Goal: Transaction & Acquisition: Download file/media

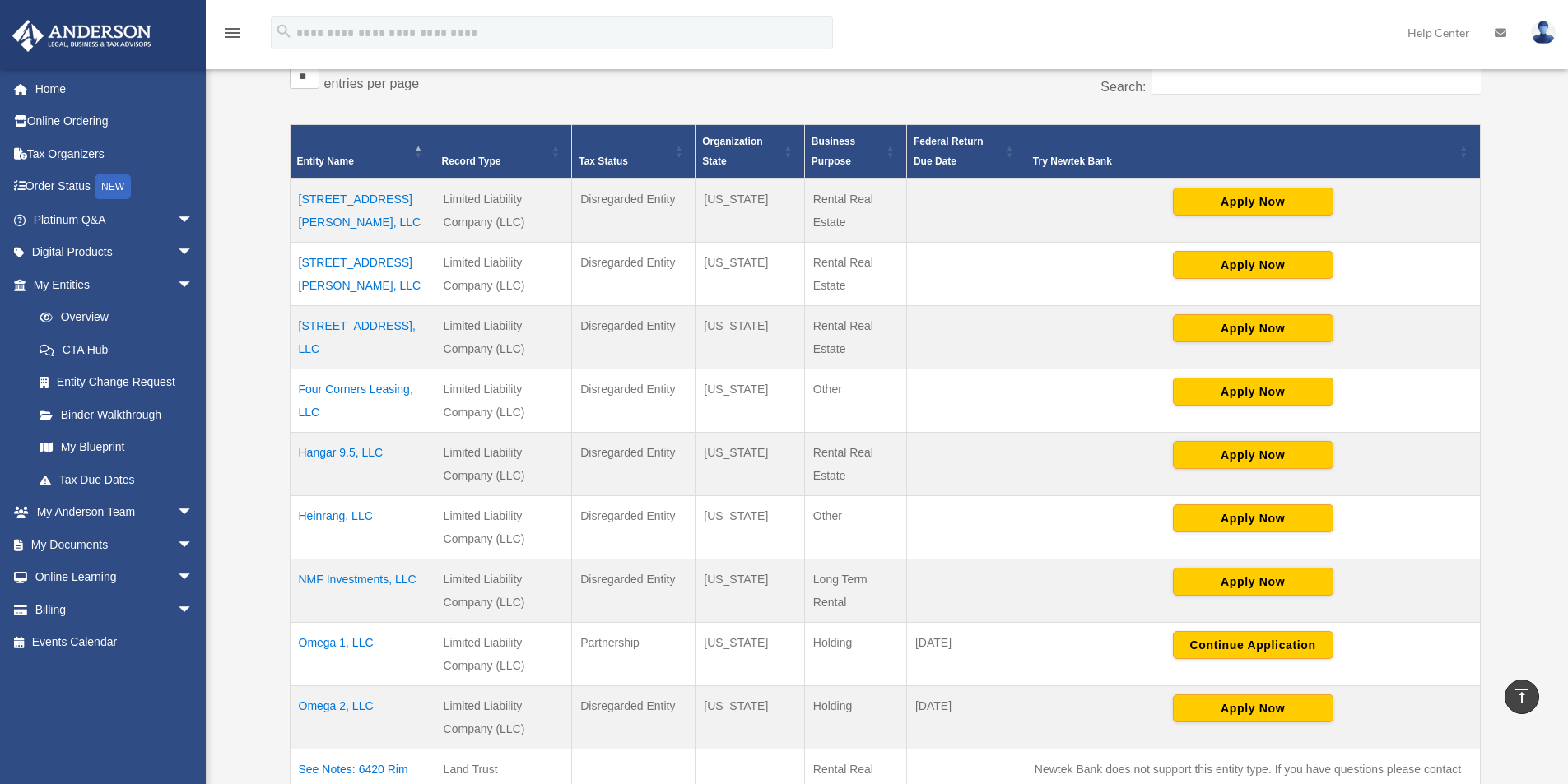
scroll to position [494, 0]
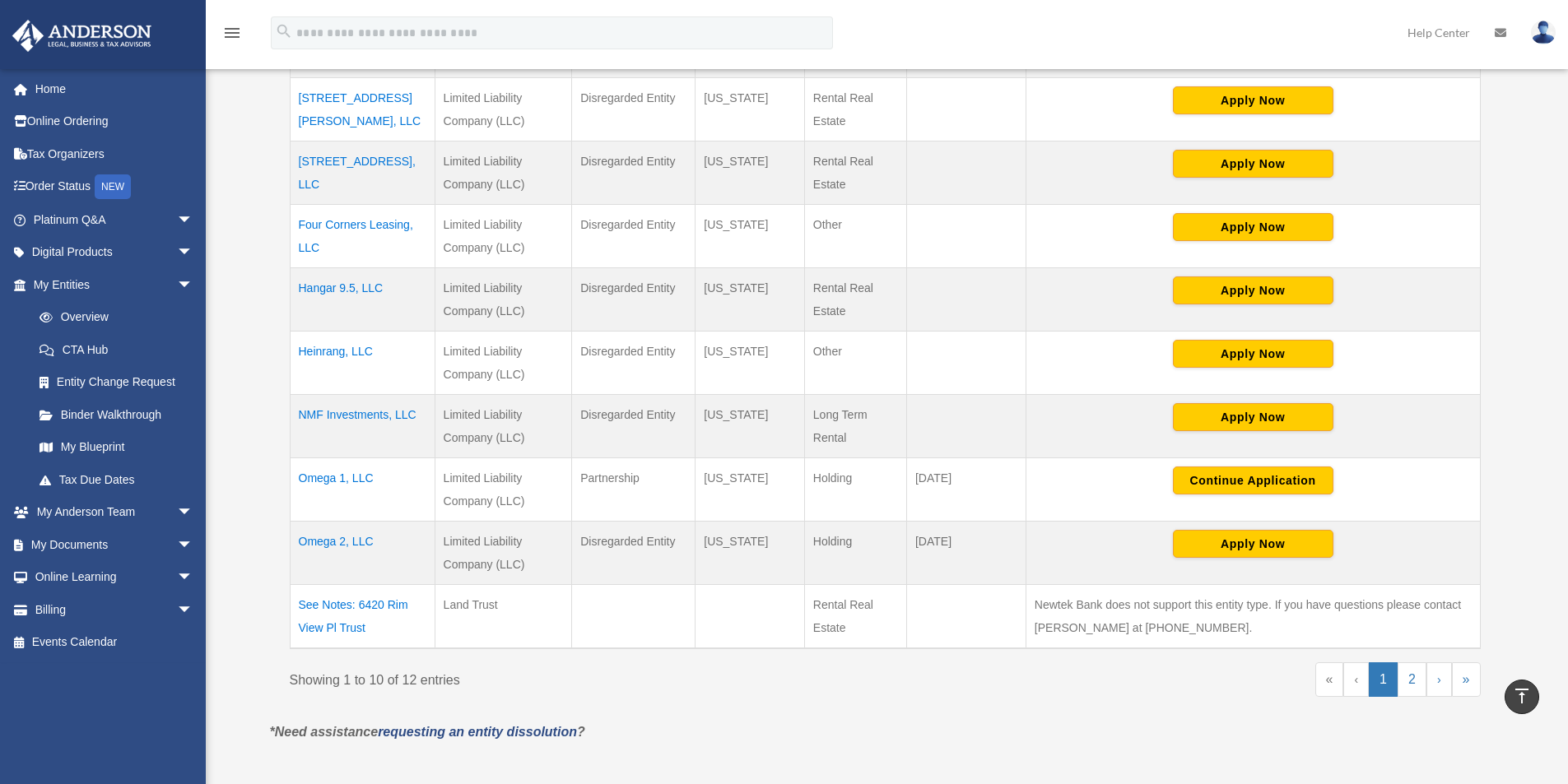
click at [345, 539] on td "Omega 2, LLC" at bounding box center [361, 553] width 145 height 63
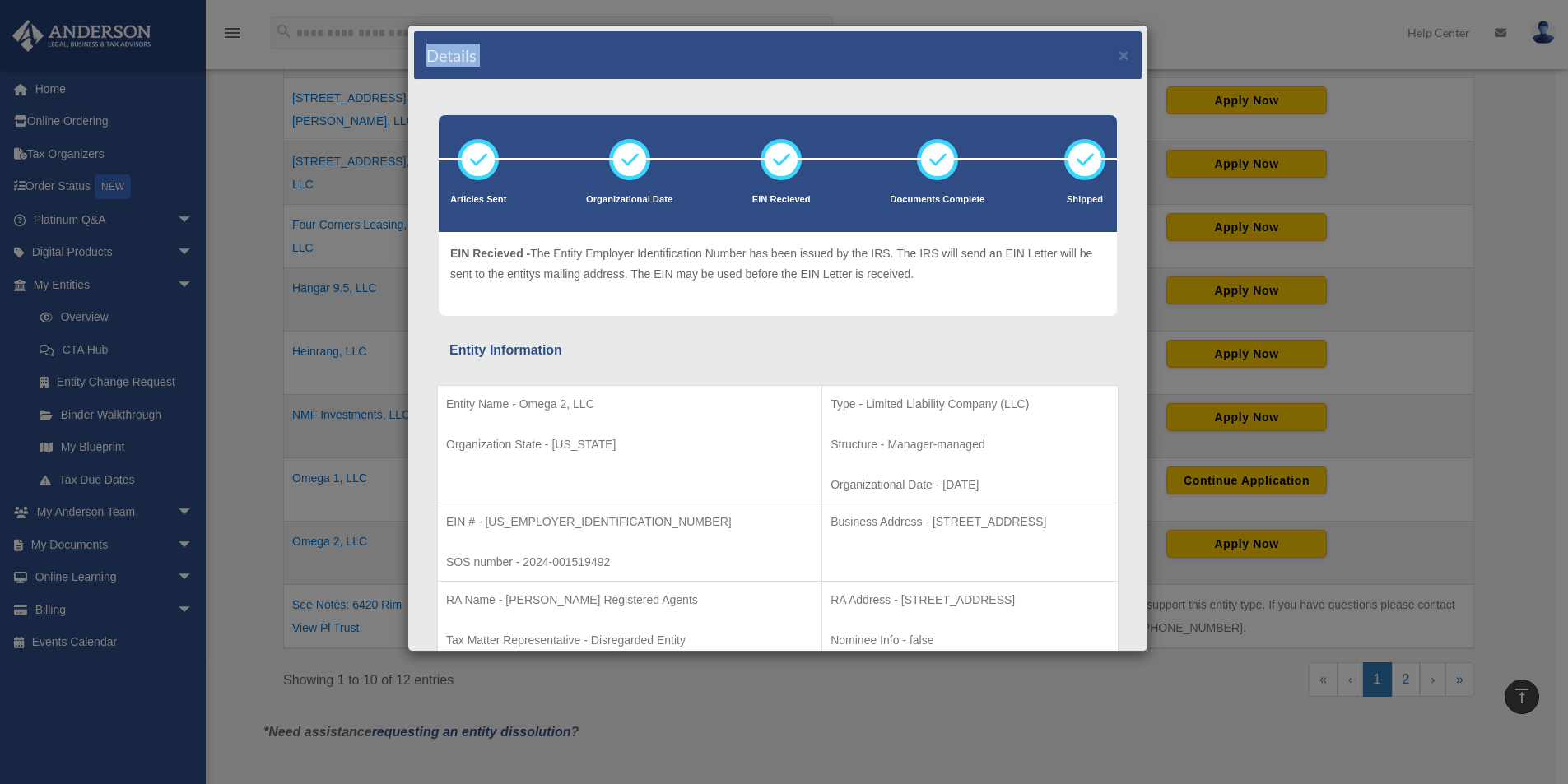
drag, startPoint x: 865, startPoint y: 45, endPoint x: 755, endPoint y: 101, distance: 123.4
click at [358, 59] on div "Details × Articles Sent Organizational Date" at bounding box center [784, 392] width 1568 height 784
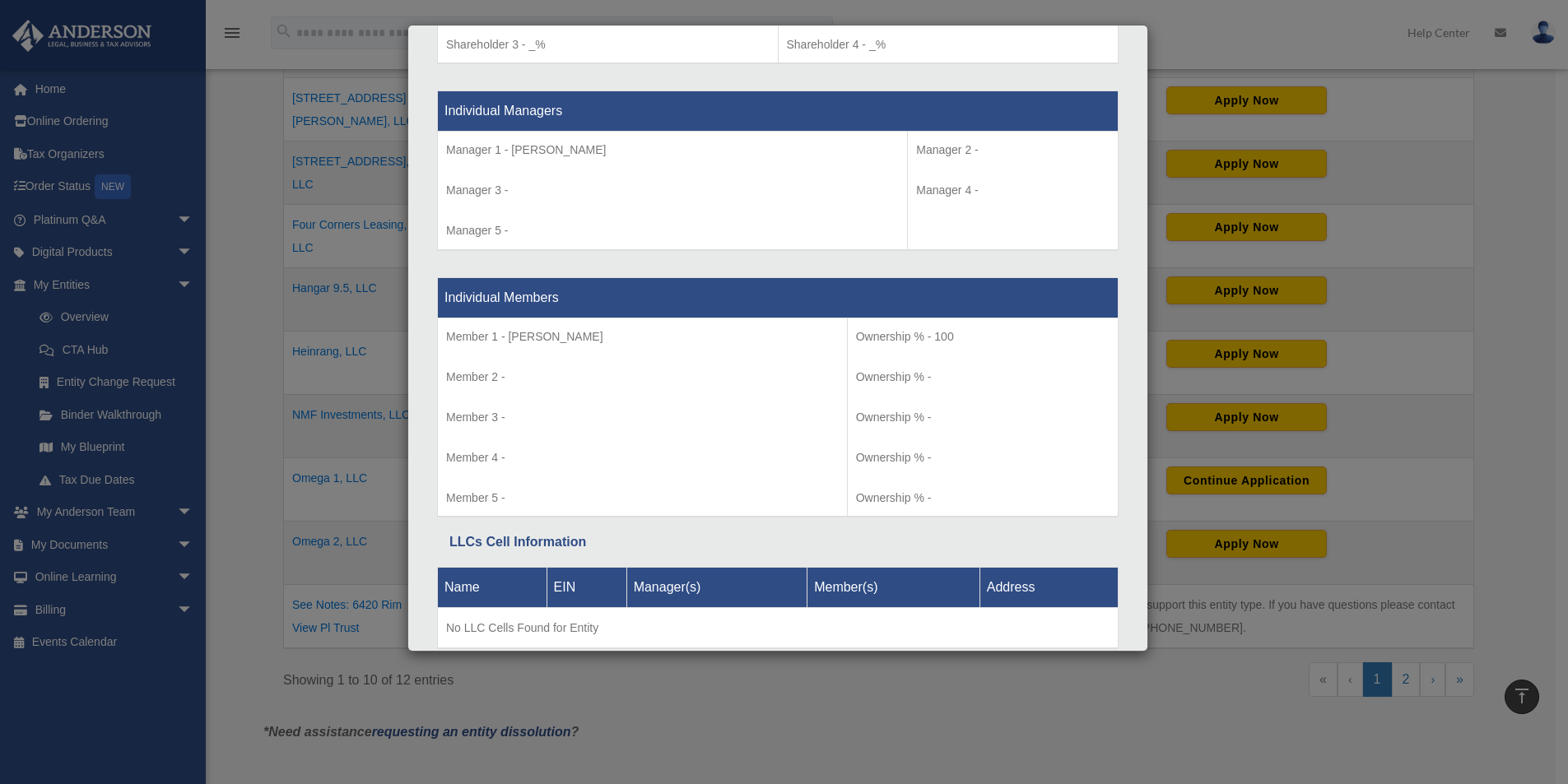
scroll to position [1563, 0]
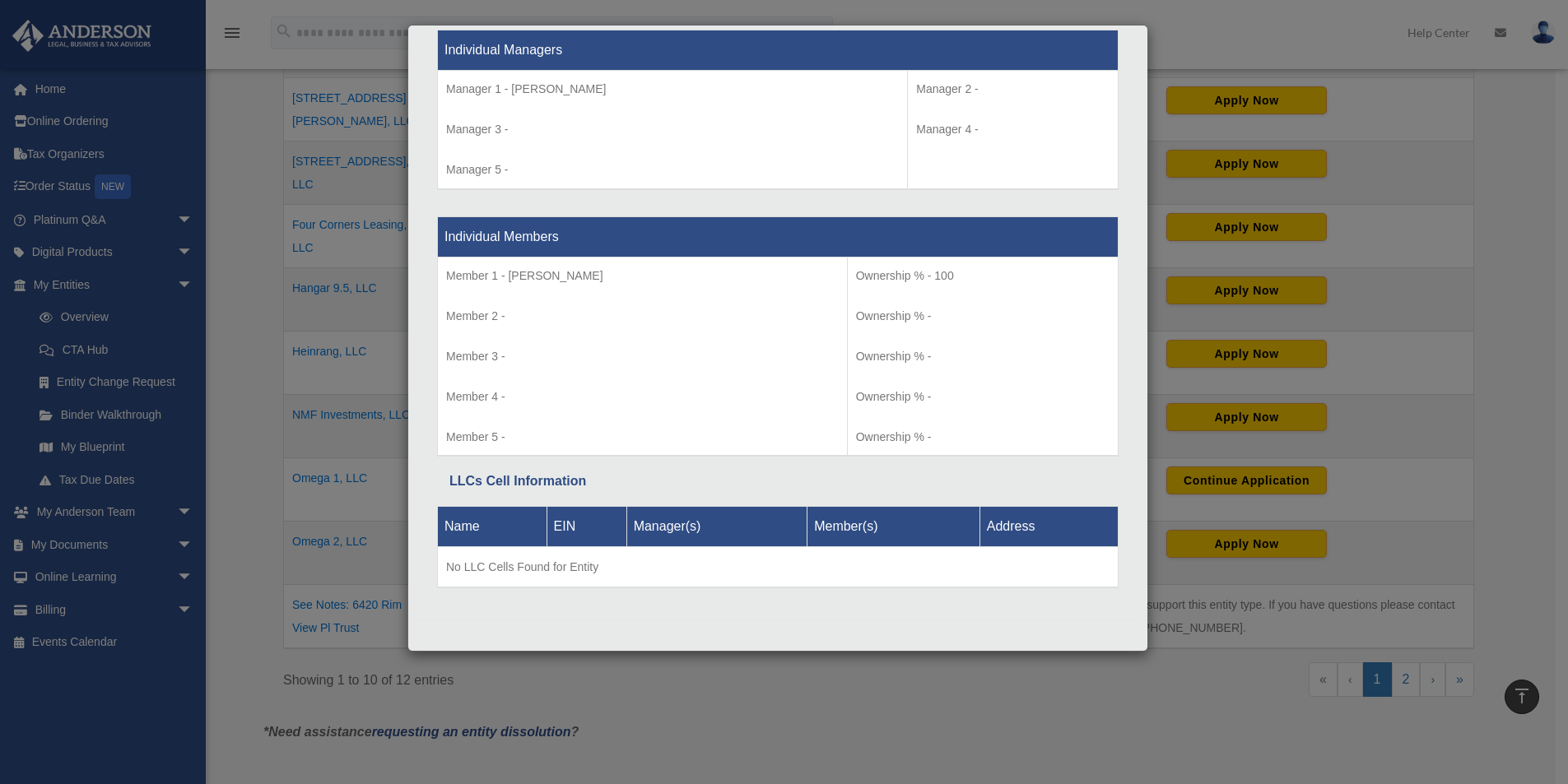
drag, startPoint x: 251, startPoint y: 643, endPoint x: 210, endPoint y: 585, distance: 71.0
click at [250, 639] on div "Details × Articles Sent Organizational Date" at bounding box center [784, 392] width 1568 height 784
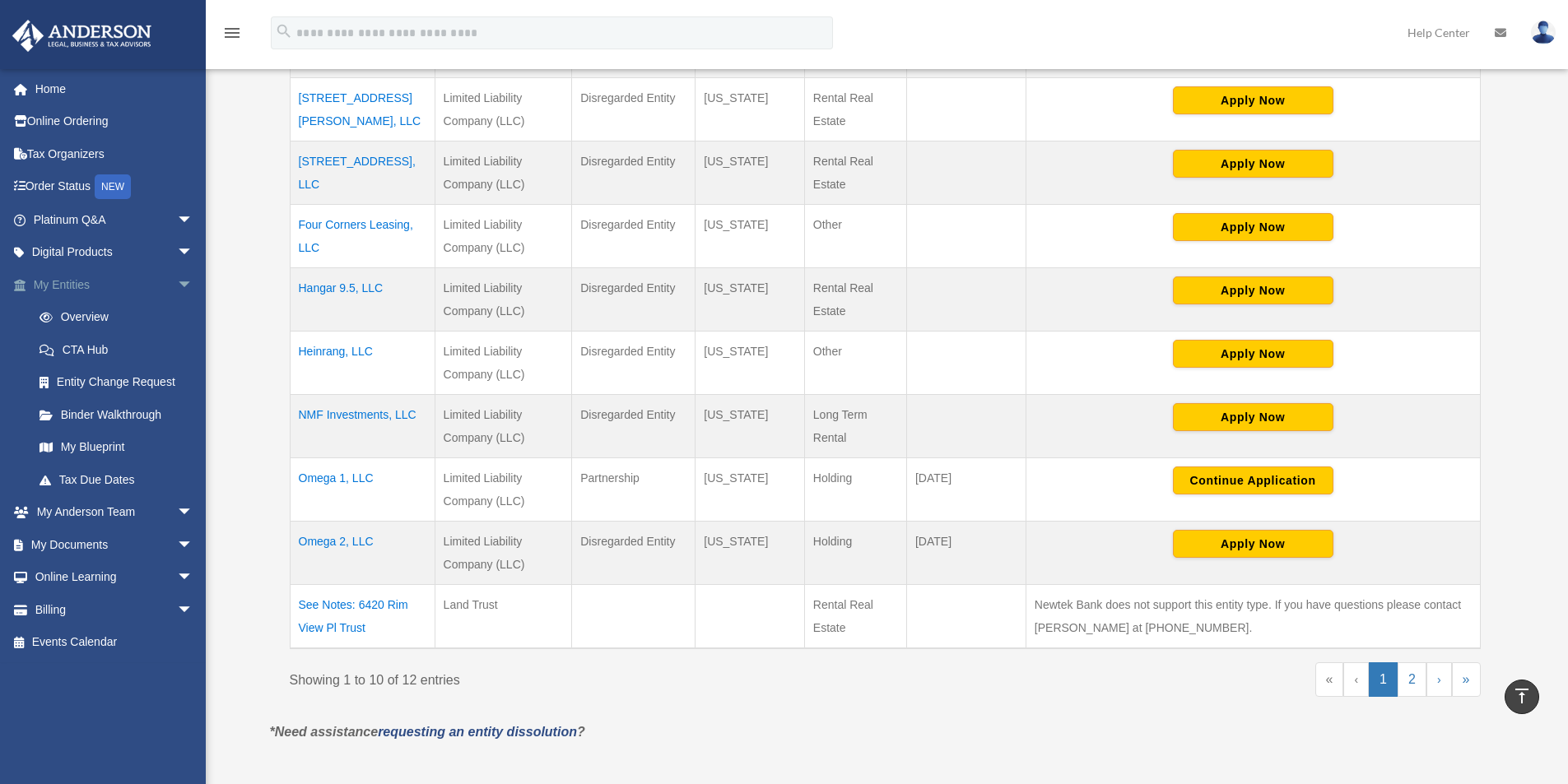
click at [177, 284] on span "arrow_drop_down" at bounding box center [193, 285] width 33 height 34
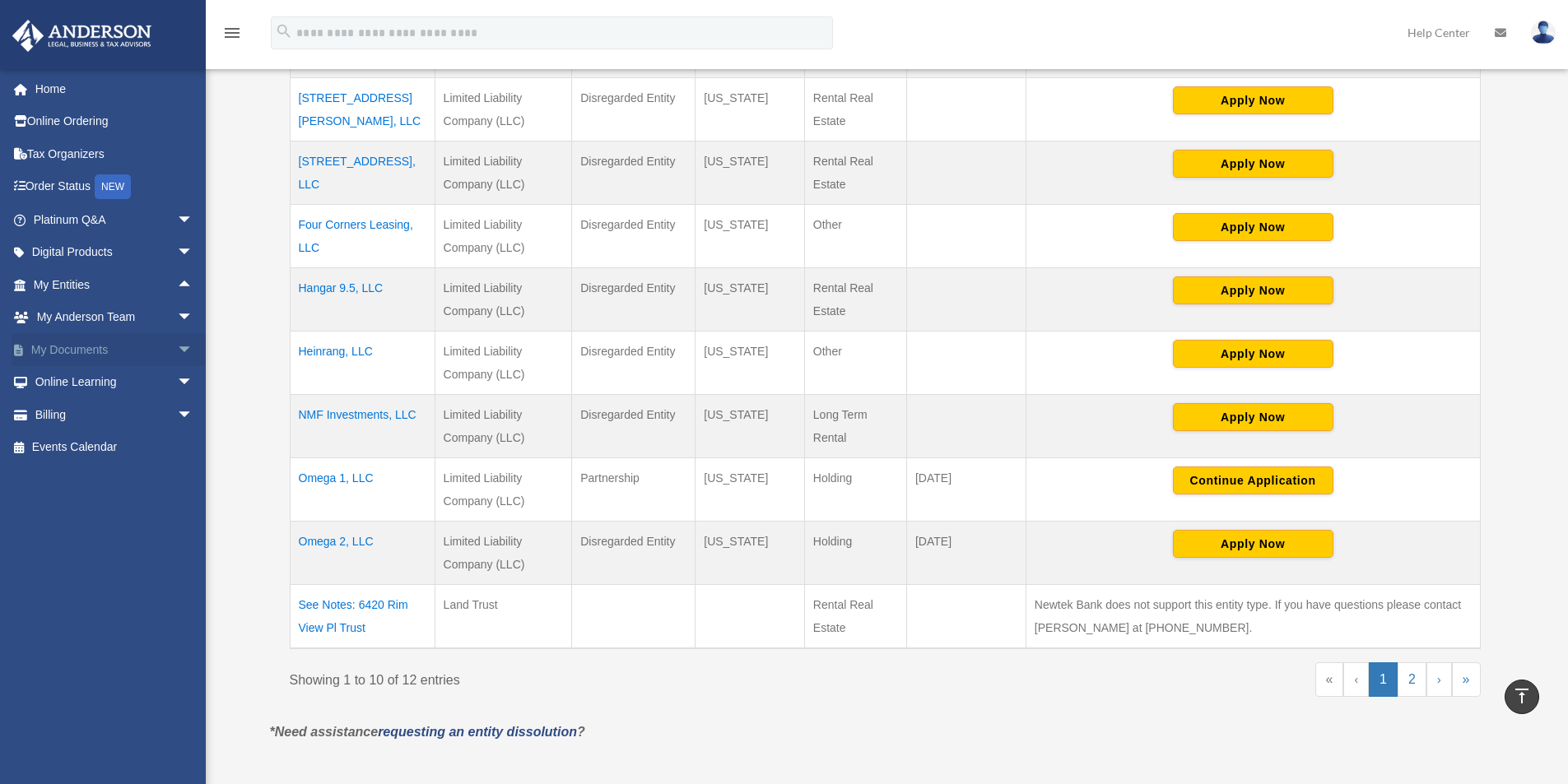
click at [177, 353] on span "arrow_drop_down" at bounding box center [193, 350] width 33 height 34
click at [76, 378] on link "Box" at bounding box center [120, 382] width 195 height 33
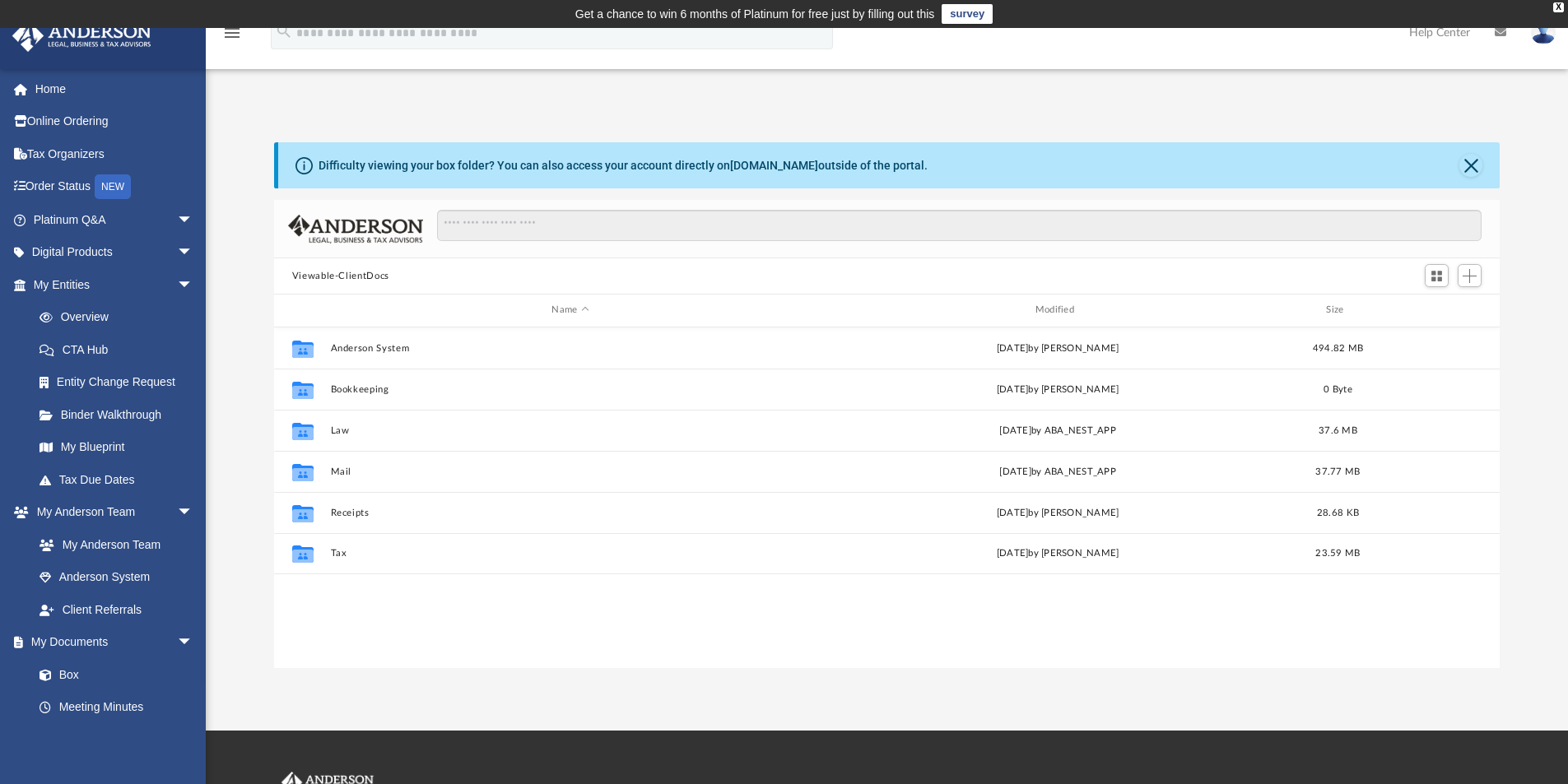
scroll to position [362, 1213]
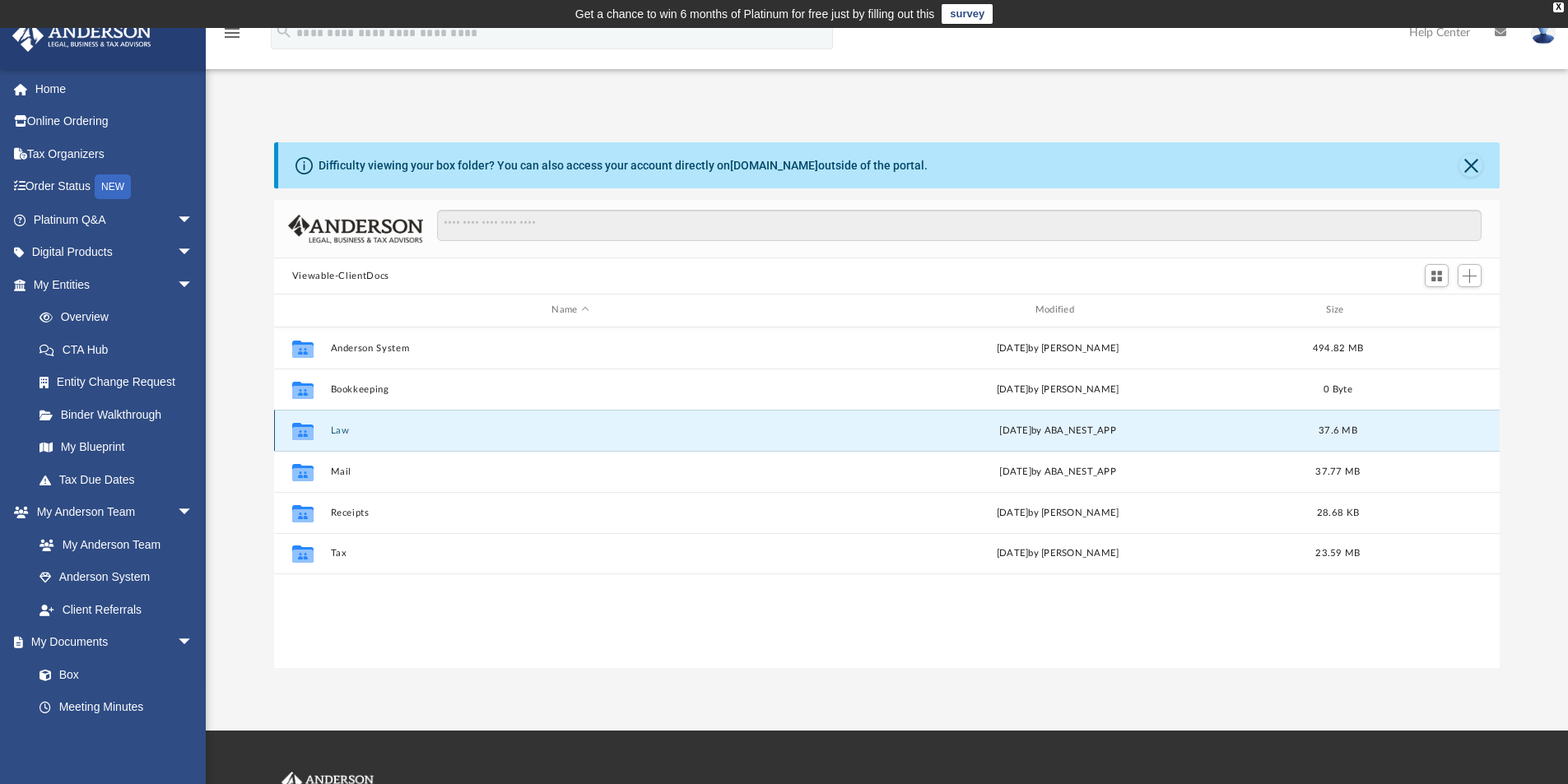
click at [343, 426] on button "Law" at bounding box center [570, 430] width 480 height 10
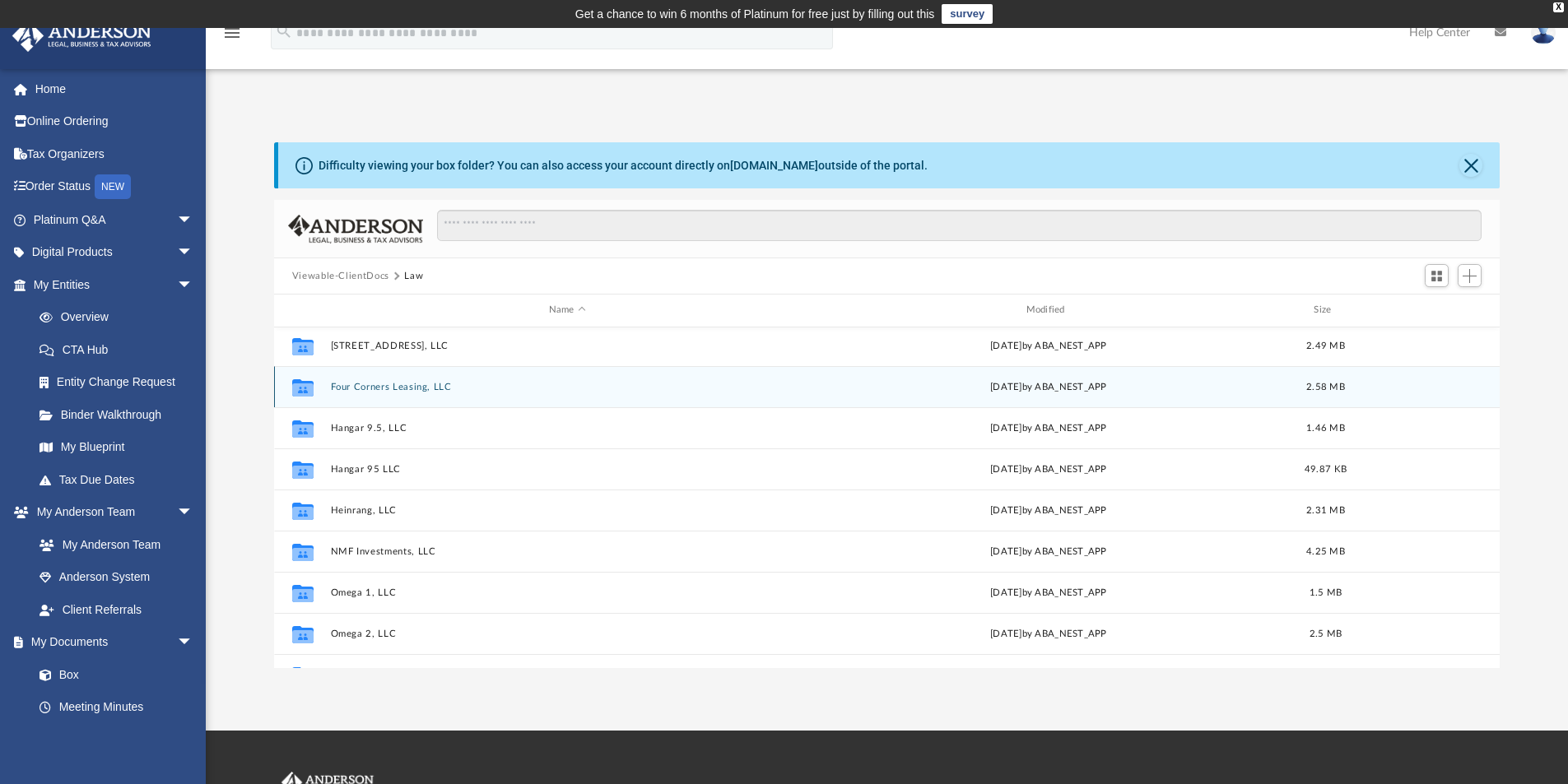
scroll to position [194, 0]
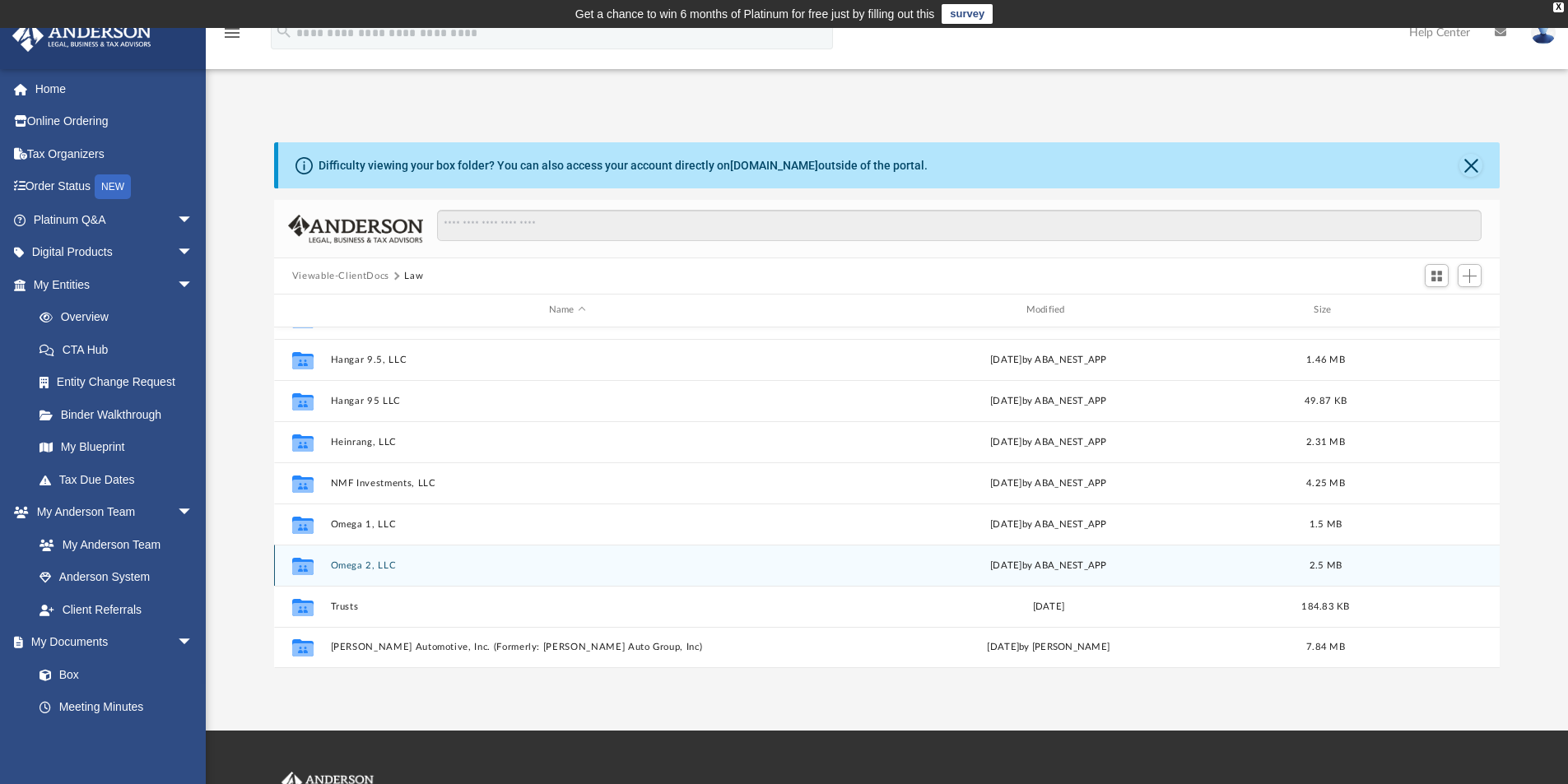
click at [348, 567] on button "Omega 2, LLC" at bounding box center [567, 565] width 474 height 10
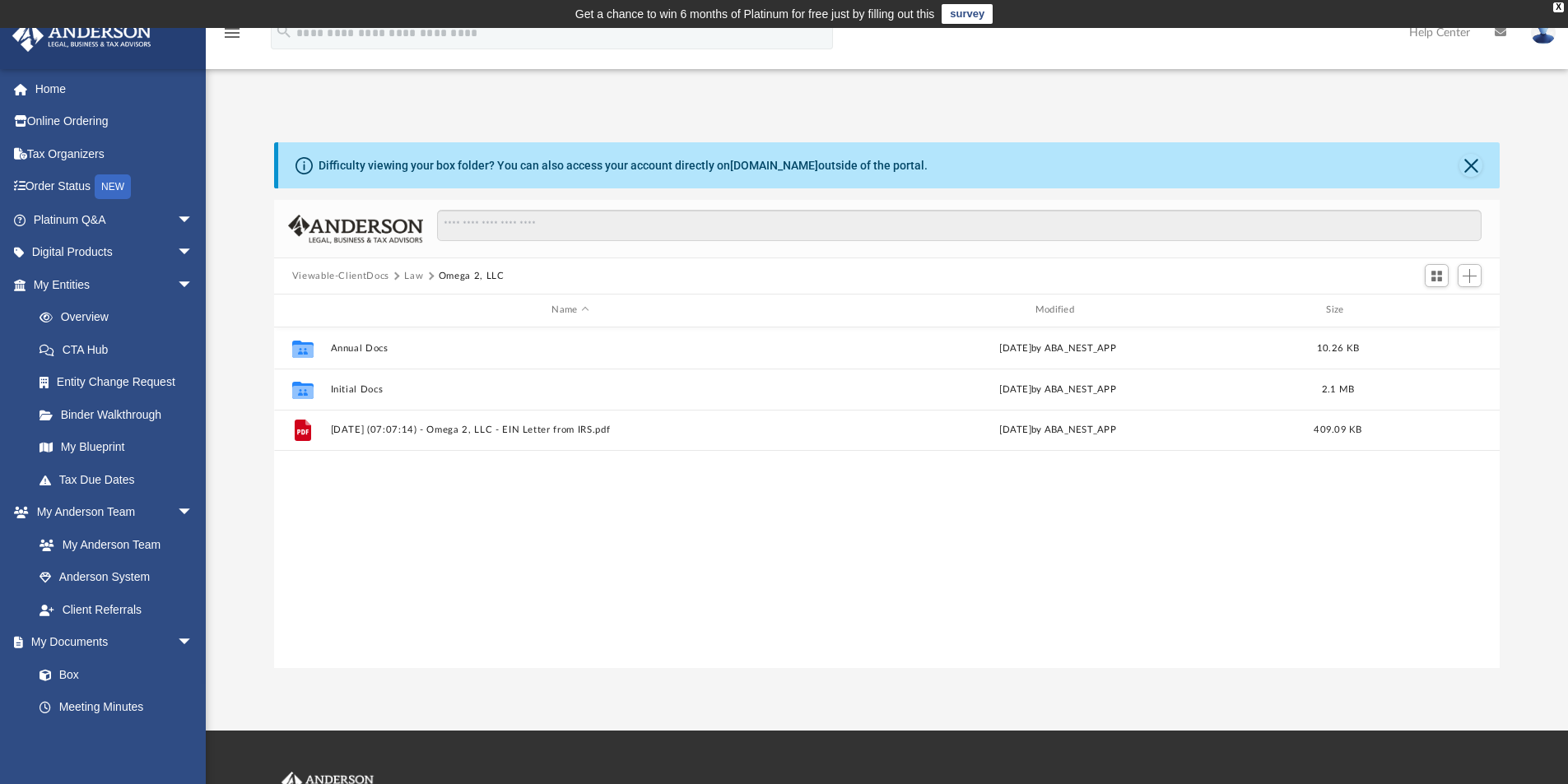
scroll to position [0, 0]
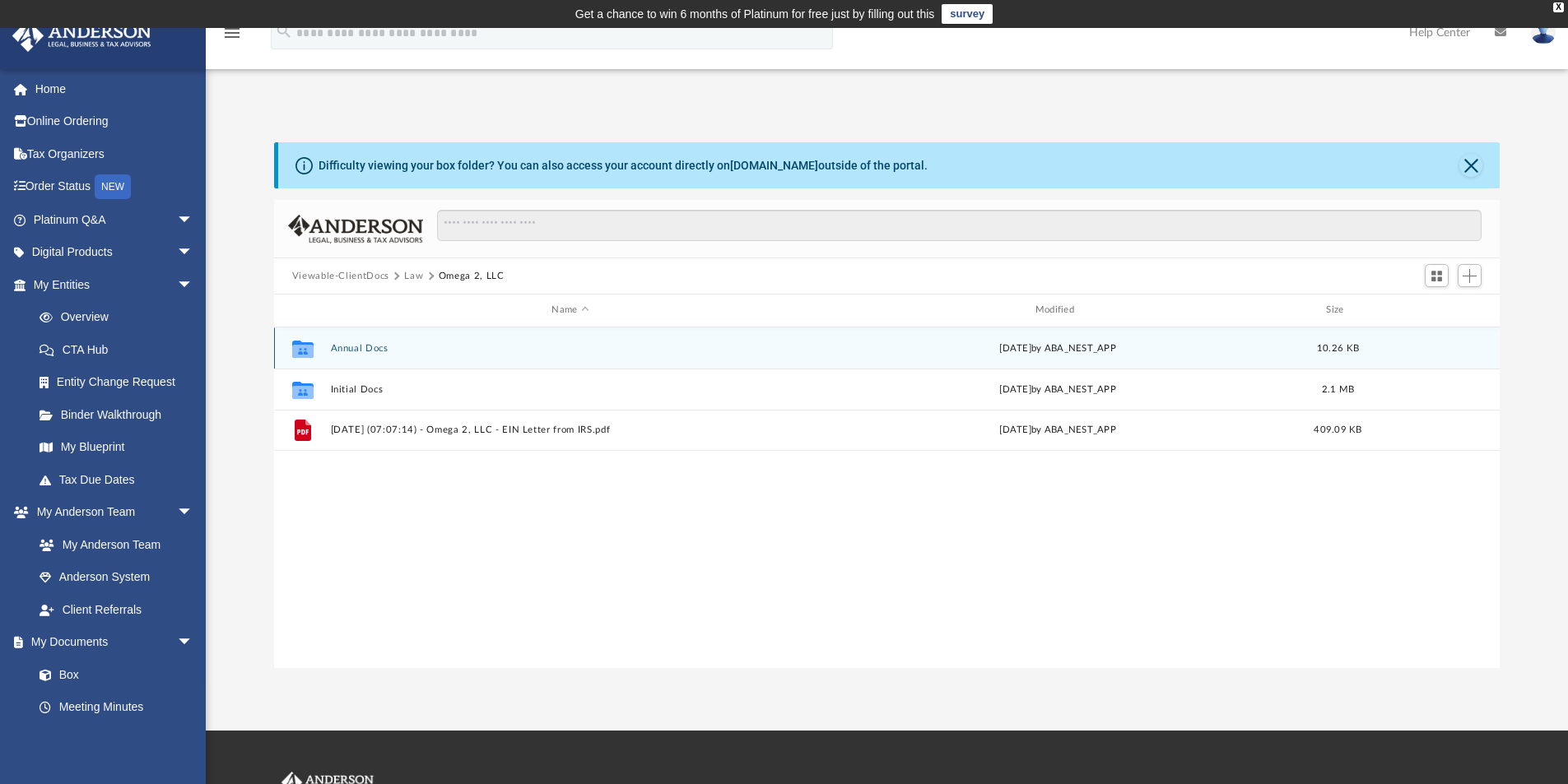
click at [361, 348] on button "Annual Docs" at bounding box center [570, 348] width 480 height 10
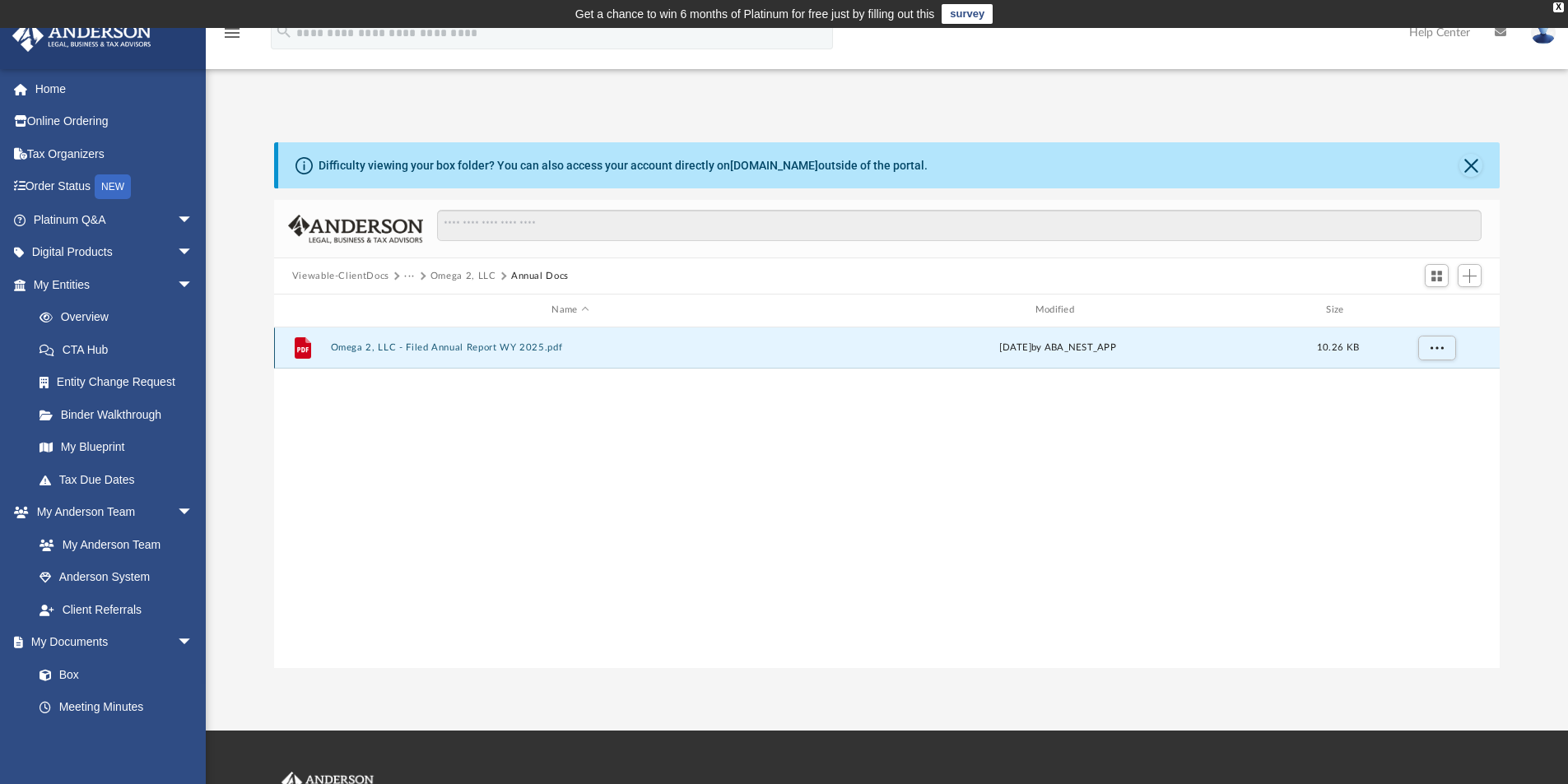
click at [426, 343] on button "Omega 2, LLC - Filed Annual Report WY 2025.pdf" at bounding box center [570, 347] width 480 height 10
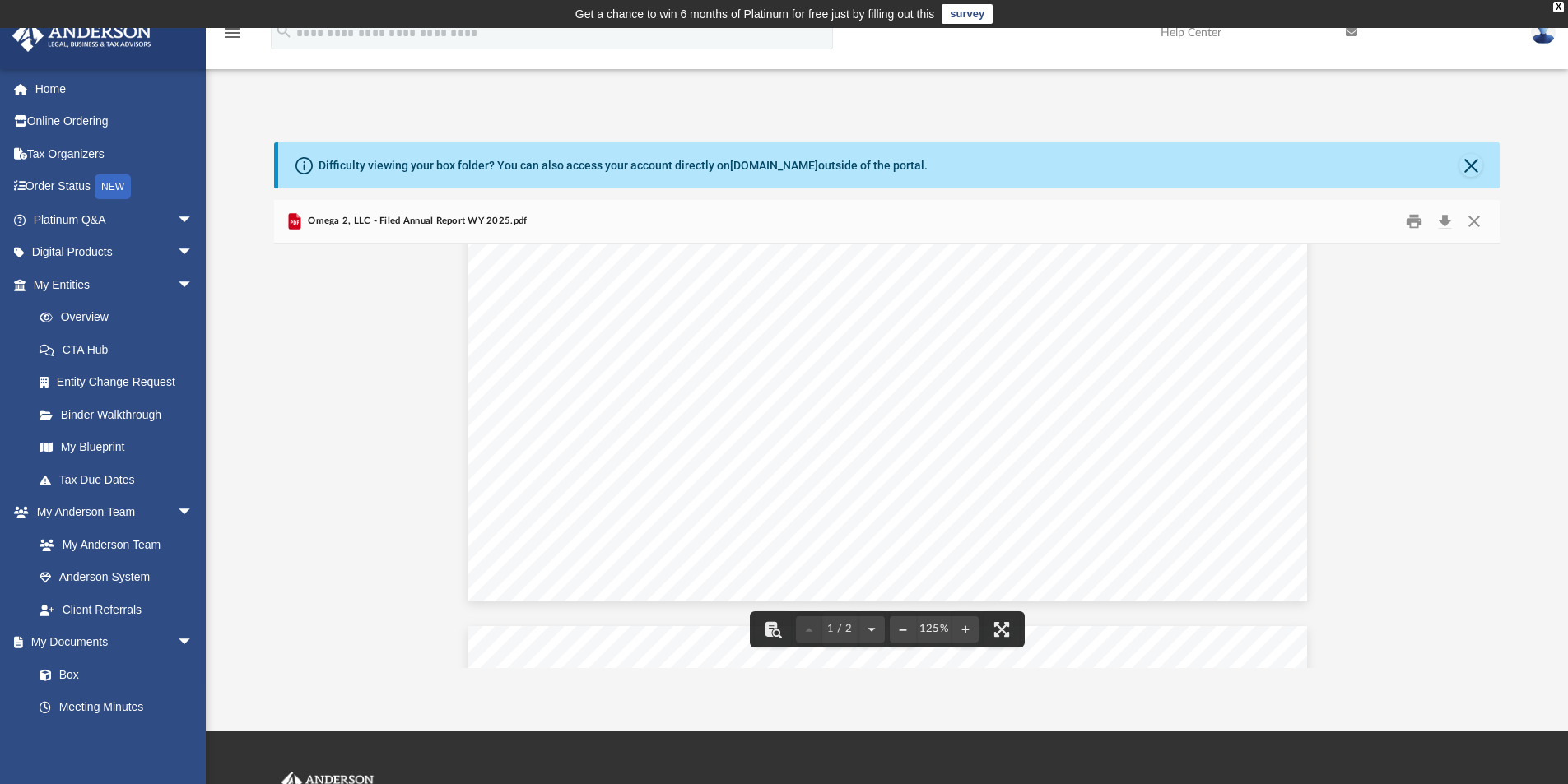
scroll to position [1399, 0]
drag, startPoint x: 1504, startPoint y: 544, endPoint x: 1504, endPoint y: 420, distance: 124.0
click at [1504, 420] on div "Difficulty viewing your box folder? You can also access your account directly o…" at bounding box center [886, 404] width 1363 height 525
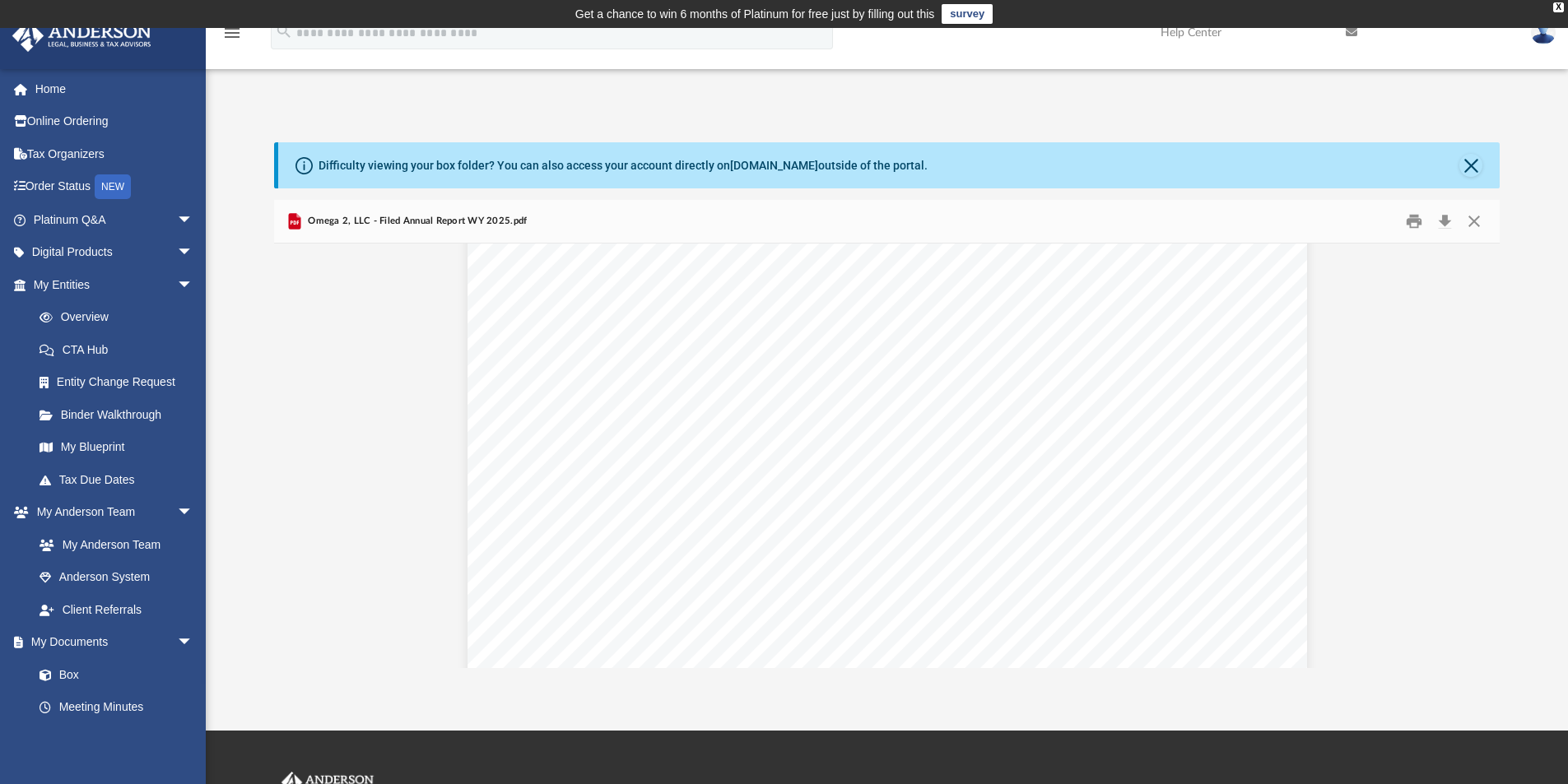
scroll to position [0, 0]
click at [1471, 220] on button "Close" at bounding box center [1475, 221] width 30 height 25
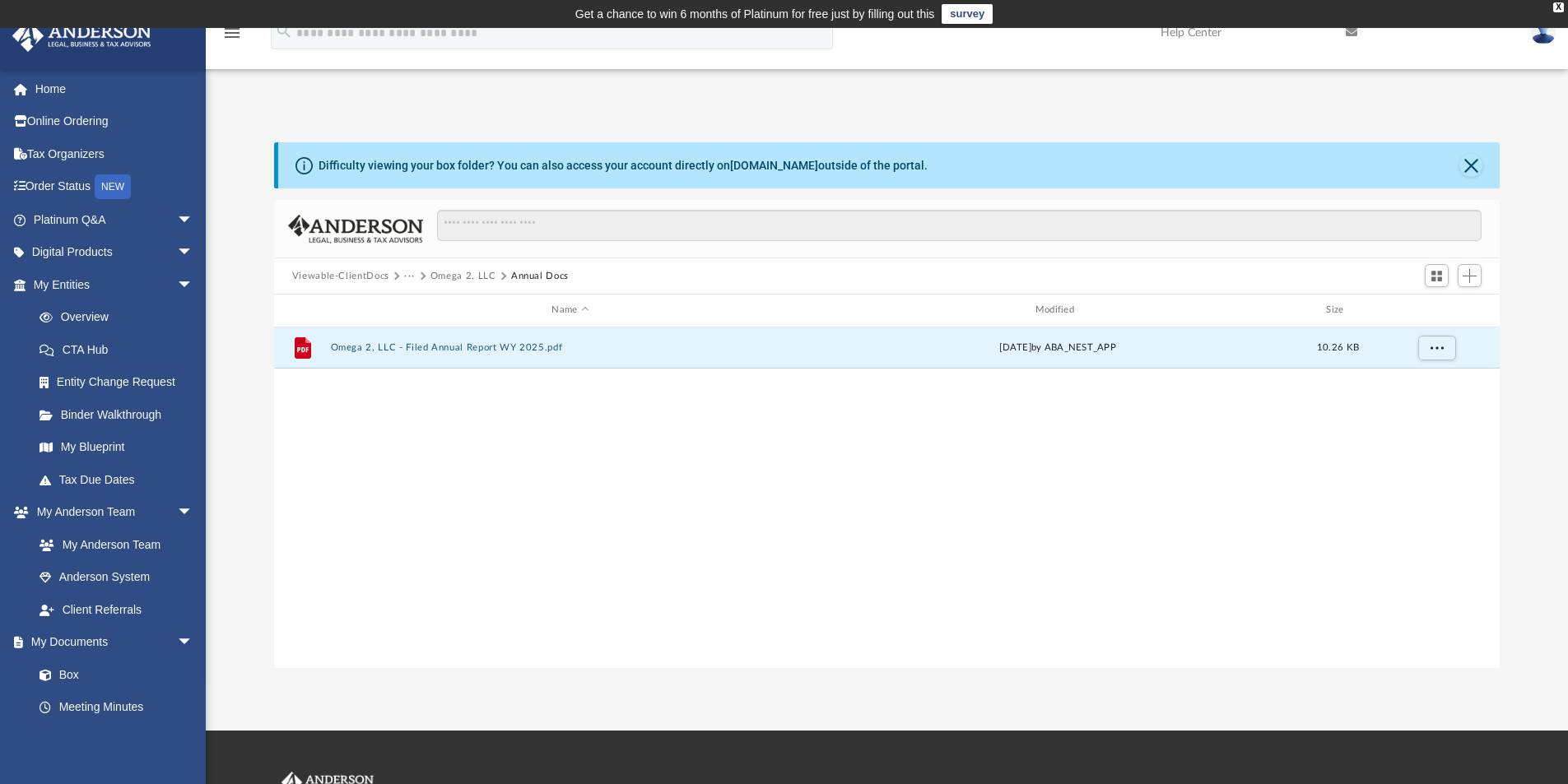
click at [479, 274] on button "Omega 2, LLC" at bounding box center [463, 276] width 66 height 15
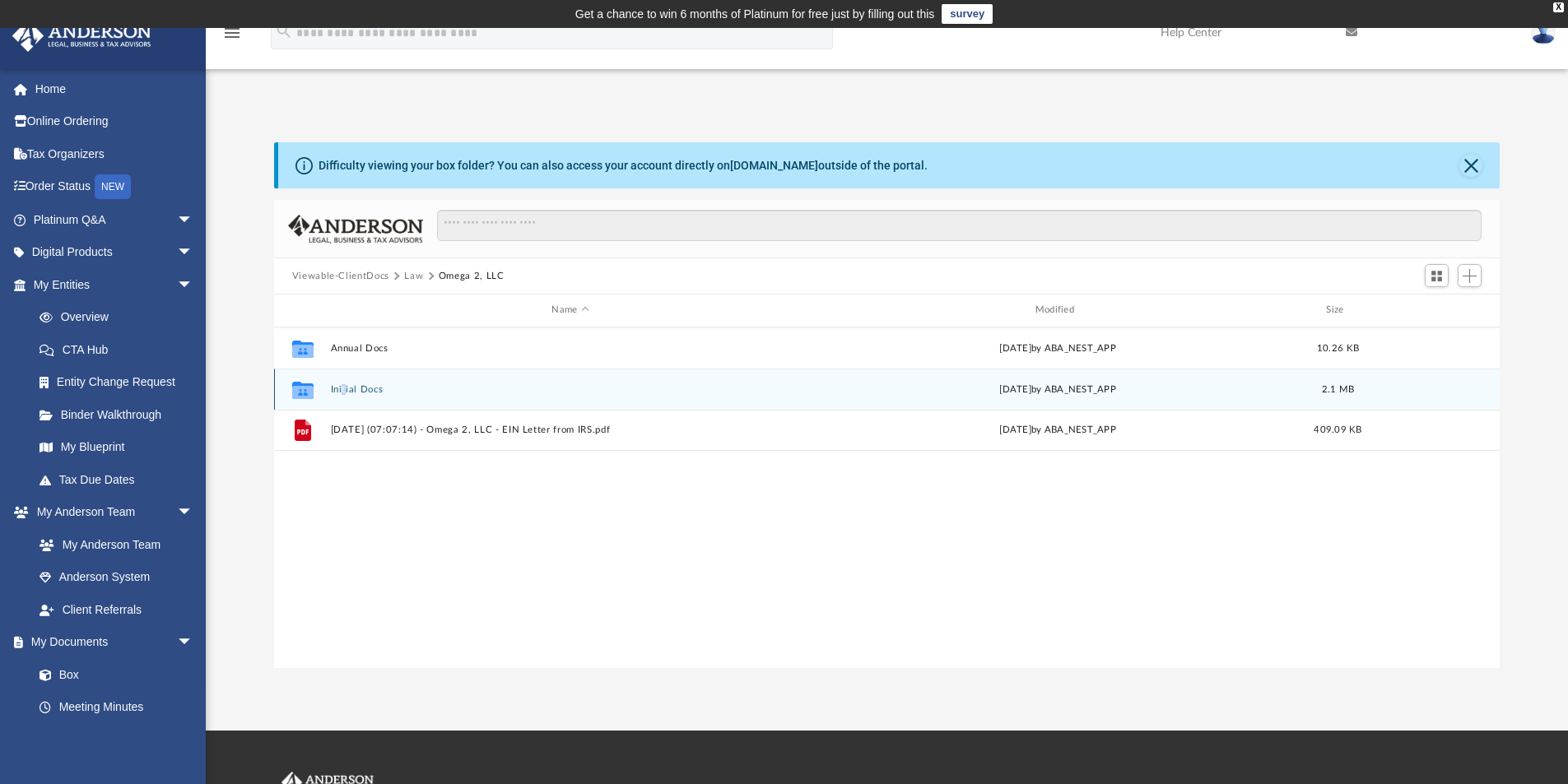
click at [344, 383] on div "Collaborated Folder Initial Docs Tue Nov 19 2024 by ABA_NEST_APP 2.1 MB" at bounding box center [887, 389] width 1226 height 41
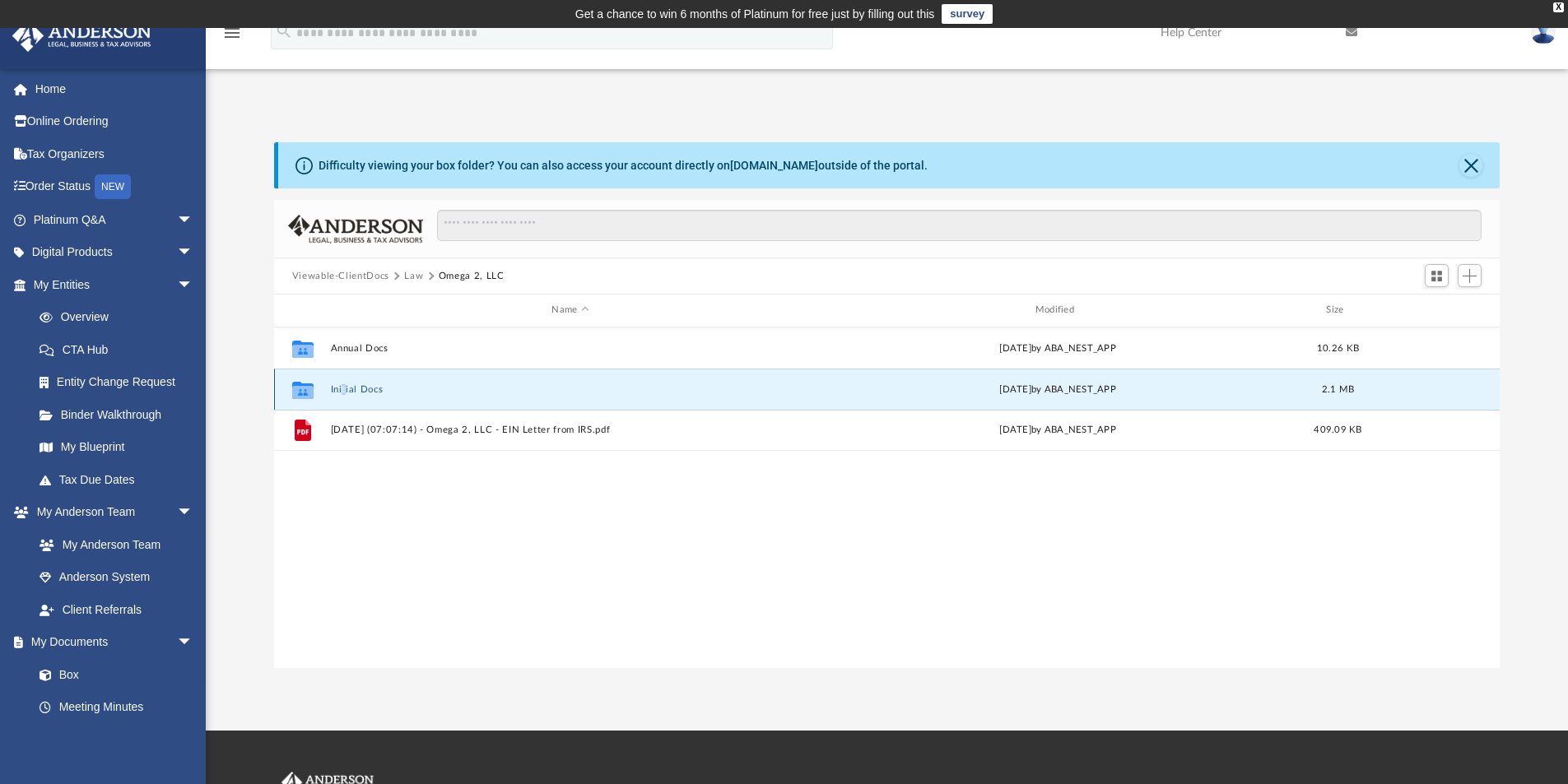
click at [343, 391] on button "Initial Docs" at bounding box center [570, 389] width 480 height 10
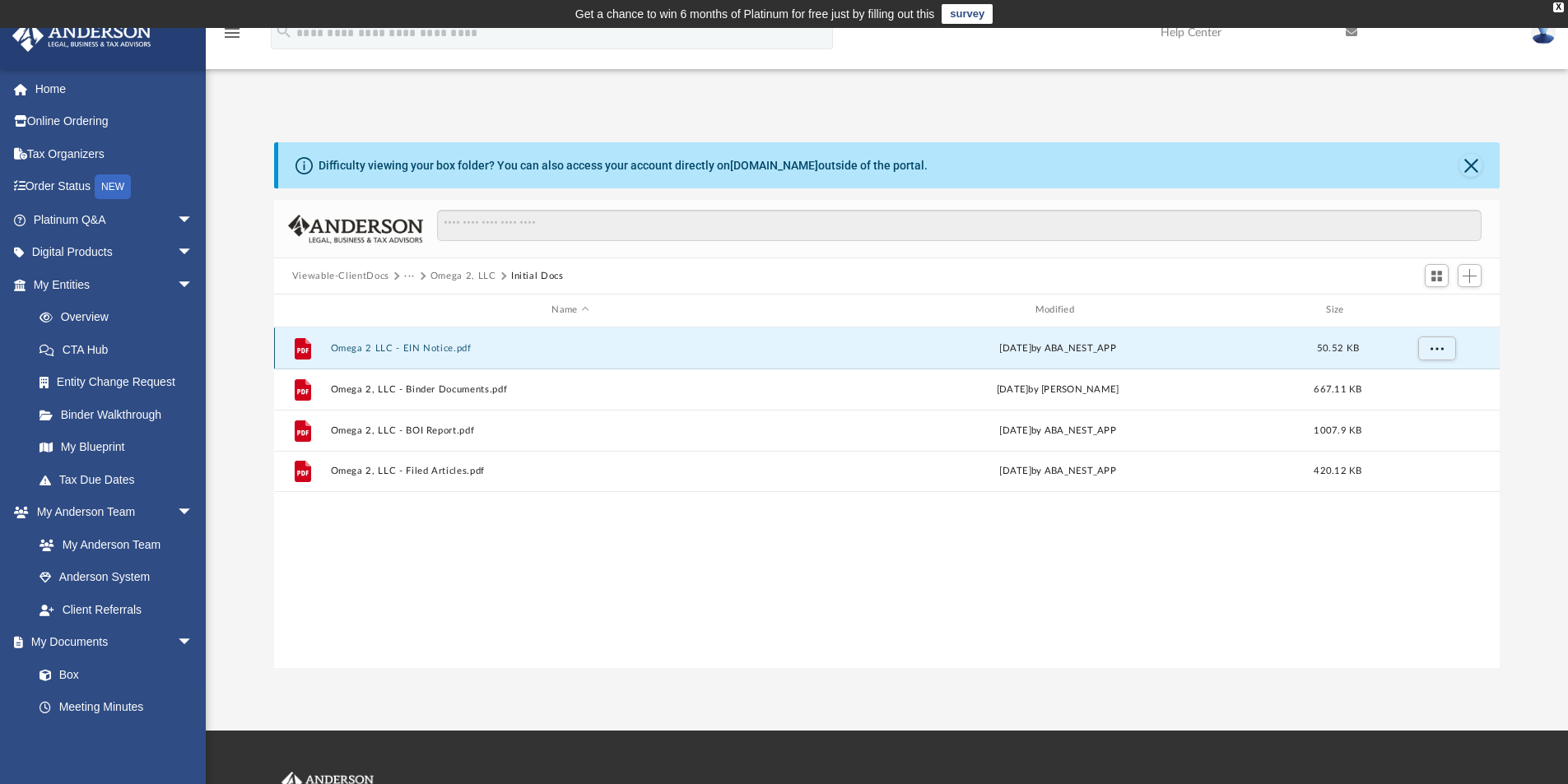
click at [414, 349] on button "Omega 2 LLC - EIN Notice.pdf" at bounding box center [570, 348] width 480 height 10
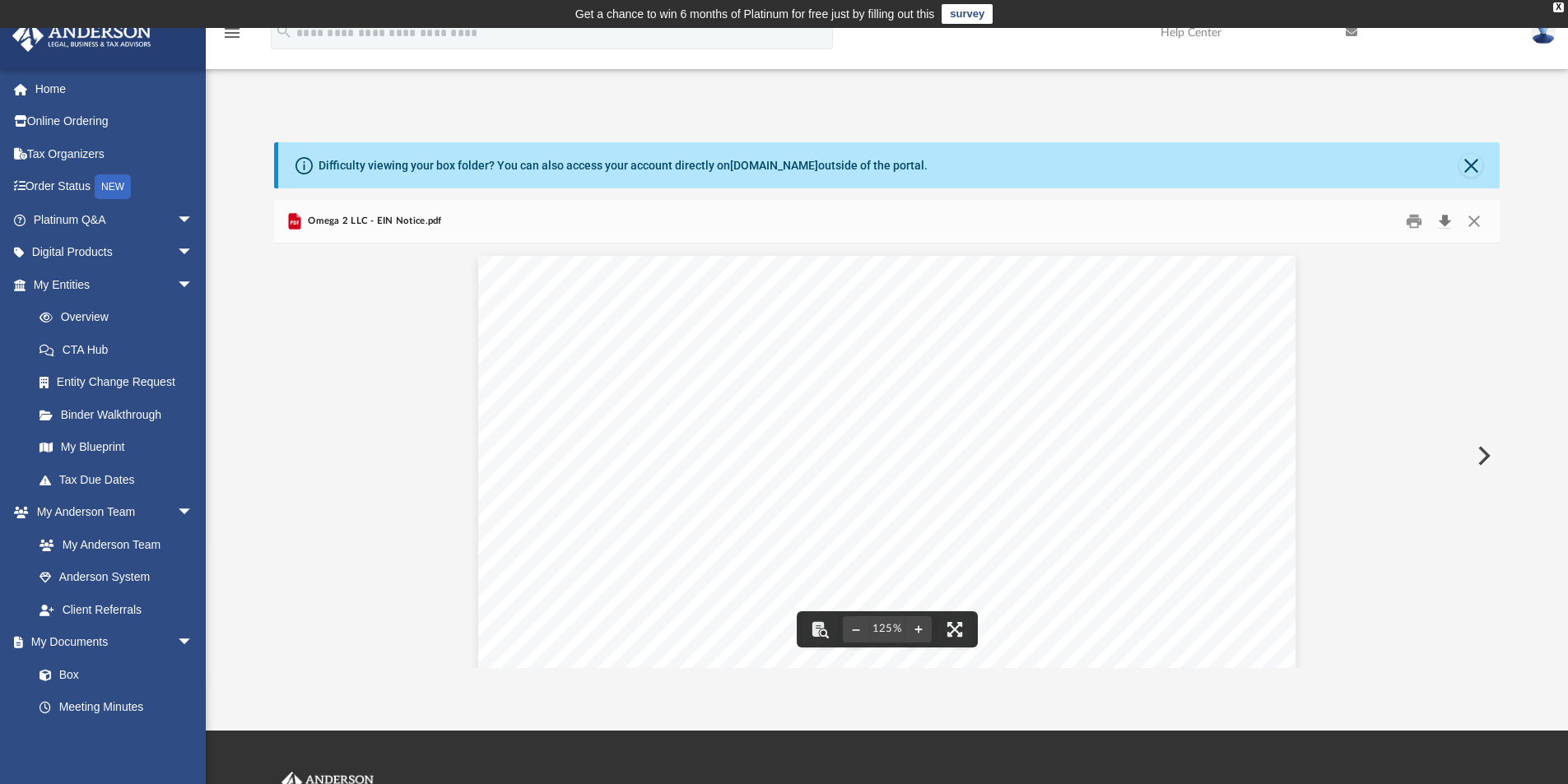
click at [1445, 216] on button "Download" at bounding box center [1445, 221] width 30 height 25
click at [1475, 219] on button "Close" at bounding box center [1475, 221] width 30 height 25
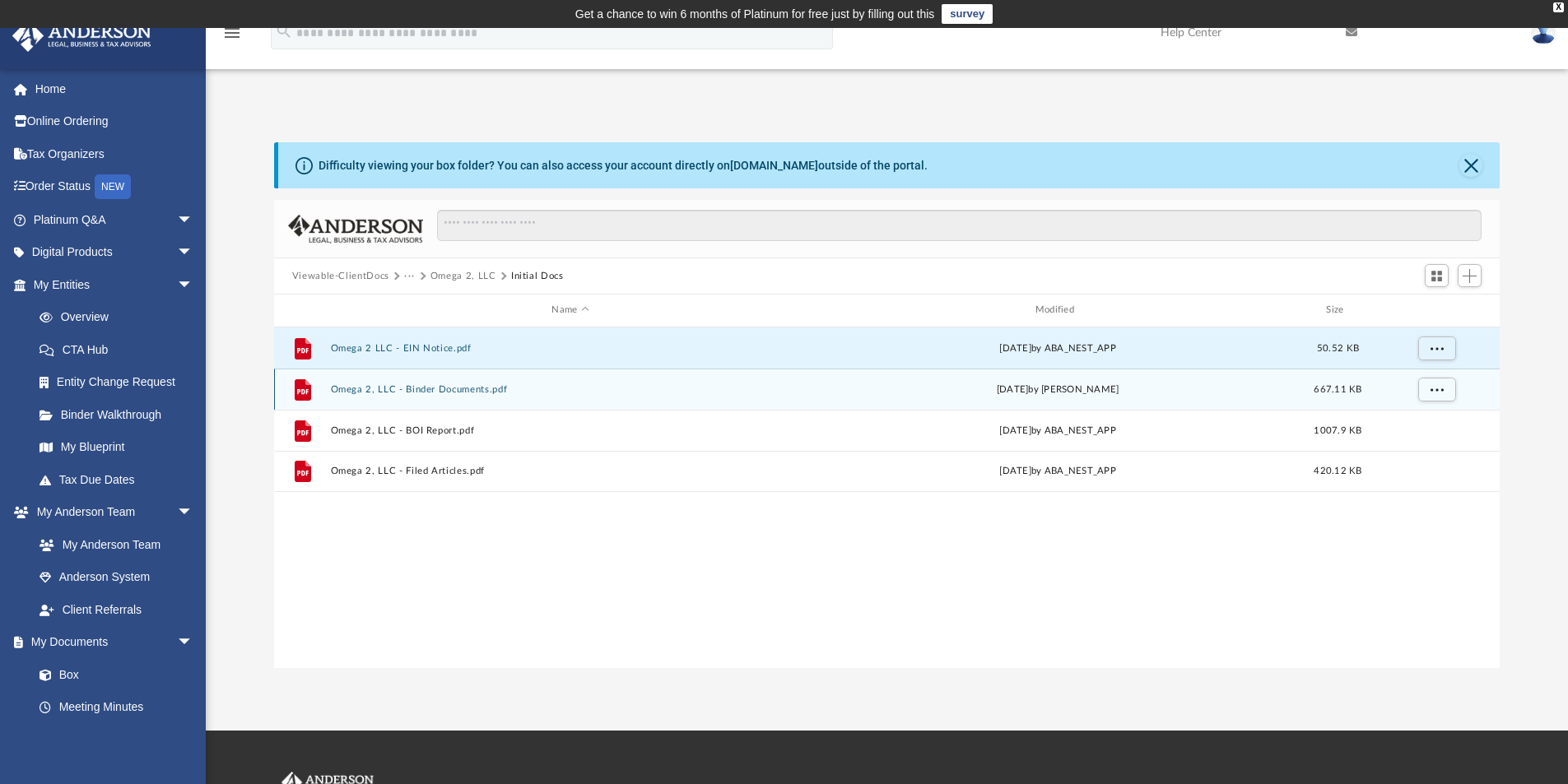
click at [449, 390] on button "Omega 2, LLC - Binder Documents.pdf" at bounding box center [570, 389] width 480 height 10
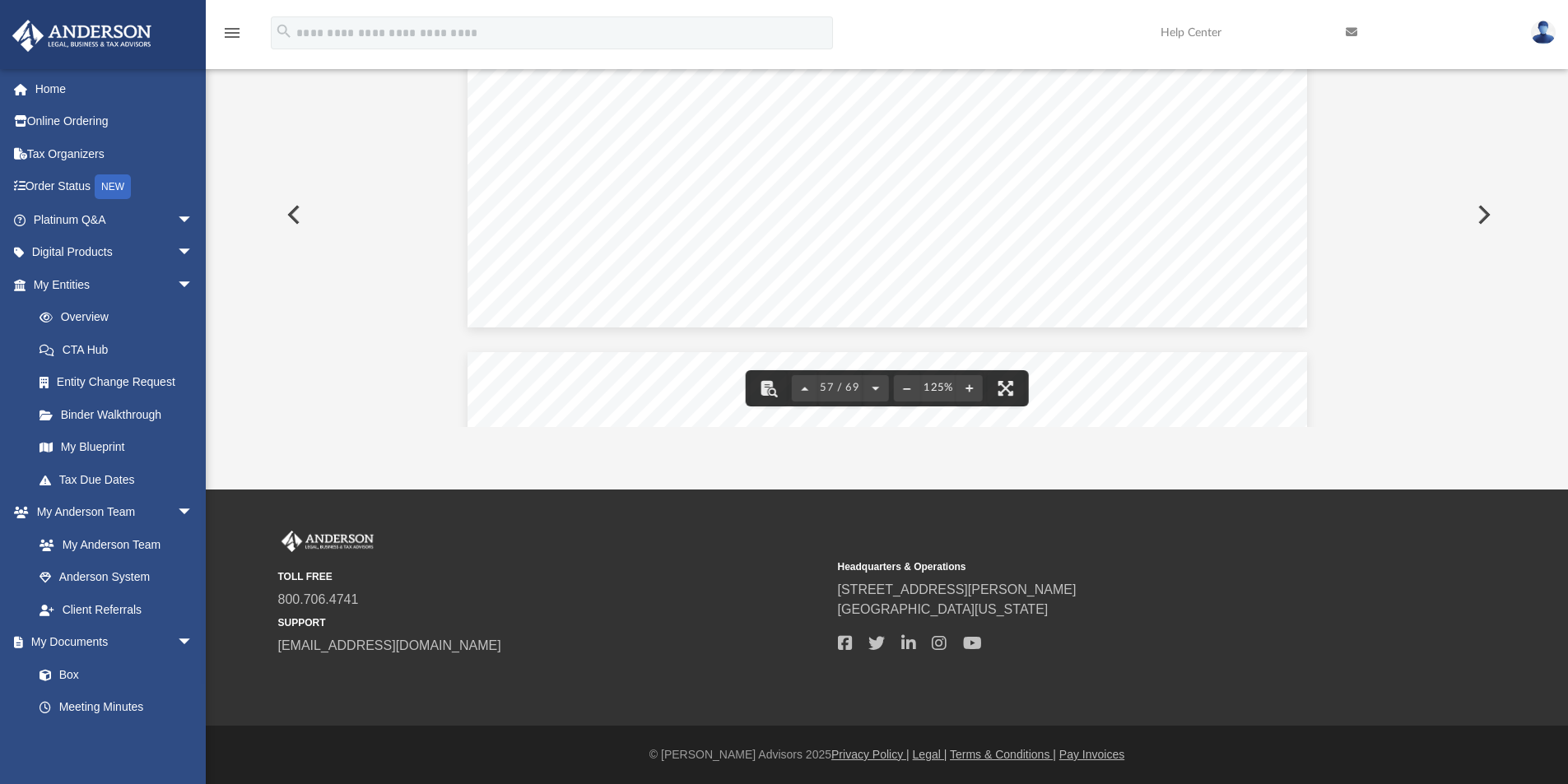
scroll to position [62852, 0]
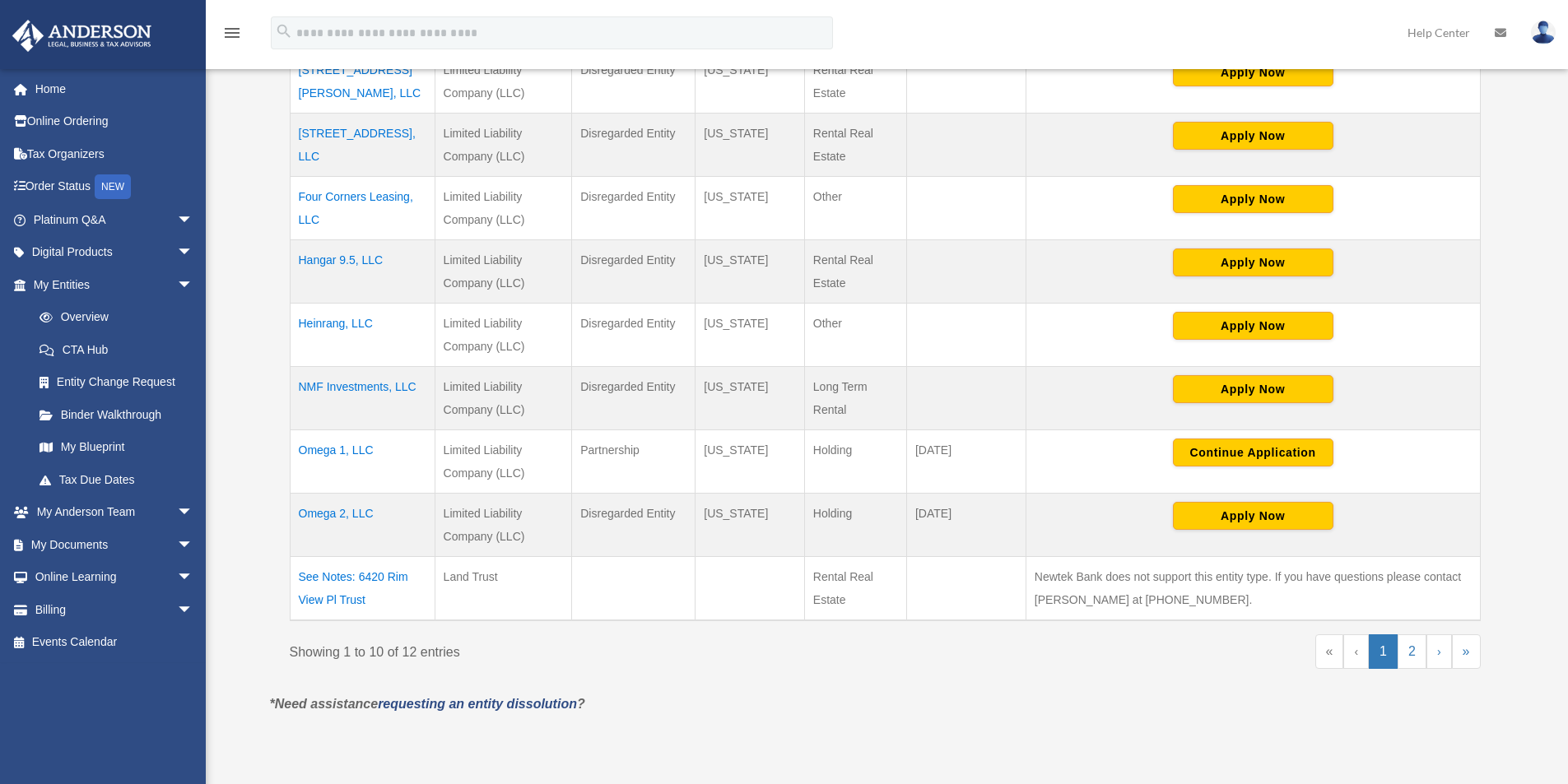
scroll to position [522, 0]
click at [358, 511] on td "Omega 2, LLC" at bounding box center [361, 525] width 145 height 63
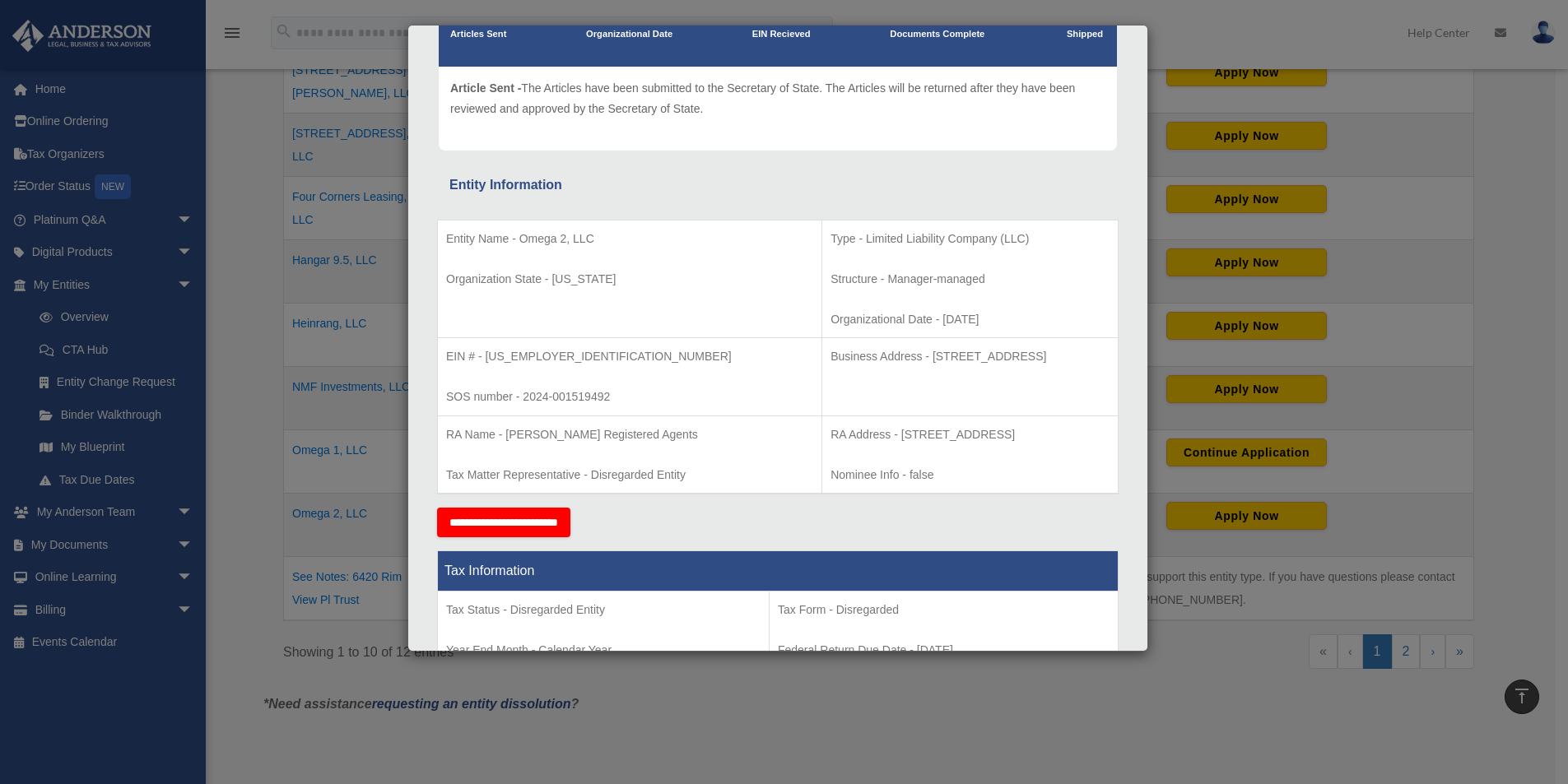
scroll to position [164, 0]
click at [1176, 765] on div "Details × Articles Sent Organizational Date" at bounding box center [784, 392] width 1568 height 784
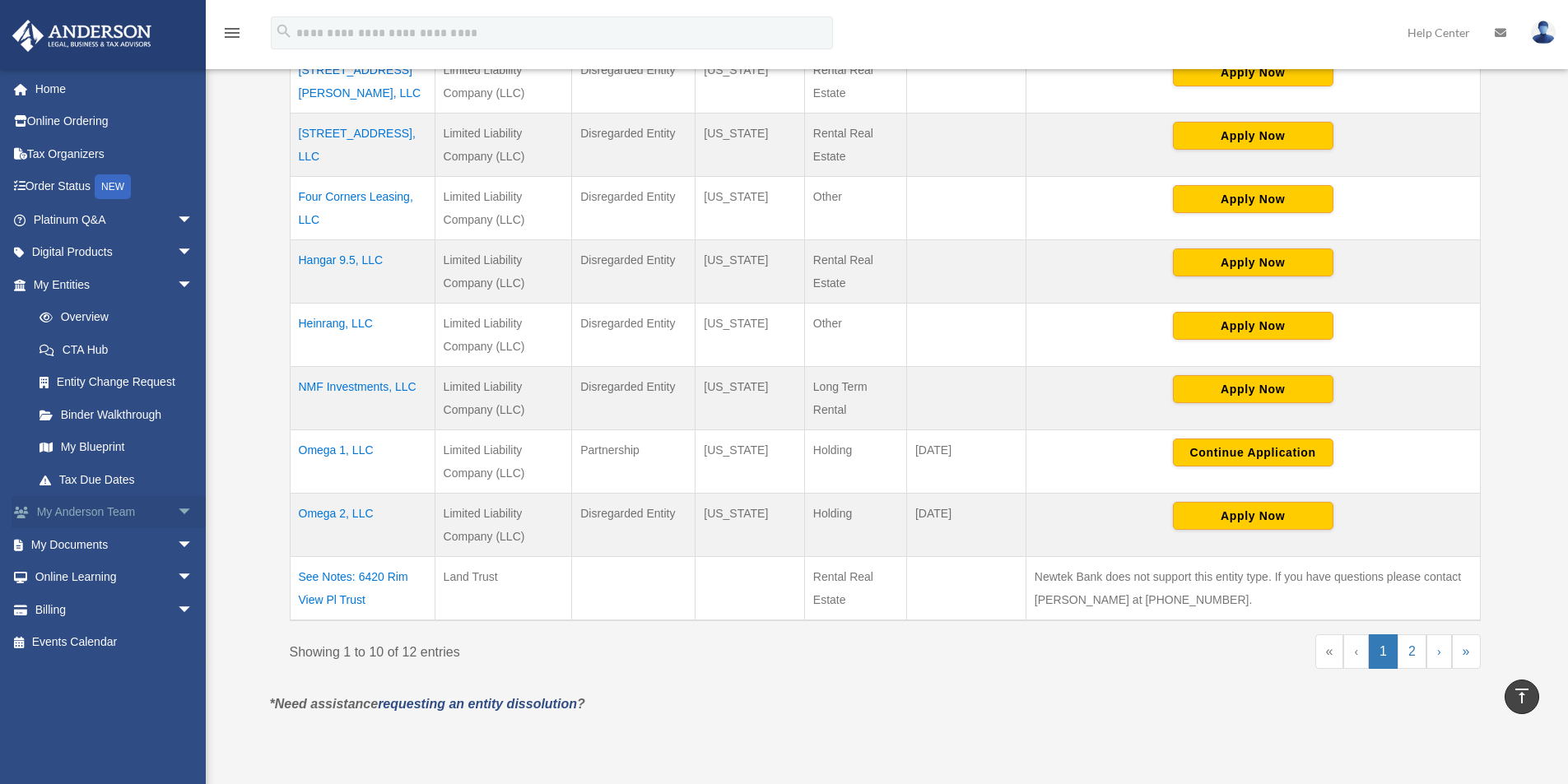
click at [177, 511] on span "arrow_drop_down" at bounding box center [193, 513] width 33 height 34
click at [177, 511] on span "arrow_drop_up" at bounding box center [193, 513] width 33 height 34
click at [177, 543] on span "arrow_drop_down" at bounding box center [193, 545] width 33 height 34
click at [61, 574] on link "Box" at bounding box center [120, 577] width 195 height 33
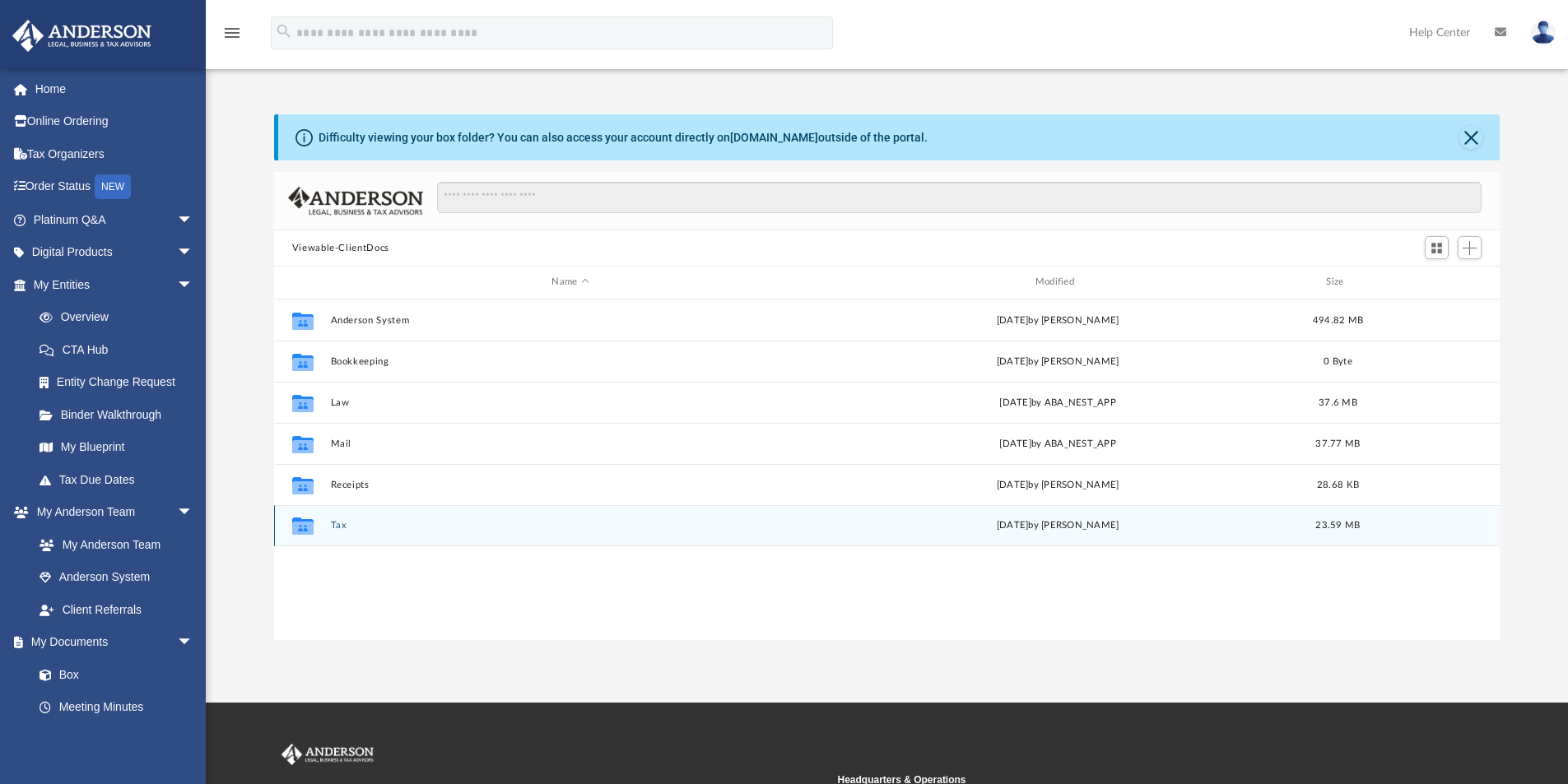
scroll to position [362, 1213]
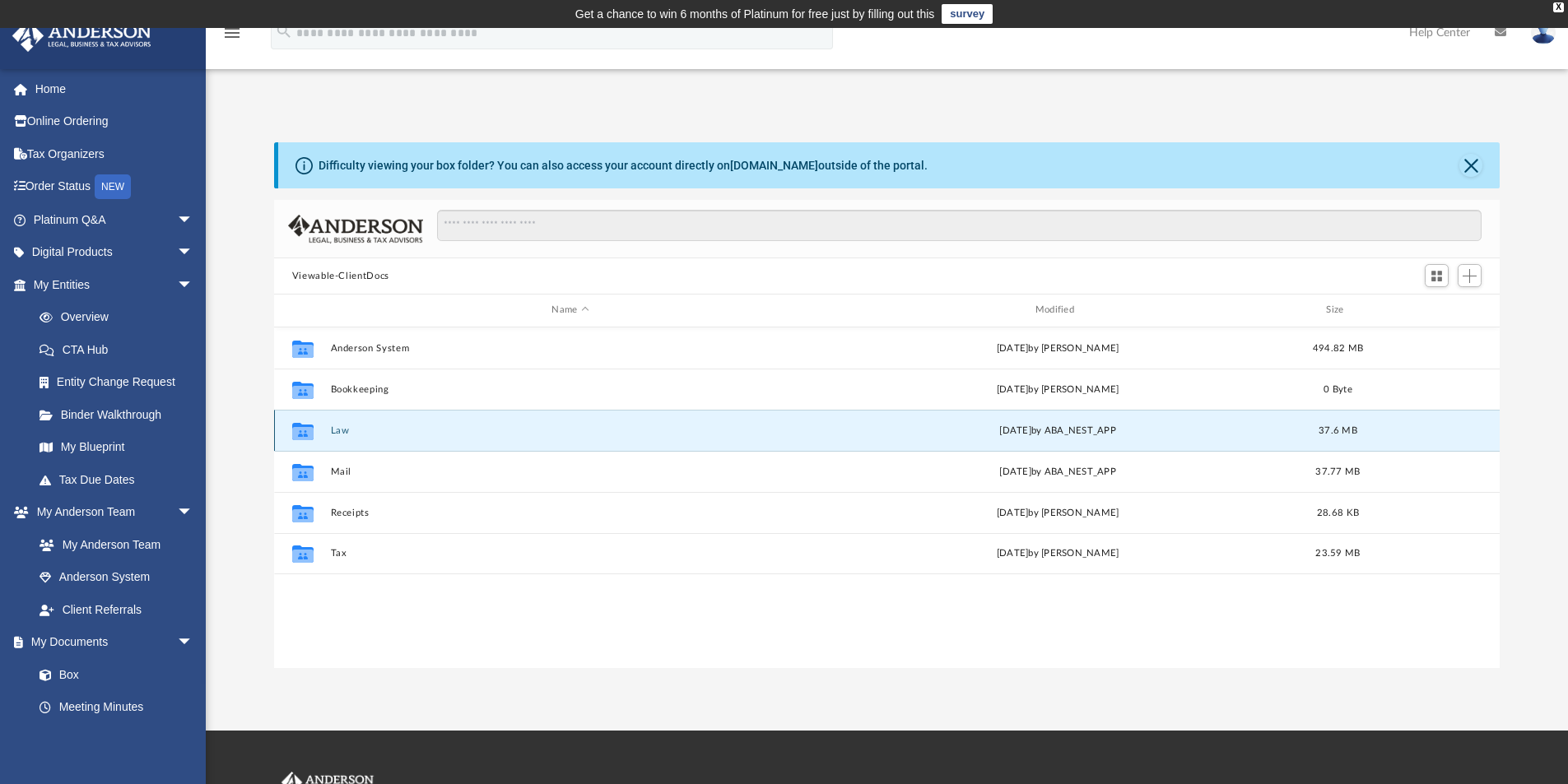
click at [334, 434] on button "Law" at bounding box center [570, 430] width 480 height 10
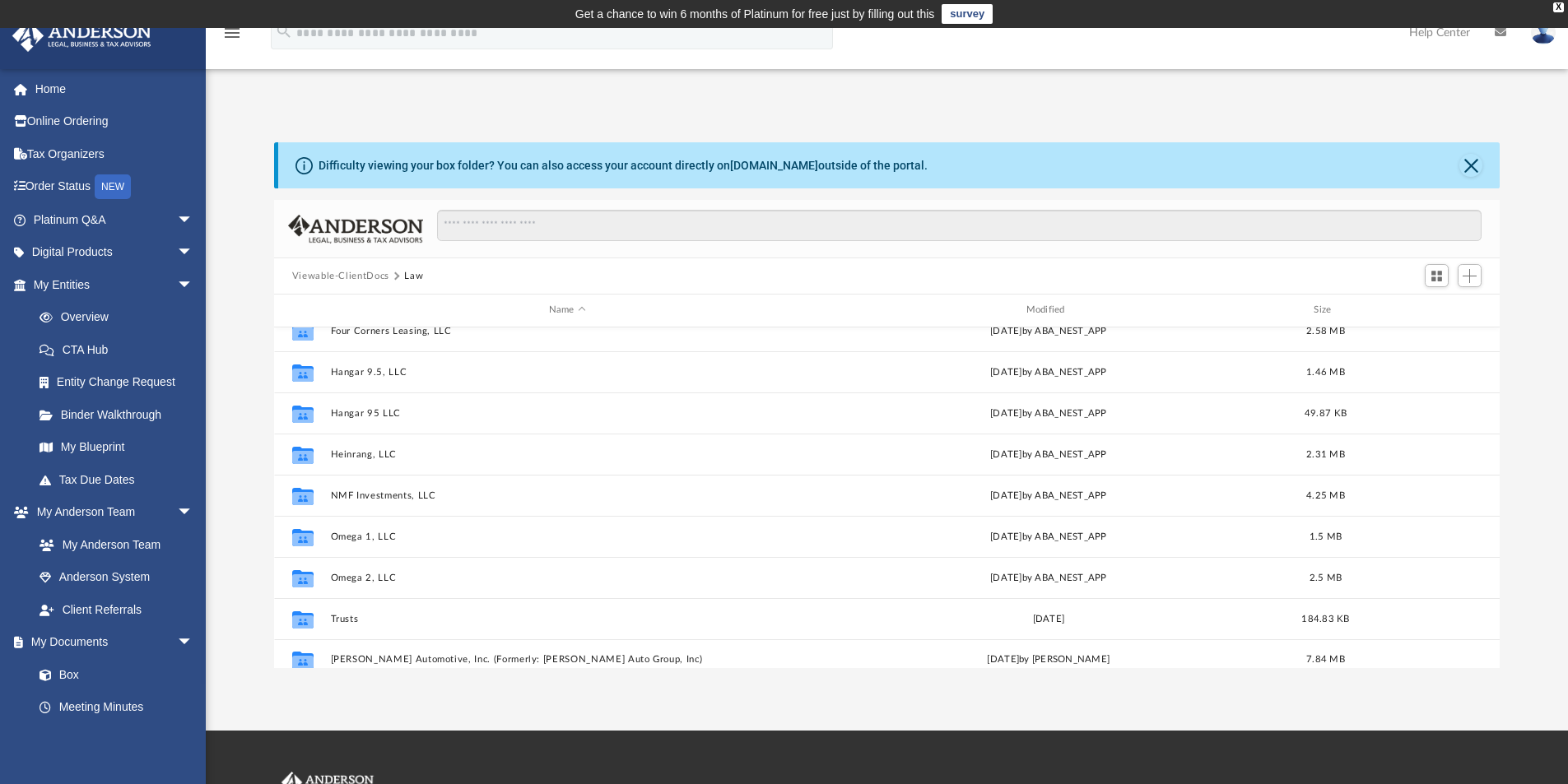
scroll to position [194, 0]
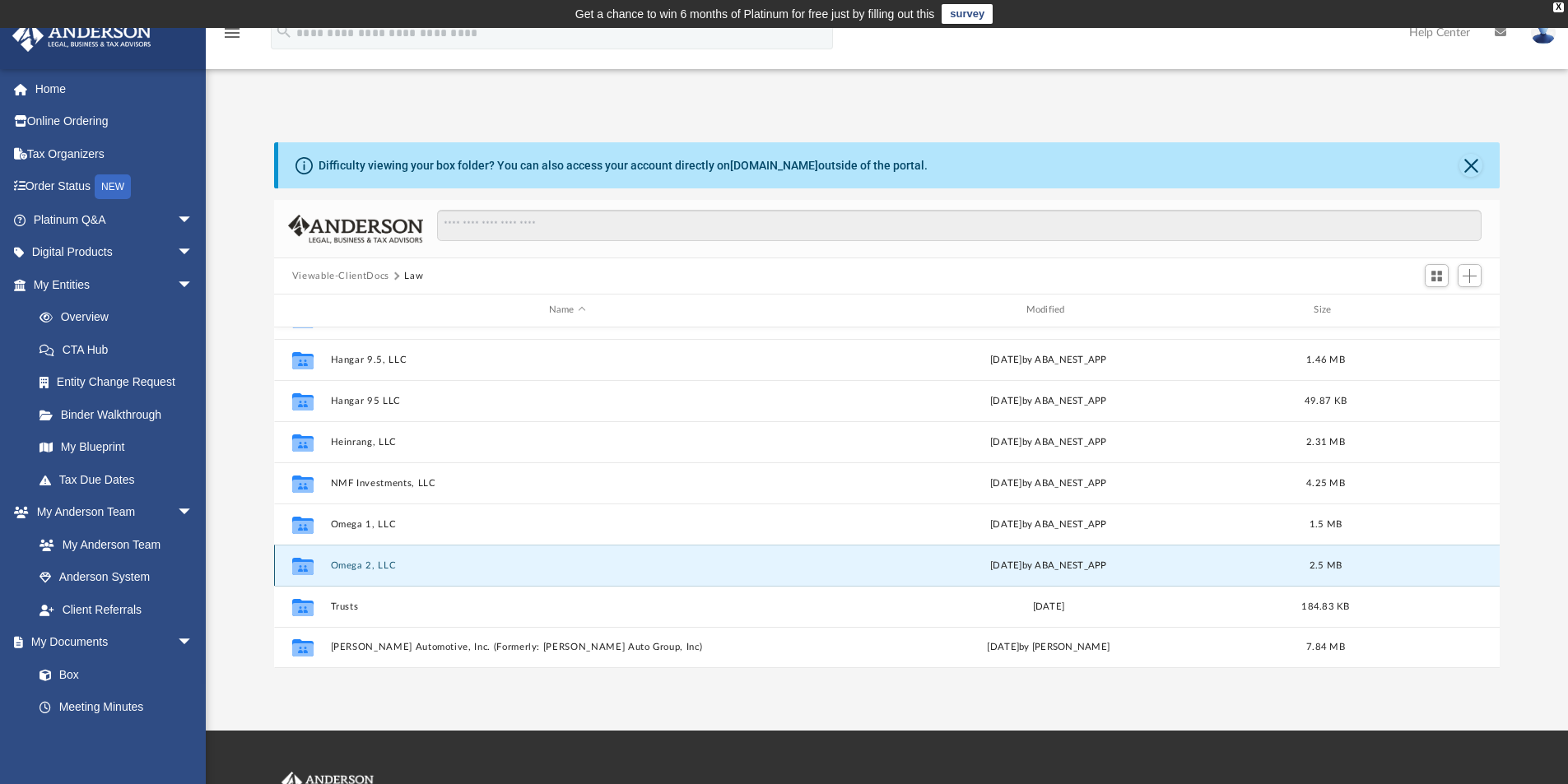
click at [358, 565] on button "Omega 2, LLC" at bounding box center [567, 565] width 474 height 10
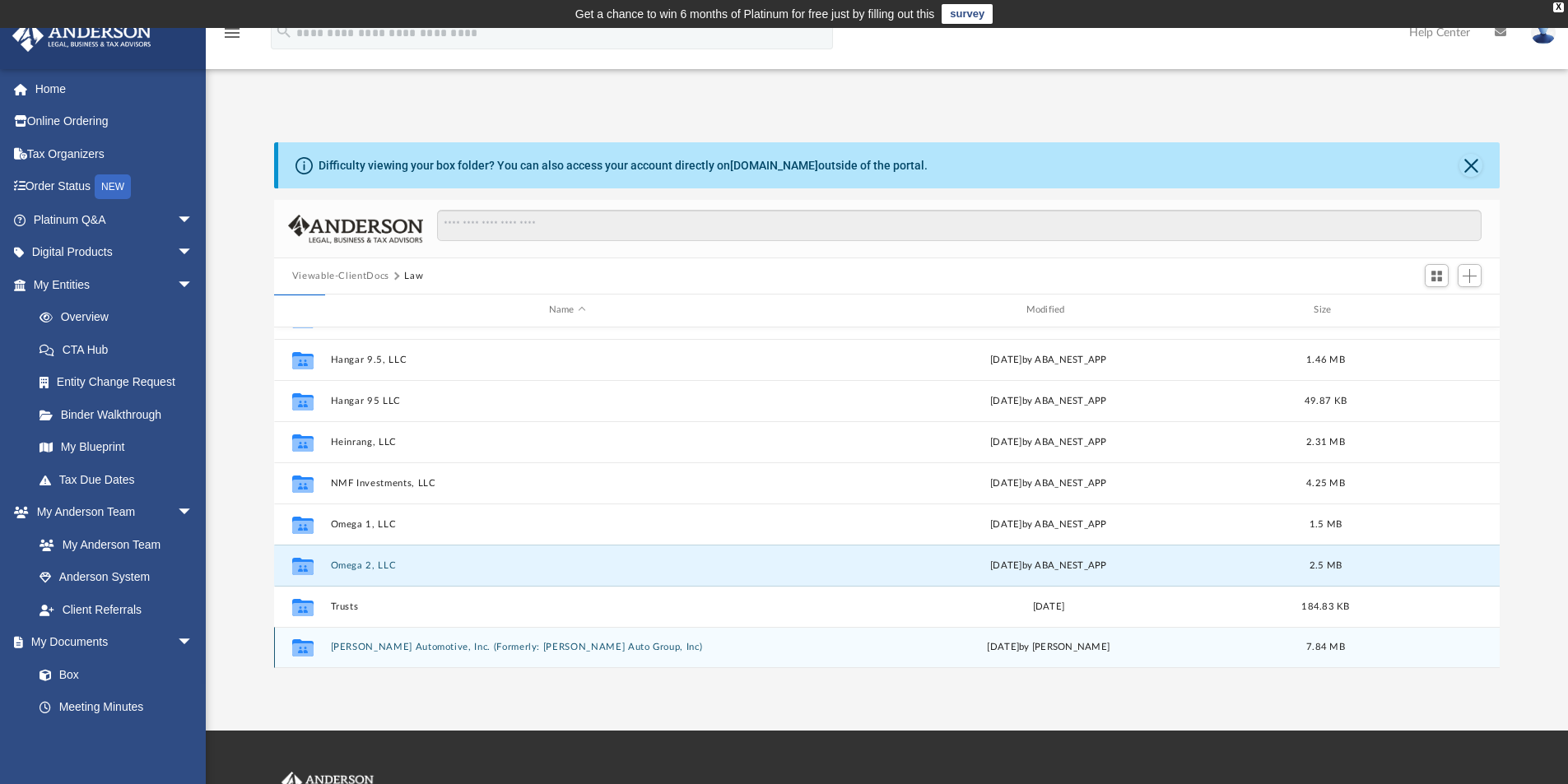
scroll to position [0, 0]
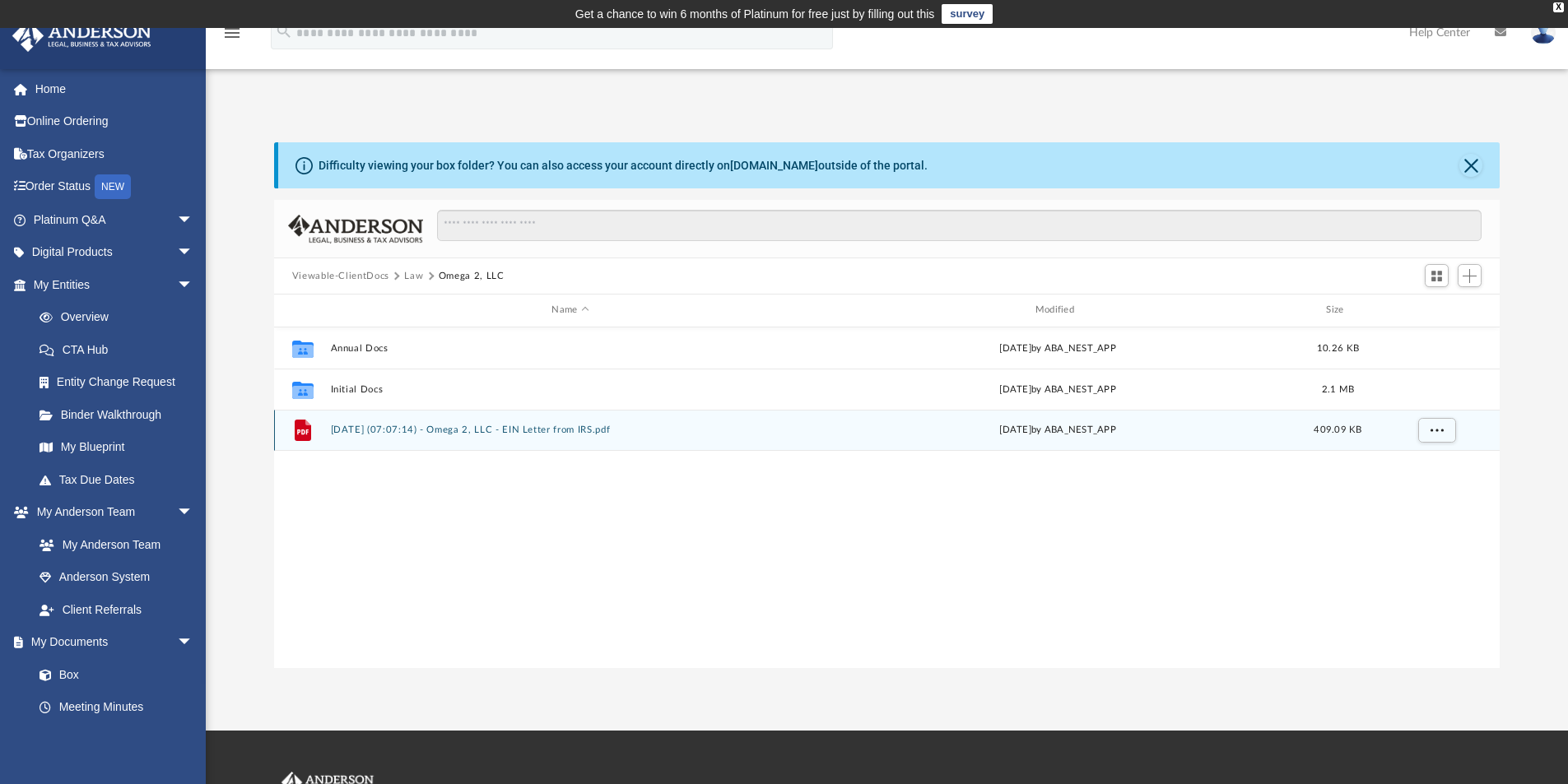
click at [497, 433] on button "2024.09.17 (07:07:14) - Omega 2, LLC - EIN Letter from IRS.pdf" at bounding box center [570, 429] width 480 height 10
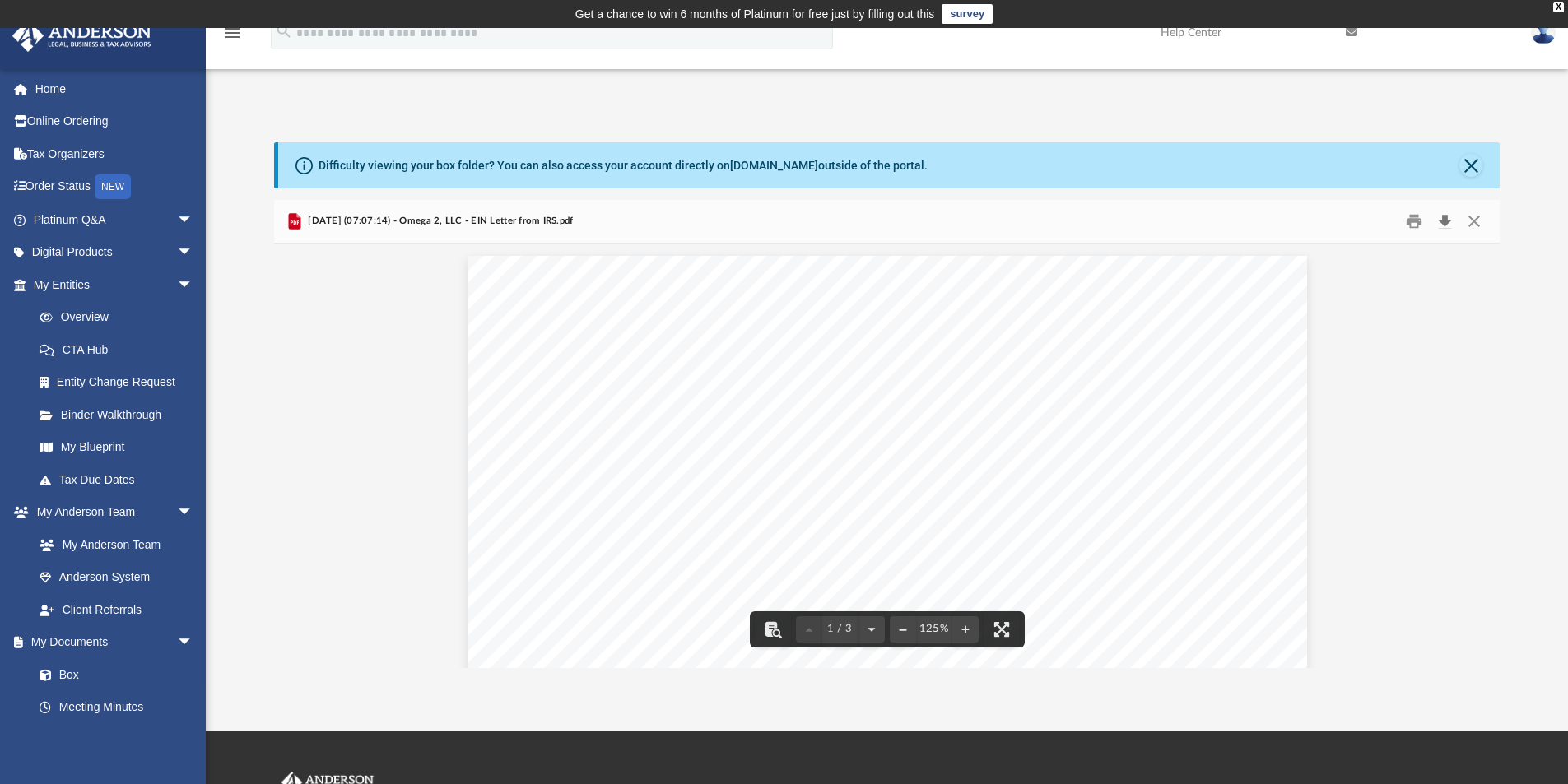
click at [1446, 219] on button "Download" at bounding box center [1445, 221] width 30 height 25
click at [1473, 168] on button "Close" at bounding box center [1471, 165] width 23 height 23
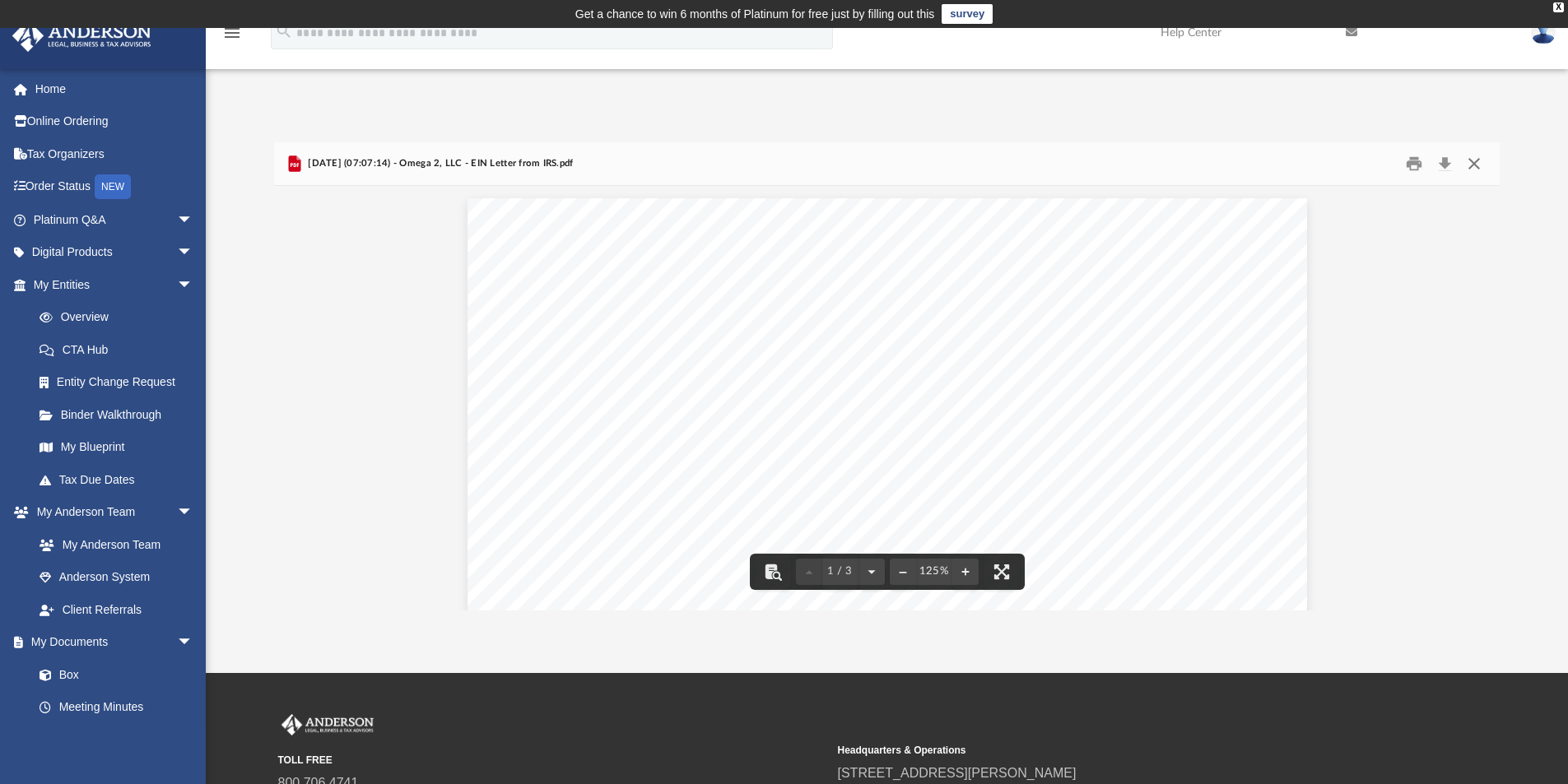
click at [1476, 171] on button "Close" at bounding box center [1475, 163] width 30 height 25
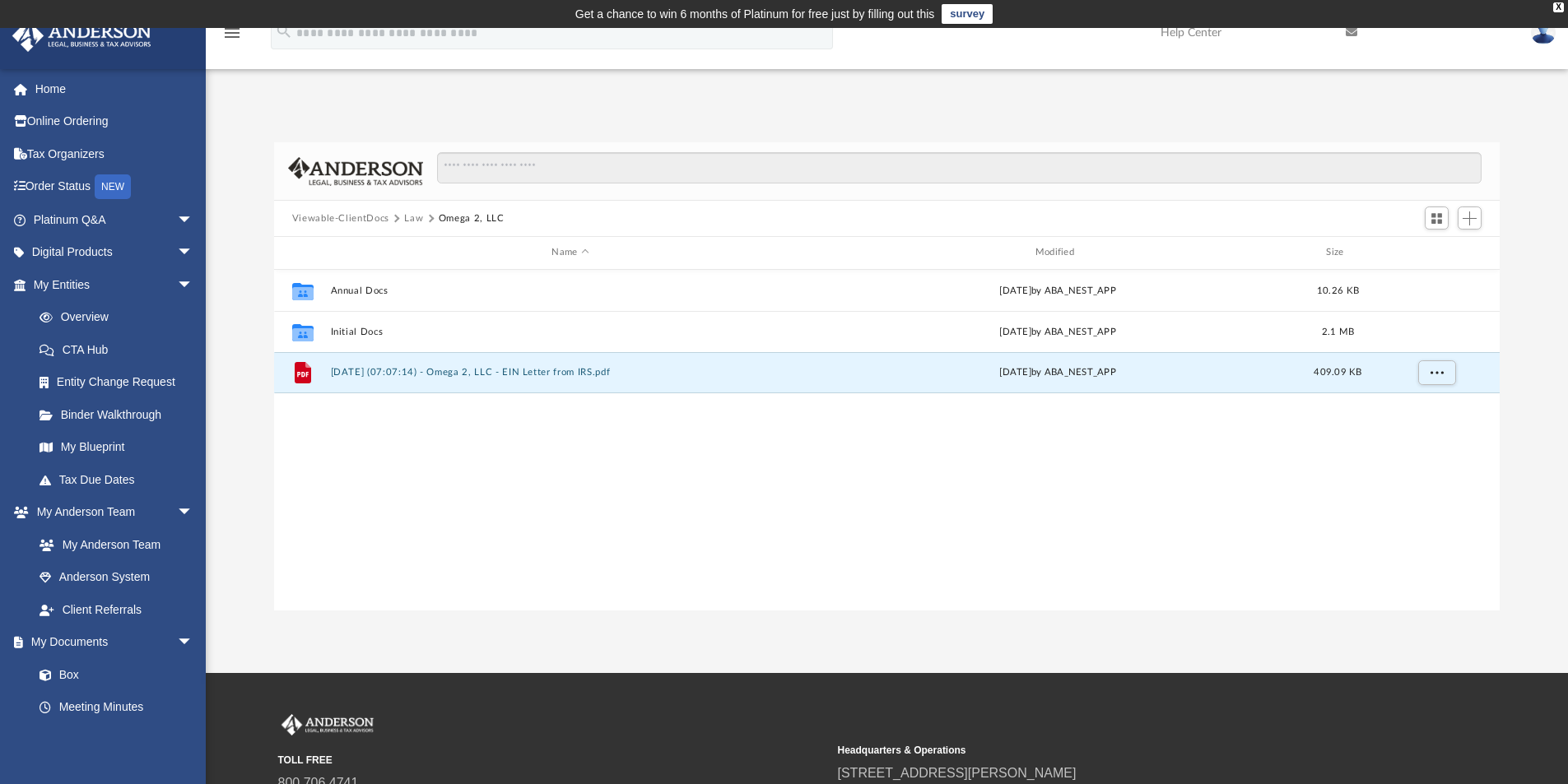
click at [1553, 8] on td "Get a chance to win 6 months of Platinum for free just by filling out this surv…" at bounding box center [784, 14] width 1568 height 28
click at [1560, 4] on div "X" at bounding box center [1558, 7] width 10 height 10
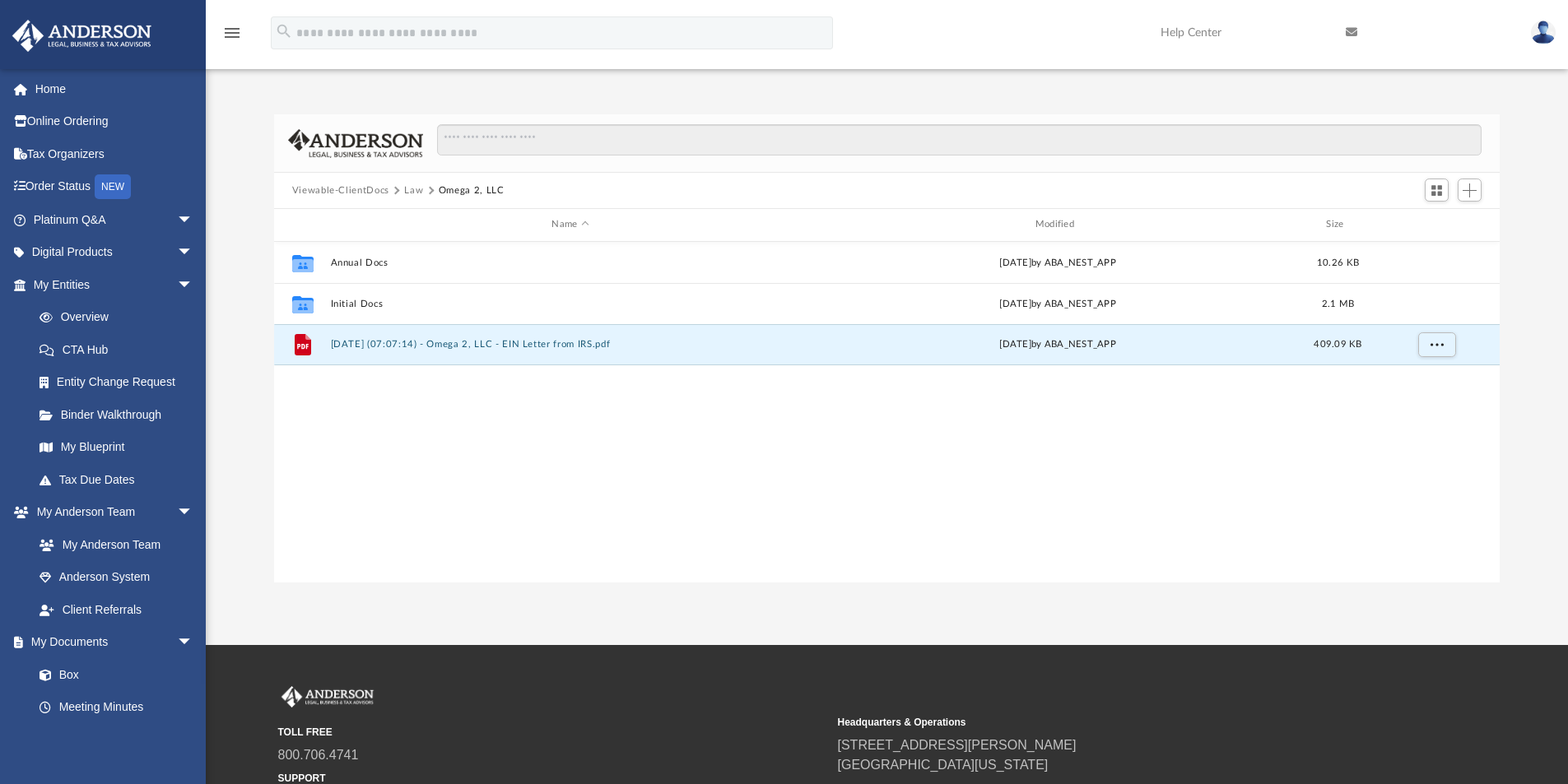
click at [219, 31] on div "menu" at bounding box center [232, 33] width 52 height 42
click at [235, 38] on icon "menu" at bounding box center [232, 33] width 20 height 20
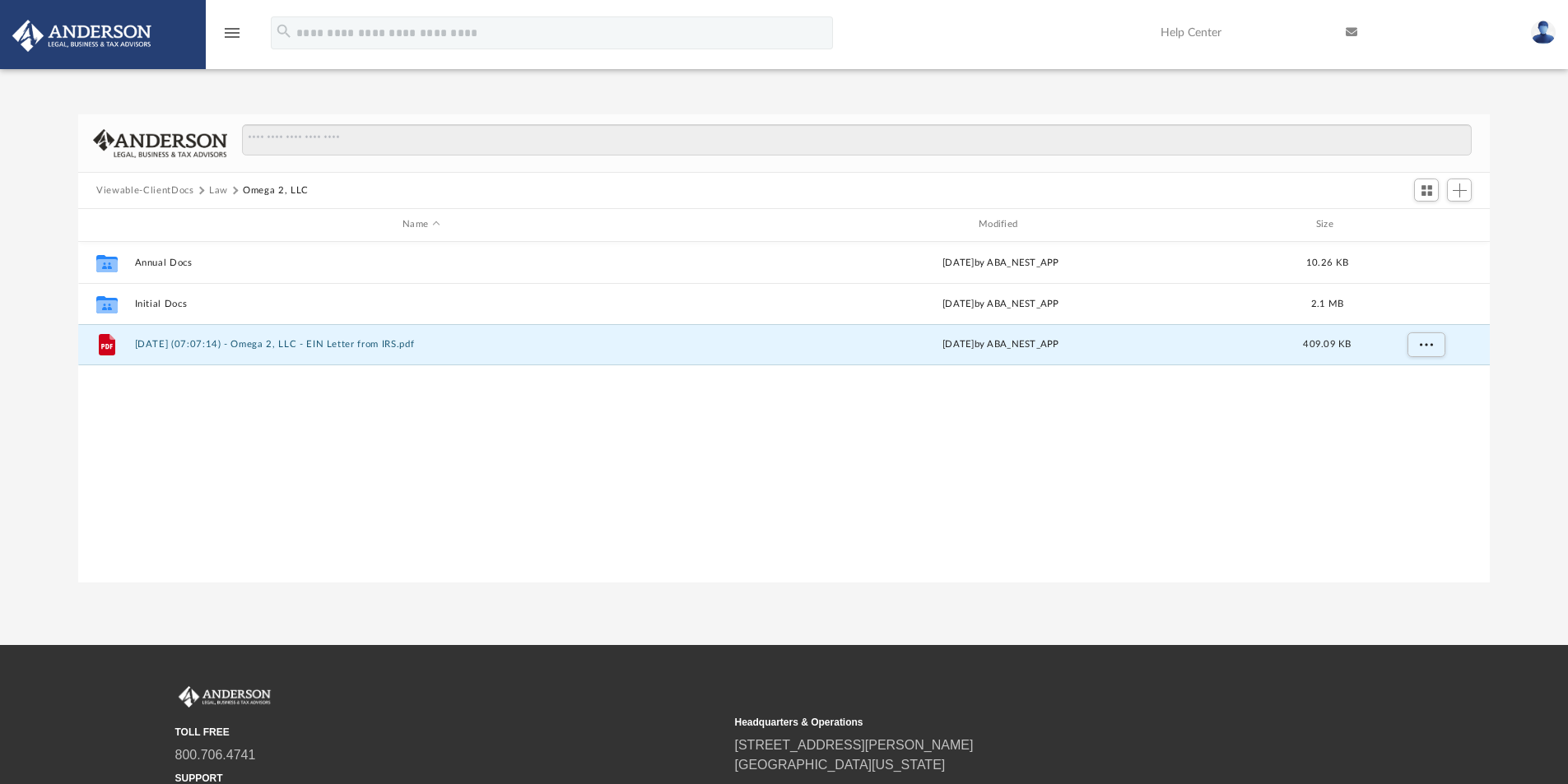
scroll to position [13, 13]
click at [235, 38] on icon "menu" at bounding box center [232, 33] width 20 height 20
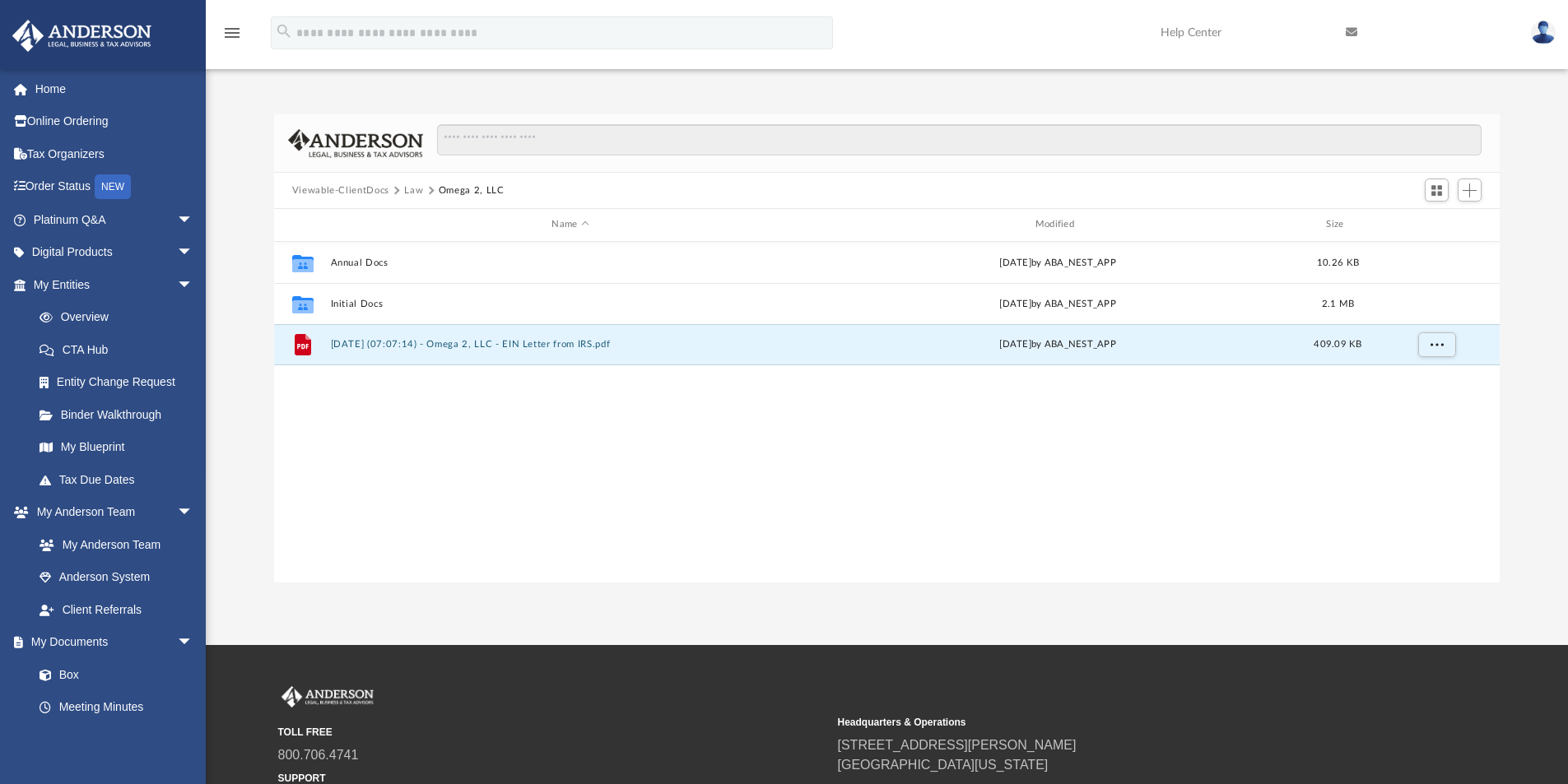
scroll to position [362, 1213]
click at [177, 291] on span "arrow_drop_down" at bounding box center [193, 285] width 33 height 34
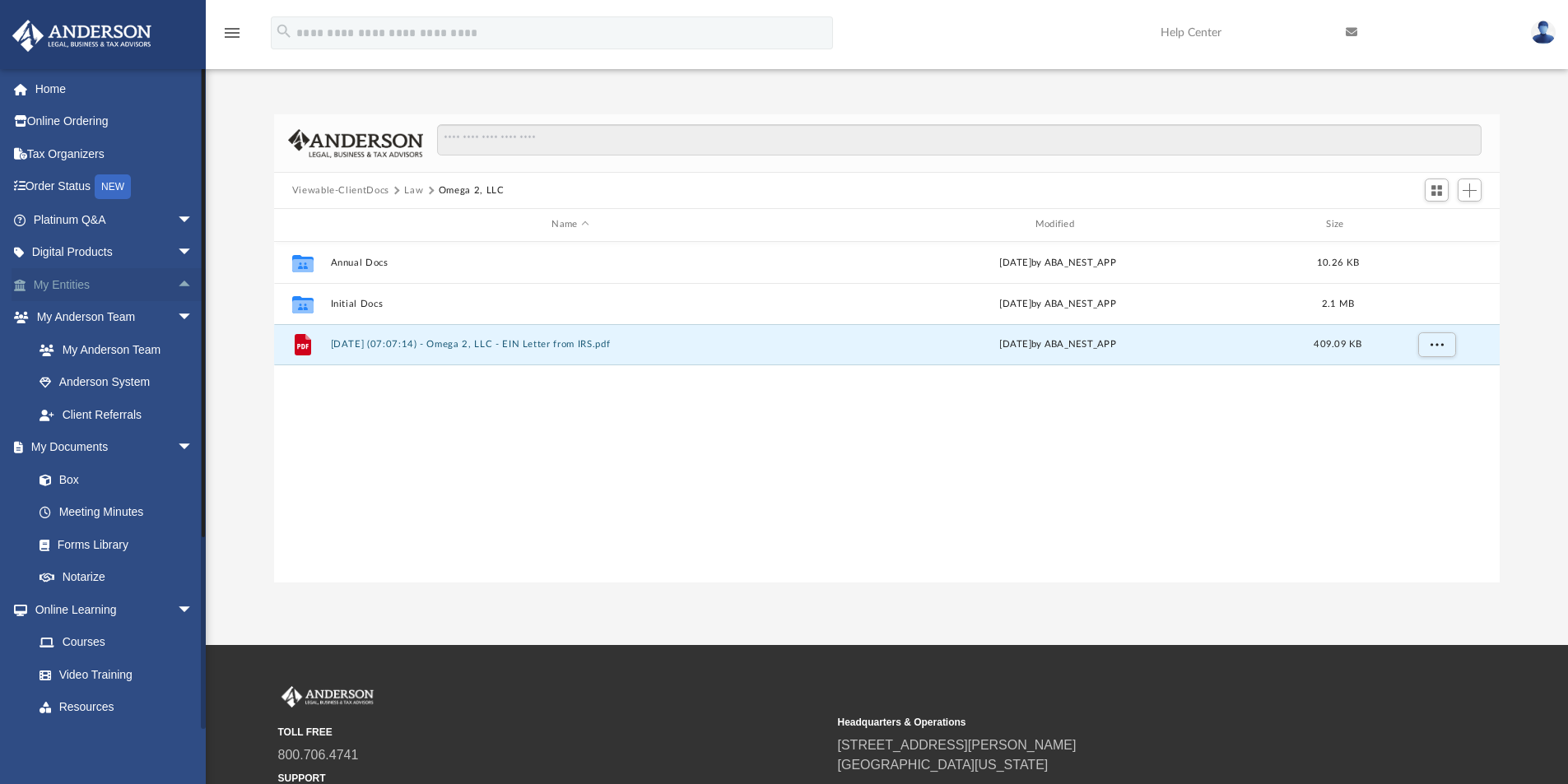
click at [177, 288] on span "arrow_drop_up" at bounding box center [193, 285] width 33 height 34
click at [177, 510] on span "arrow_drop_down" at bounding box center [193, 513] width 33 height 34
click at [177, 510] on span "arrow_drop_up" at bounding box center [193, 513] width 33 height 34
click at [177, 512] on span "arrow_drop_down" at bounding box center [193, 513] width 33 height 34
click at [182, 539] on span "arrow_drop_down" at bounding box center [193, 545] width 33 height 34
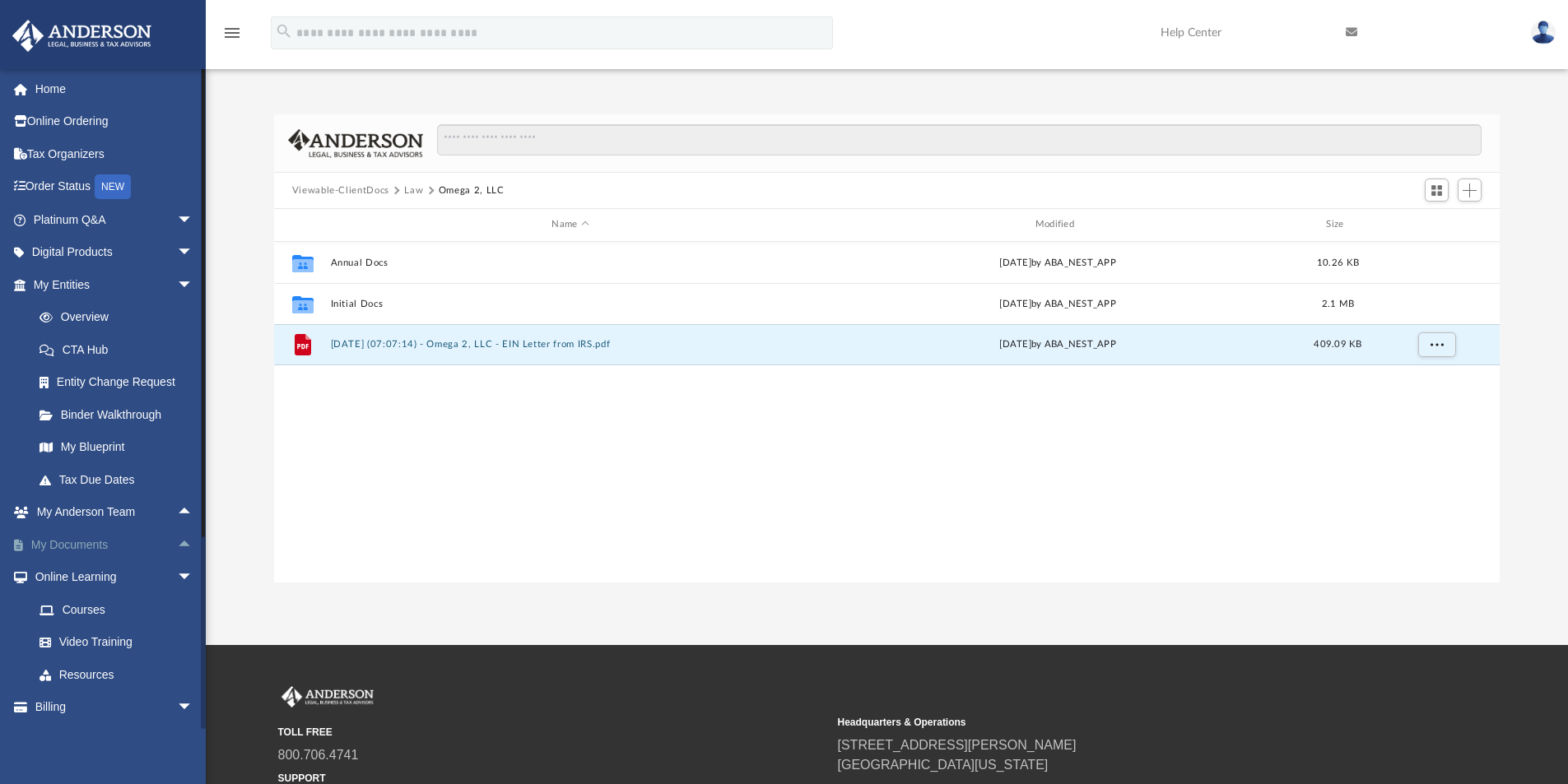
drag, startPoint x: 171, startPoint y: 543, endPoint x: 161, endPoint y: 552, distance: 13.5
click at [177, 544] on span "arrow_drop_up" at bounding box center [193, 545] width 33 height 34
click at [59, 576] on span at bounding box center [53, 578] width 10 height 11
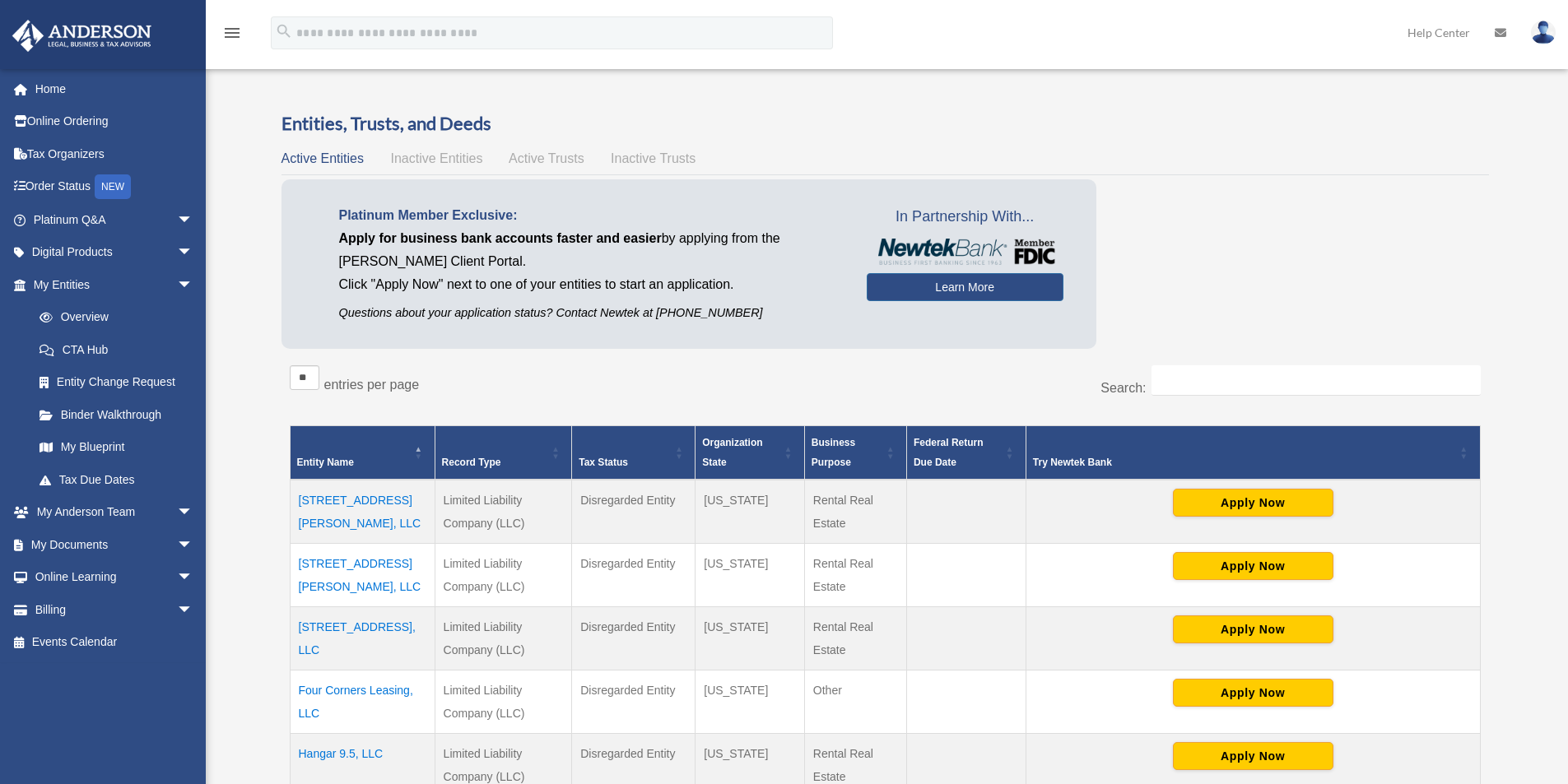
scroll to position [522, 0]
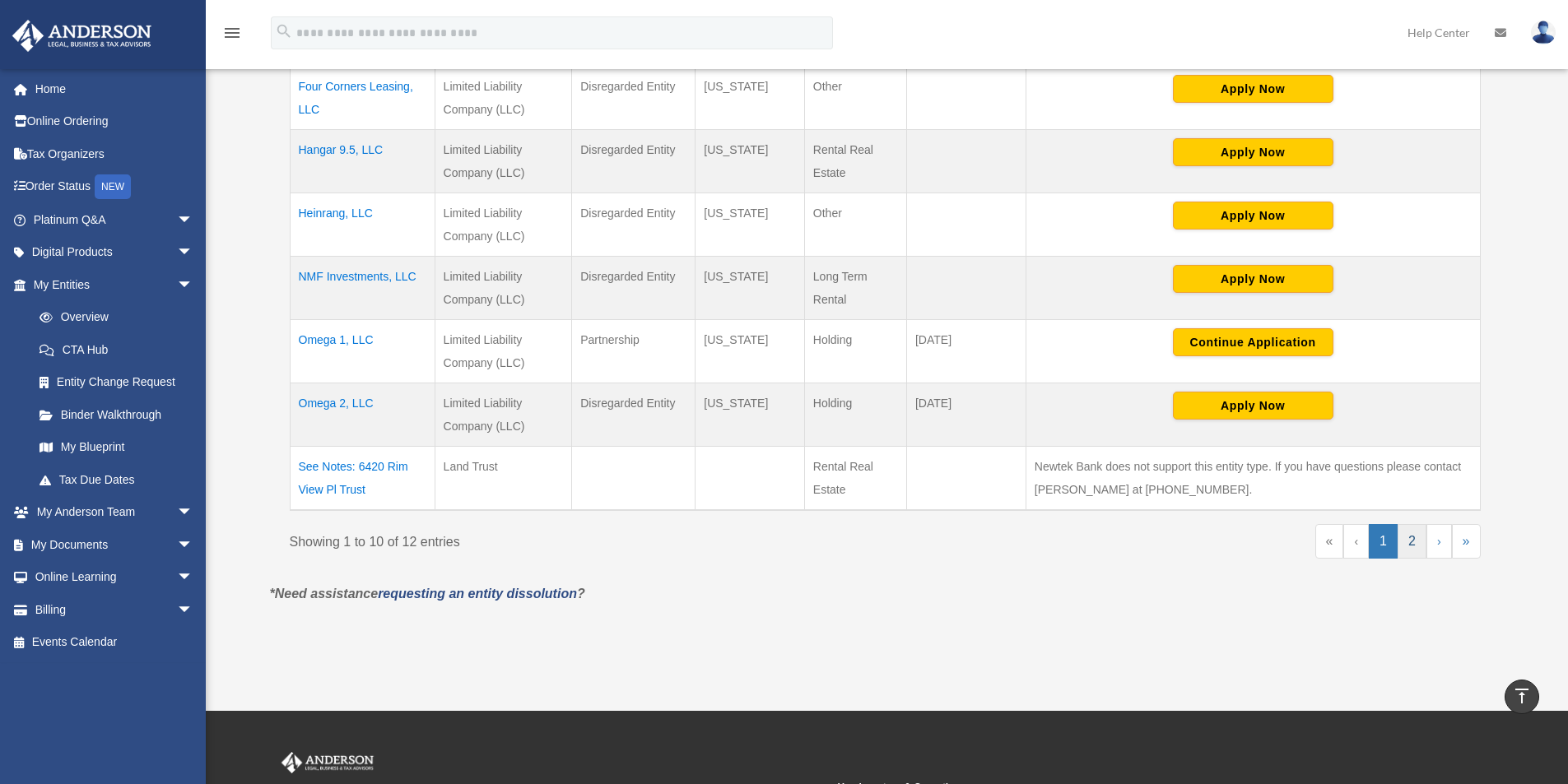
click at [1413, 539] on link "2" at bounding box center [1412, 541] width 29 height 35
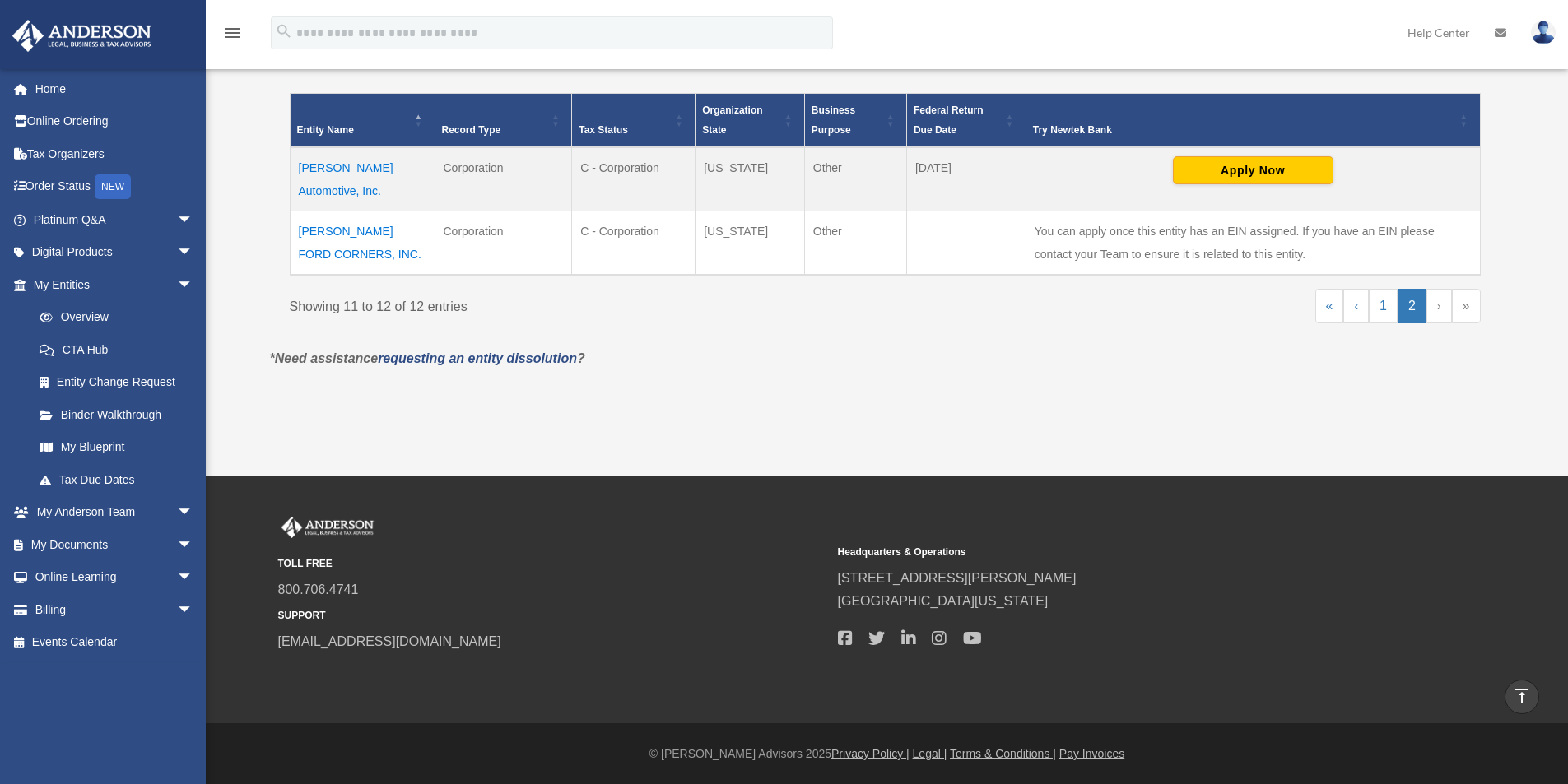
scroll to position [315, 0]
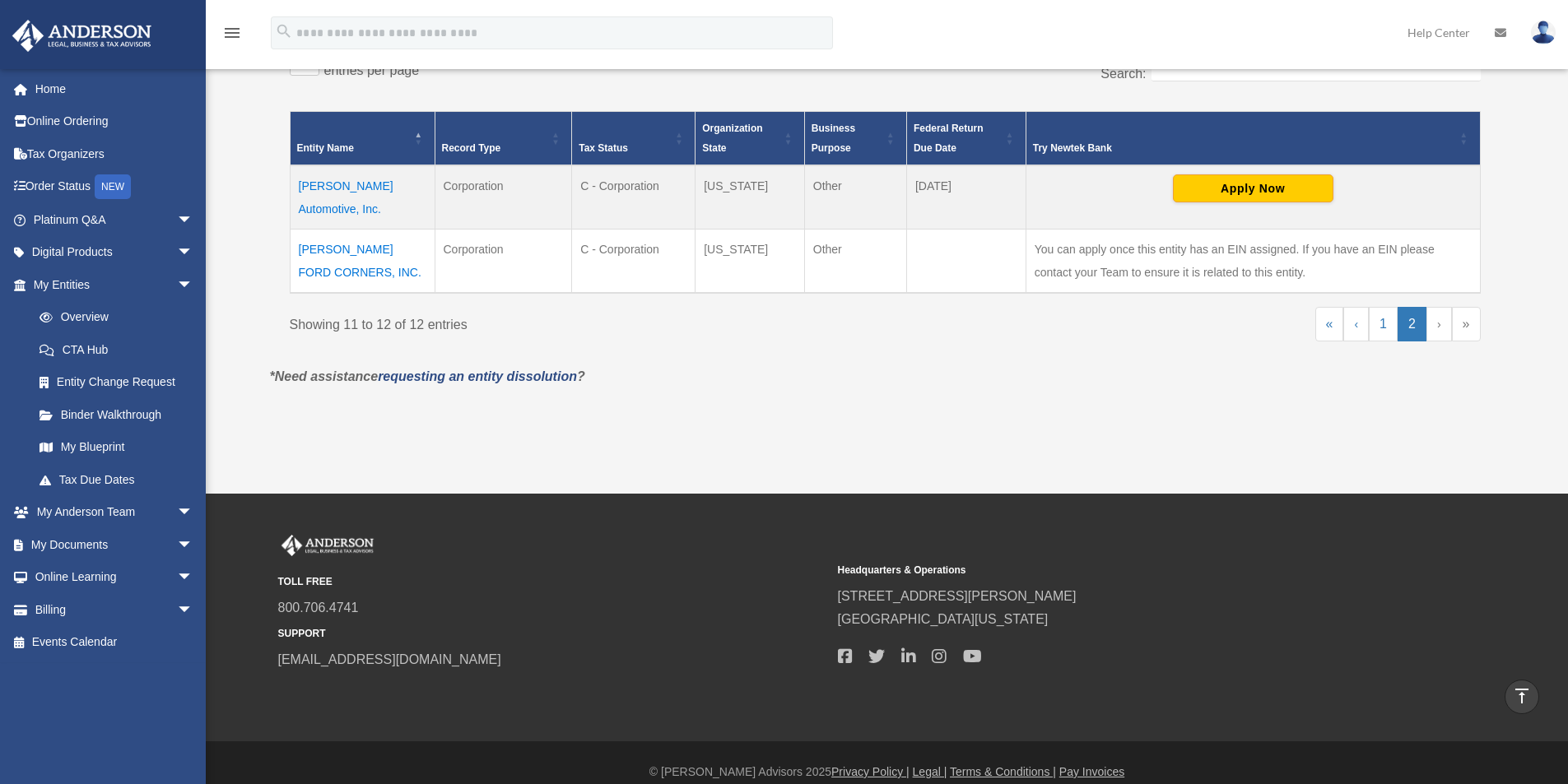
click at [358, 177] on td "[PERSON_NAME] Automotive, Inc." at bounding box center [361, 197] width 145 height 64
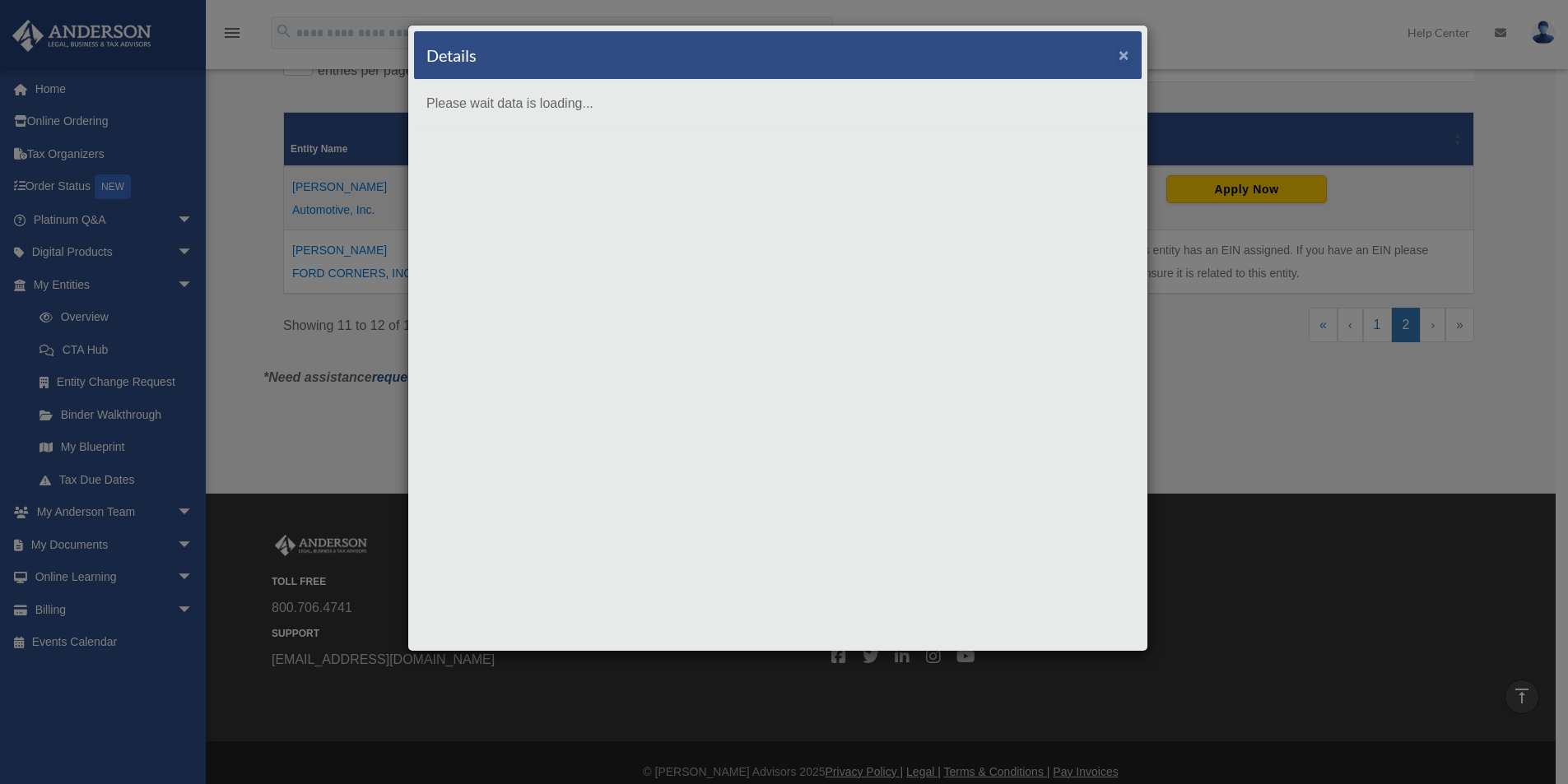
click at [1127, 51] on button "×" at bounding box center [1123, 54] width 10 height 18
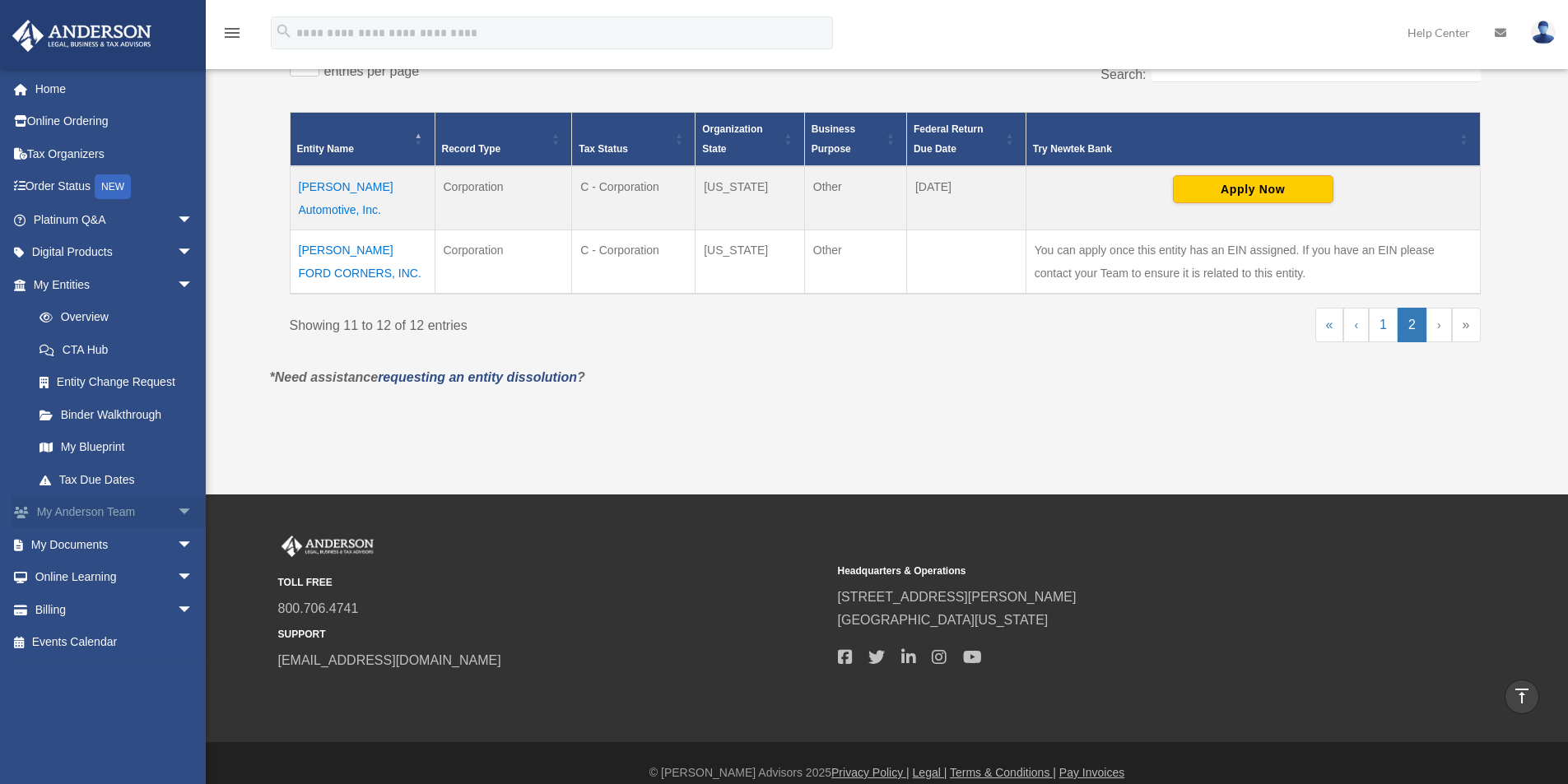
click at [138, 509] on link "My Anderson Team arrow_drop_down" at bounding box center [114, 512] width 206 height 33
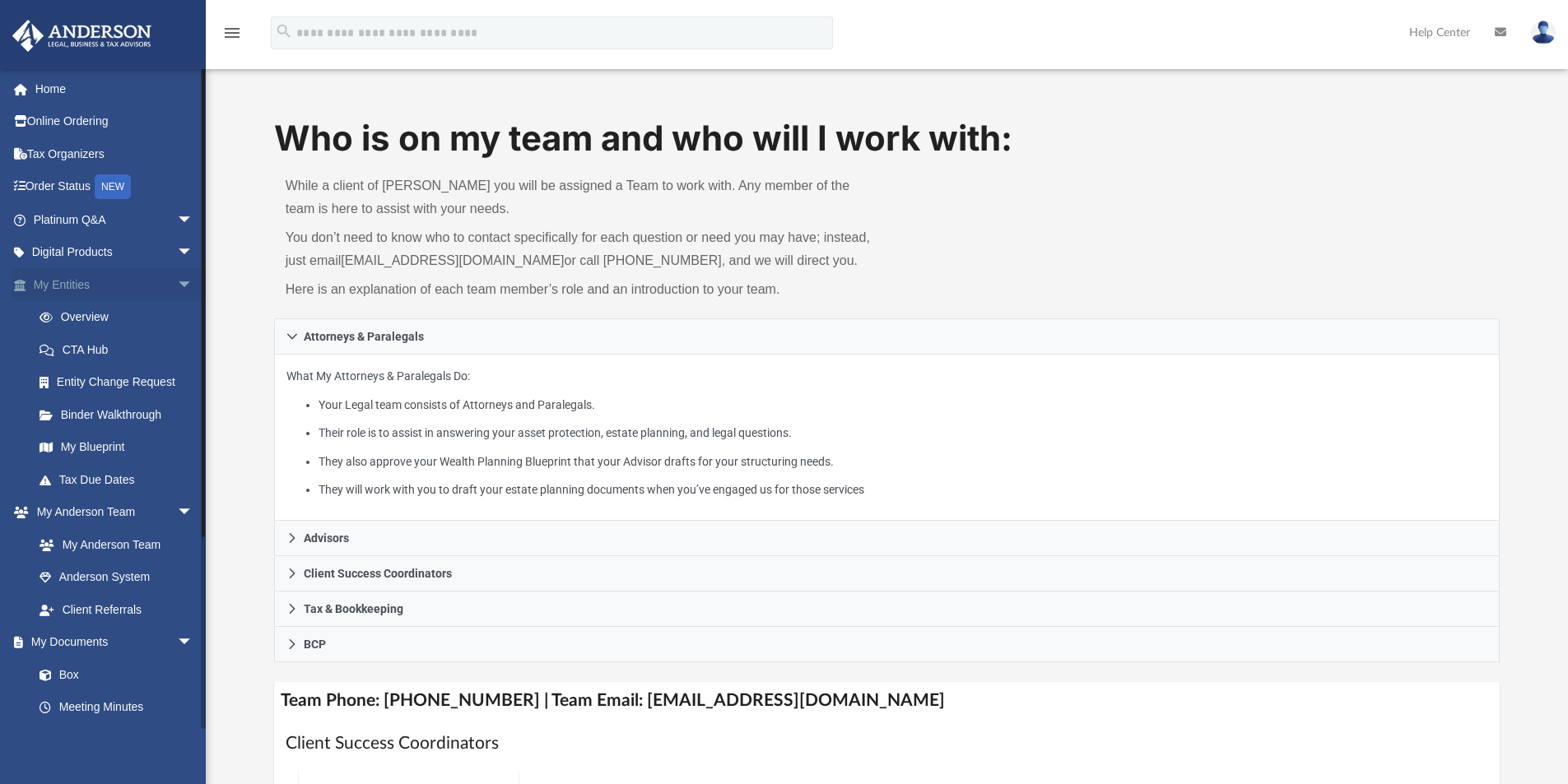
click at [177, 285] on span "arrow_drop_down" at bounding box center [193, 285] width 33 height 34
click at [67, 476] on link "Box" at bounding box center [120, 479] width 195 height 33
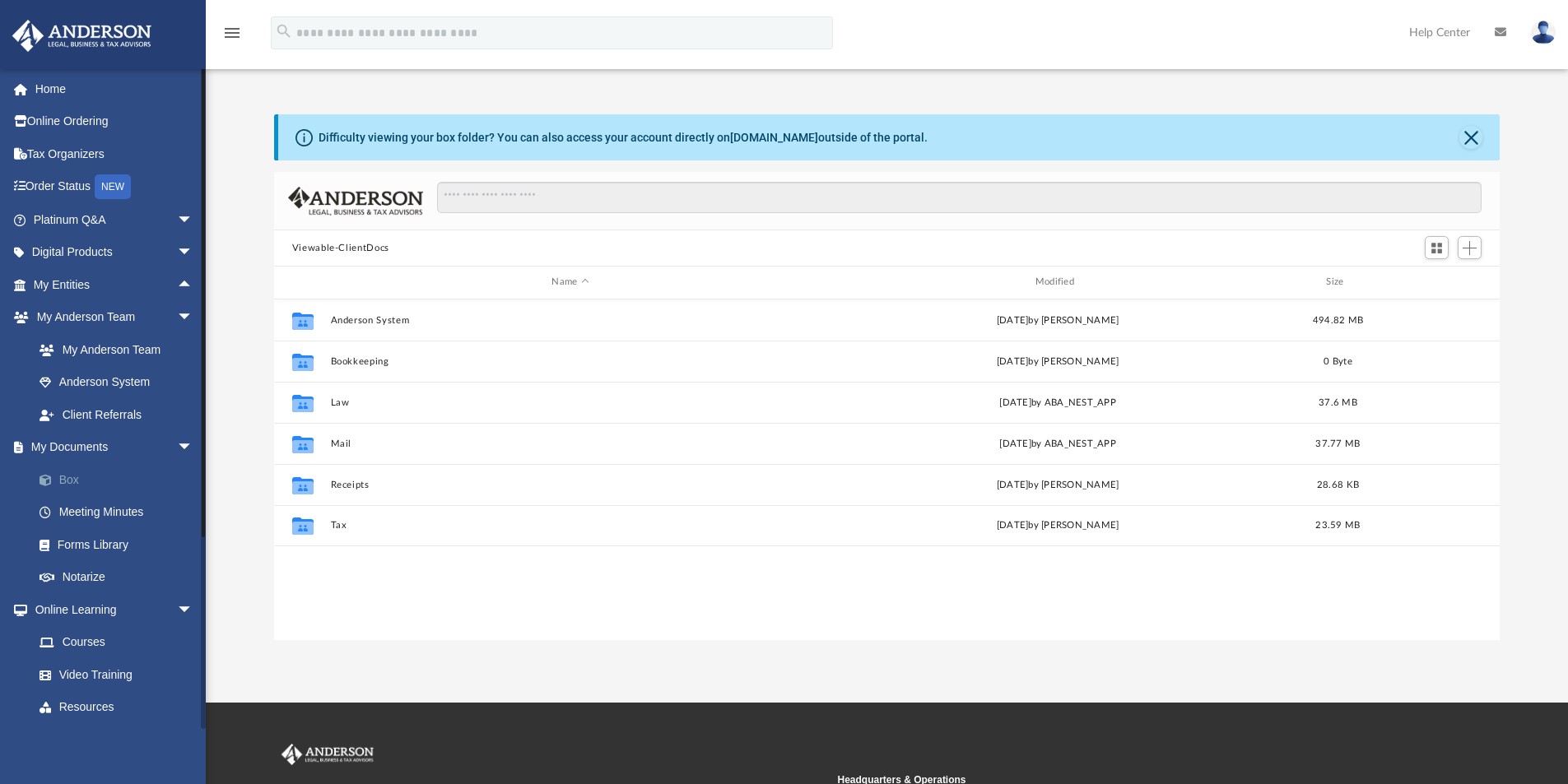
scroll to position [362, 1213]
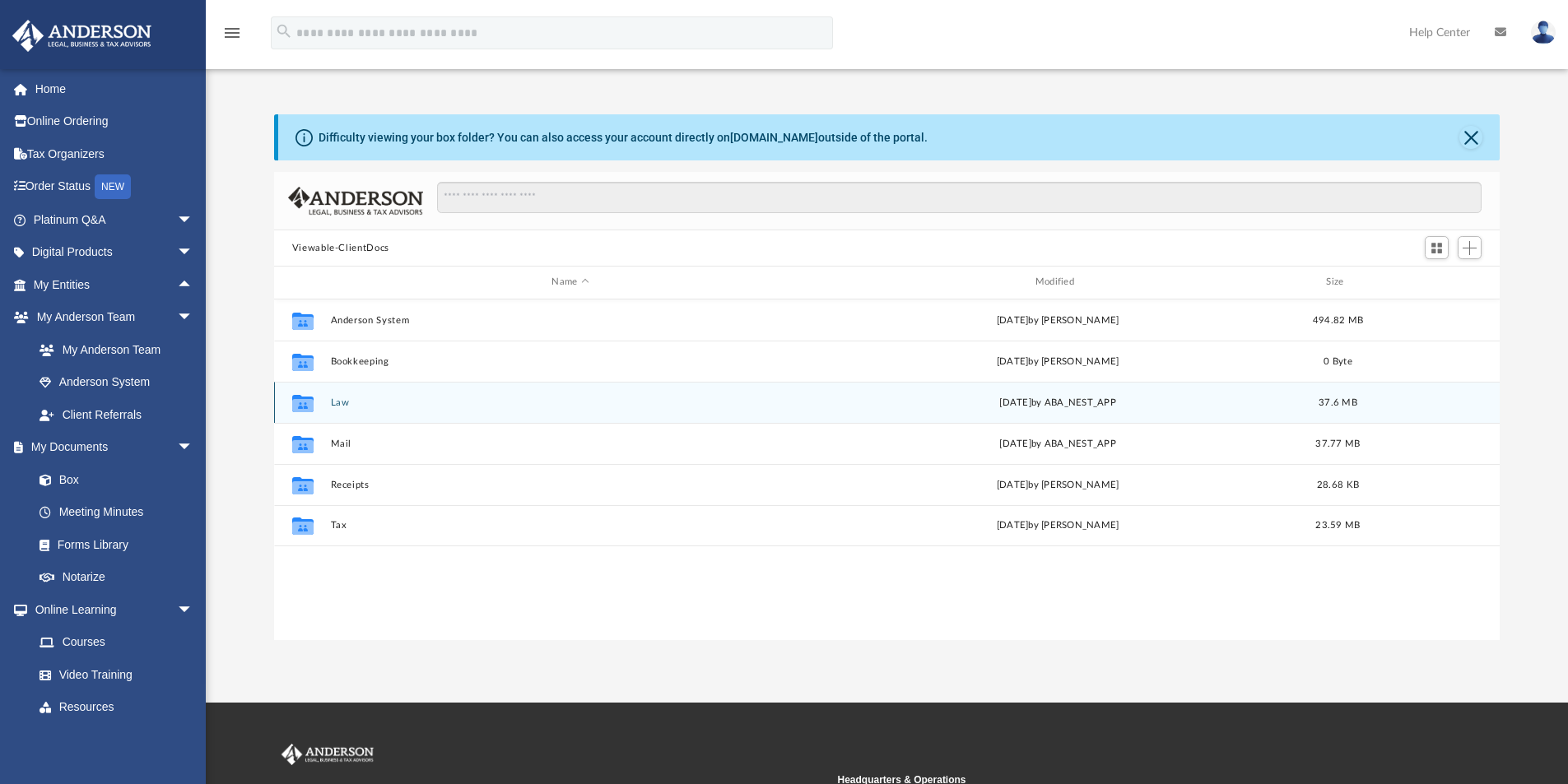
click at [339, 393] on div "Collaborated Folder Law [DATE] by ABA_NEST_APP 37.6 MB" at bounding box center [887, 402] width 1226 height 41
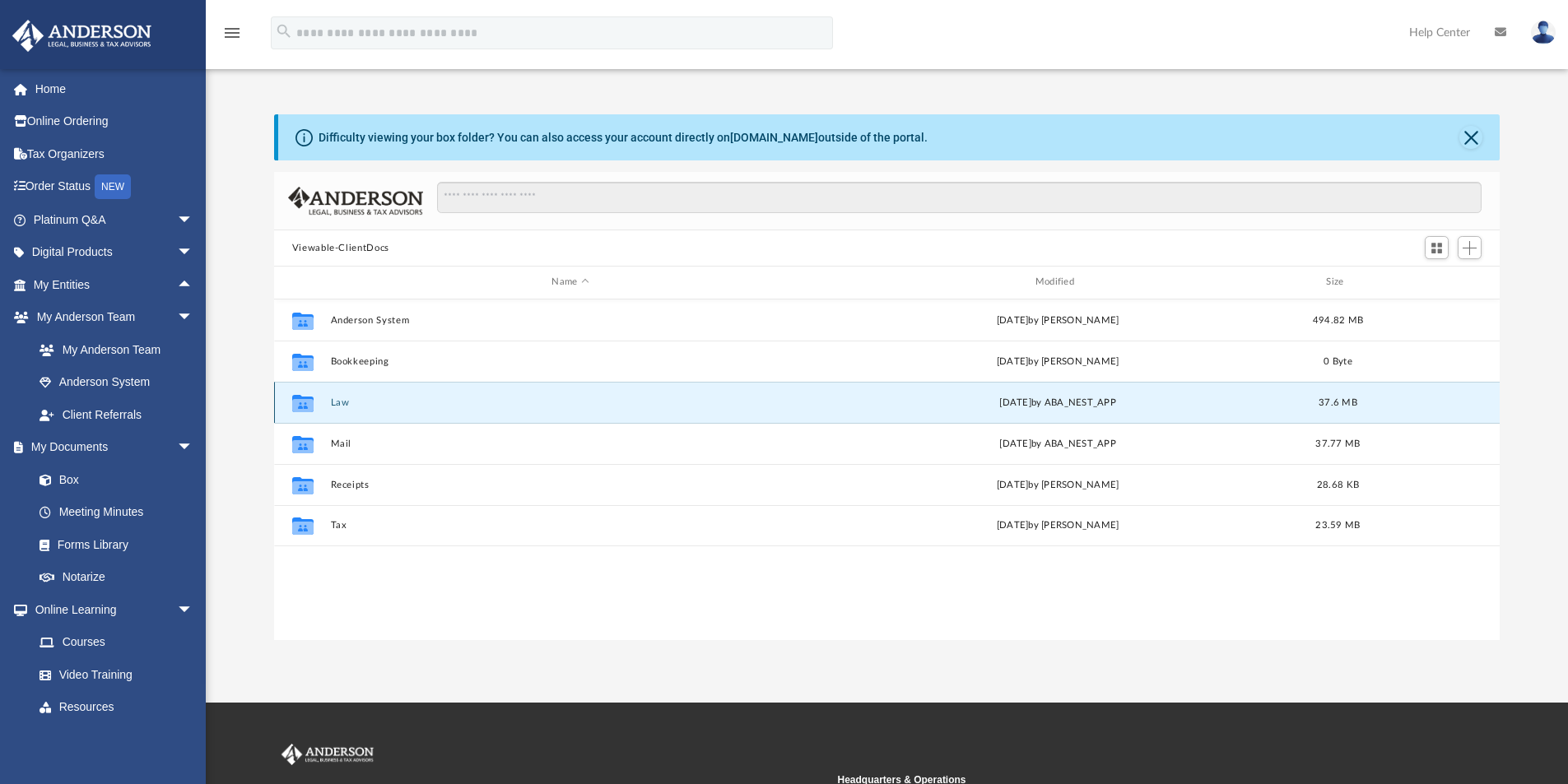
click at [339, 403] on button "Law" at bounding box center [570, 402] width 480 height 10
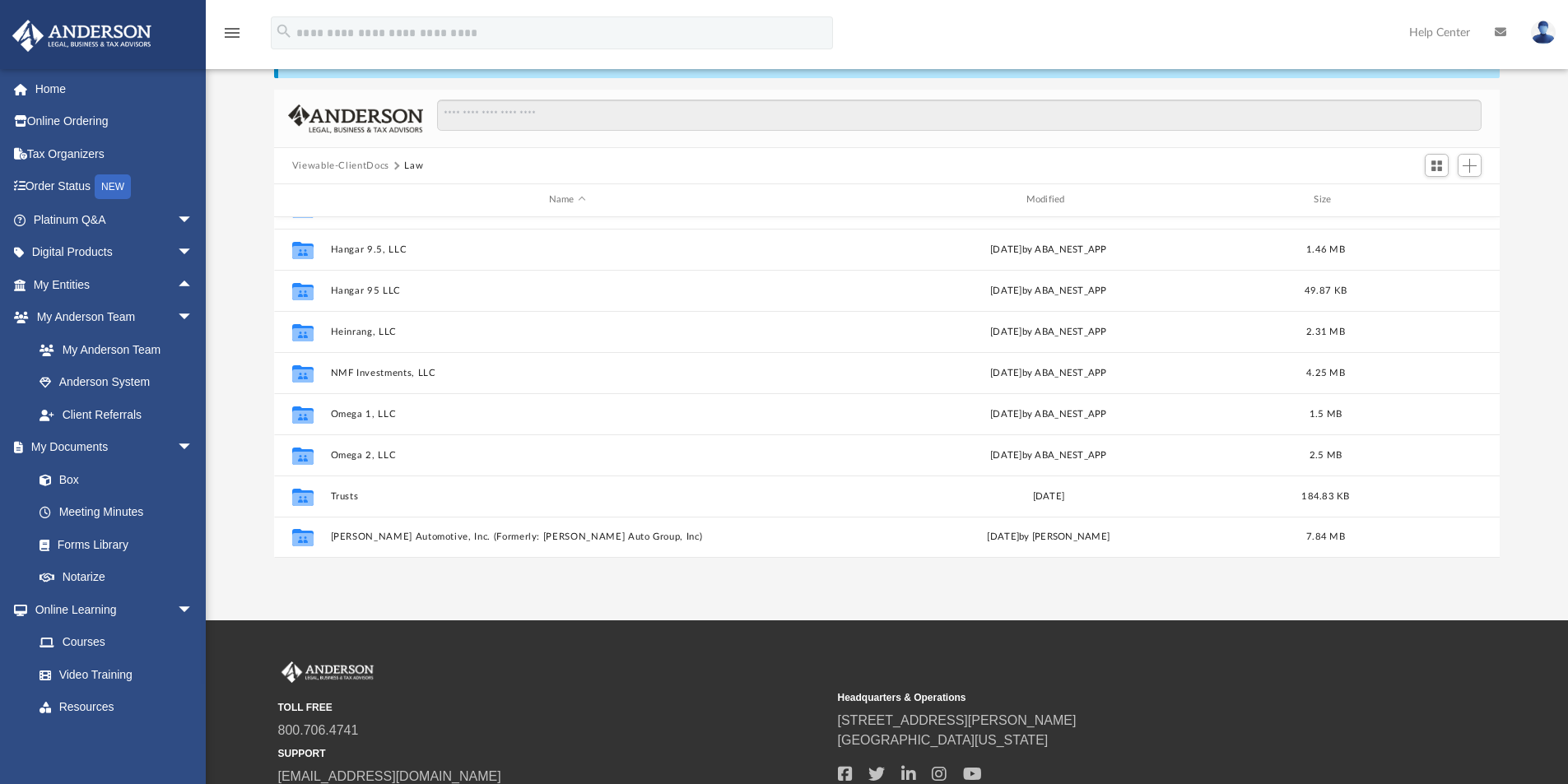
scroll to position [213, 0]
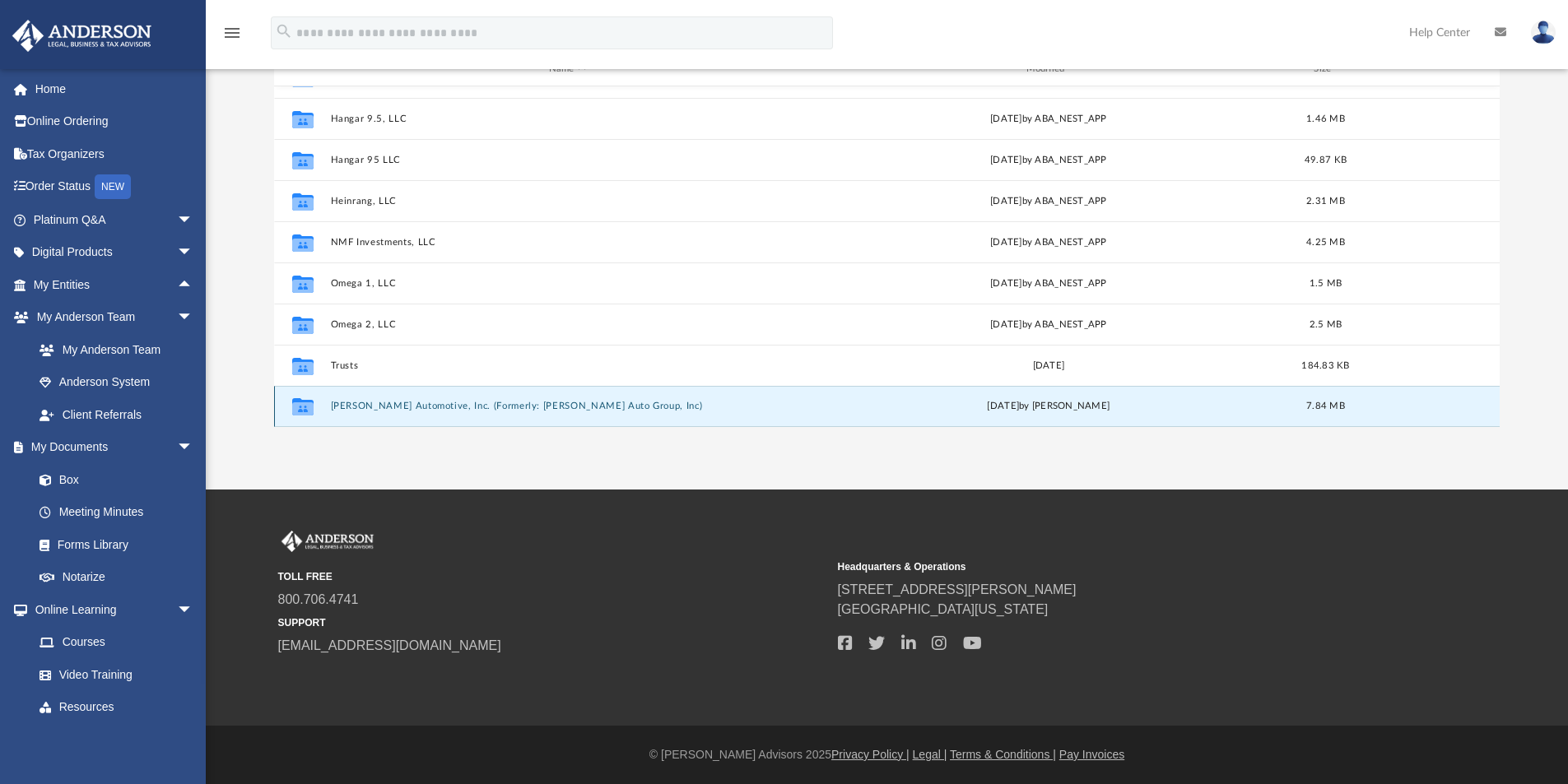
click at [364, 406] on button "[PERSON_NAME] Automotive, Inc. (Formerly: [PERSON_NAME] Auto Group, Inc)" at bounding box center [567, 405] width 474 height 10
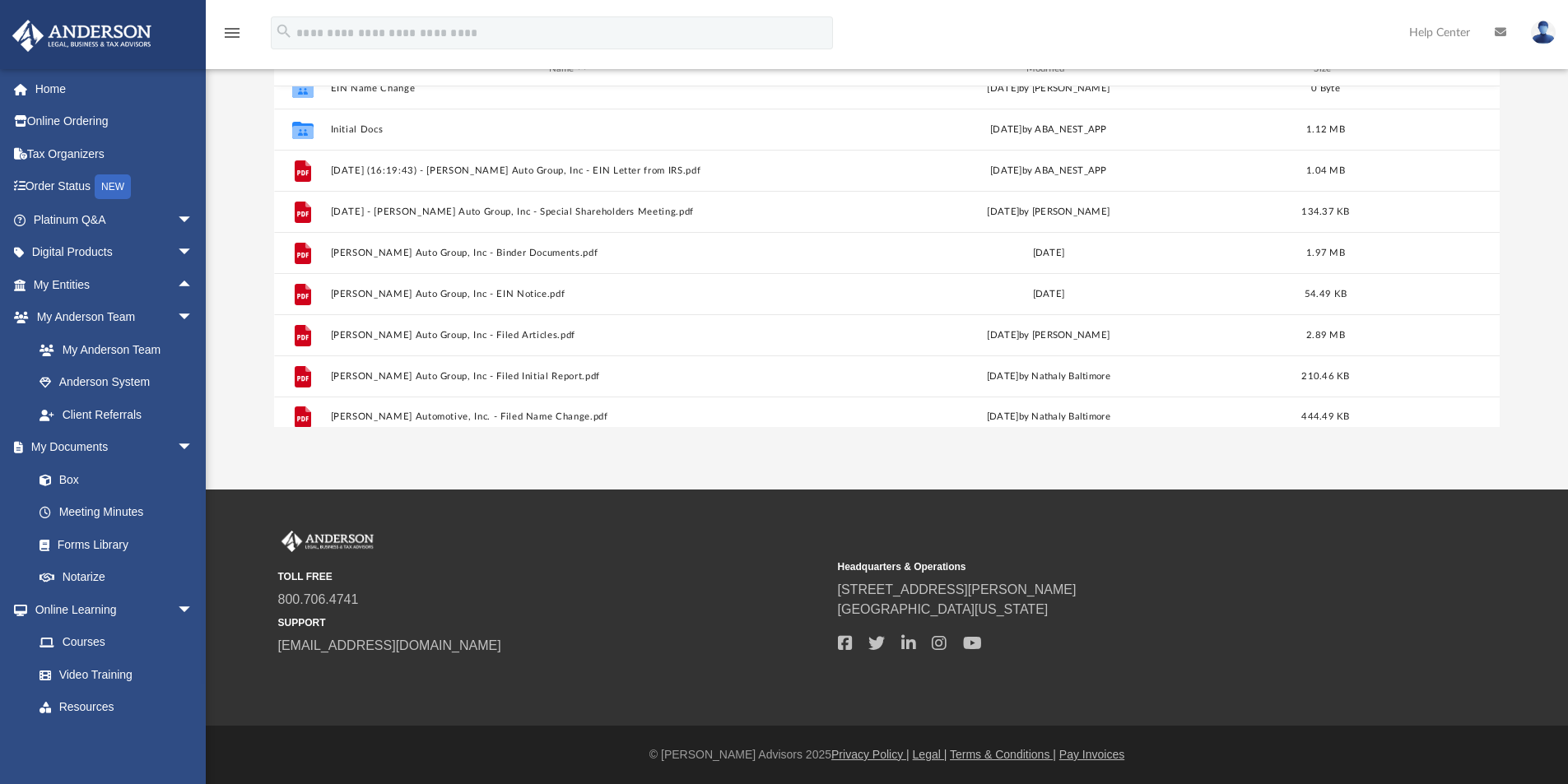
scroll to position [30, 0]
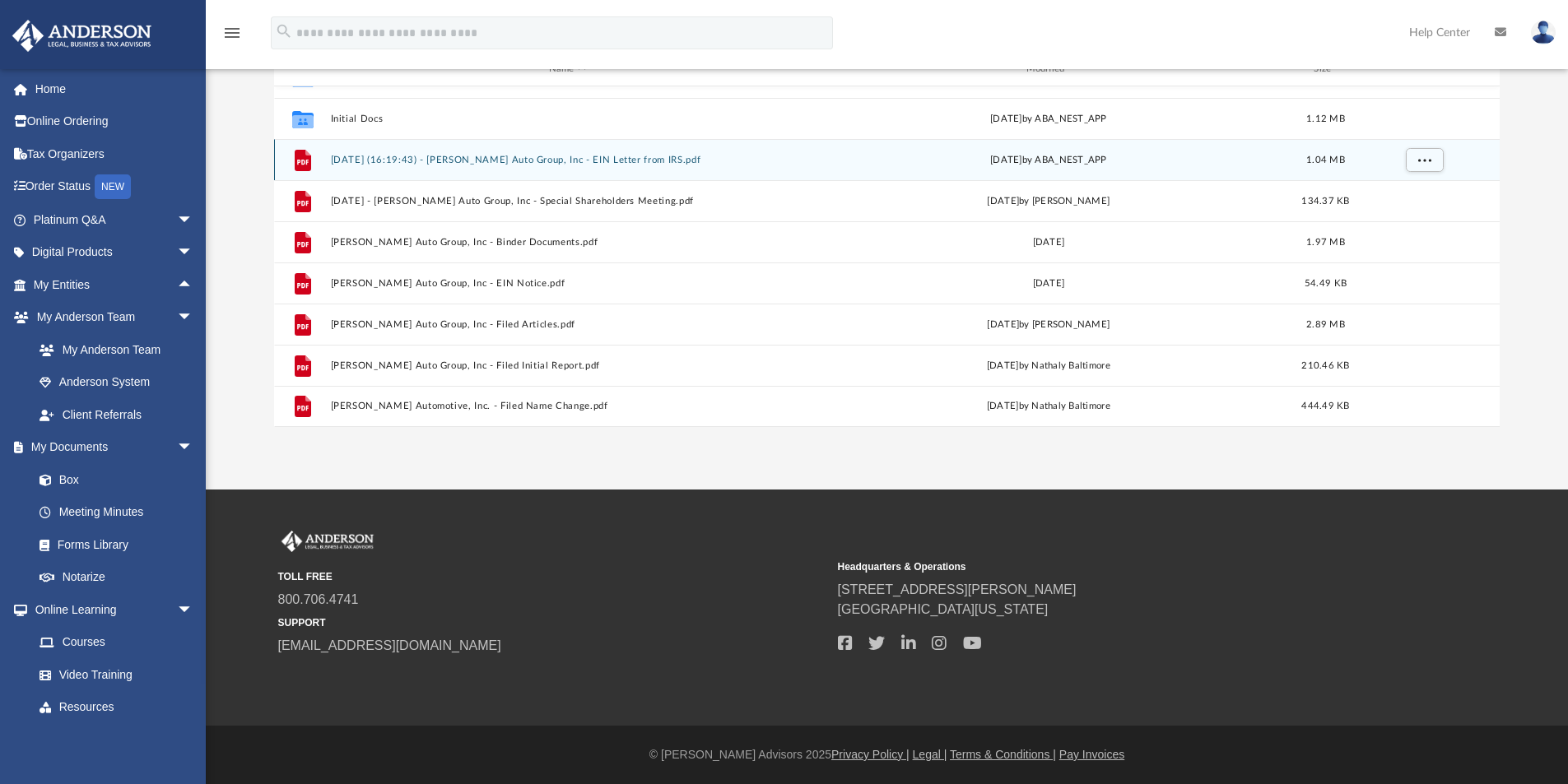
click at [600, 156] on button "[DATE] (16:19:43) - [PERSON_NAME] Auto Group, Inc - EIN Letter from IRS.pdf" at bounding box center [567, 160] width 474 height 10
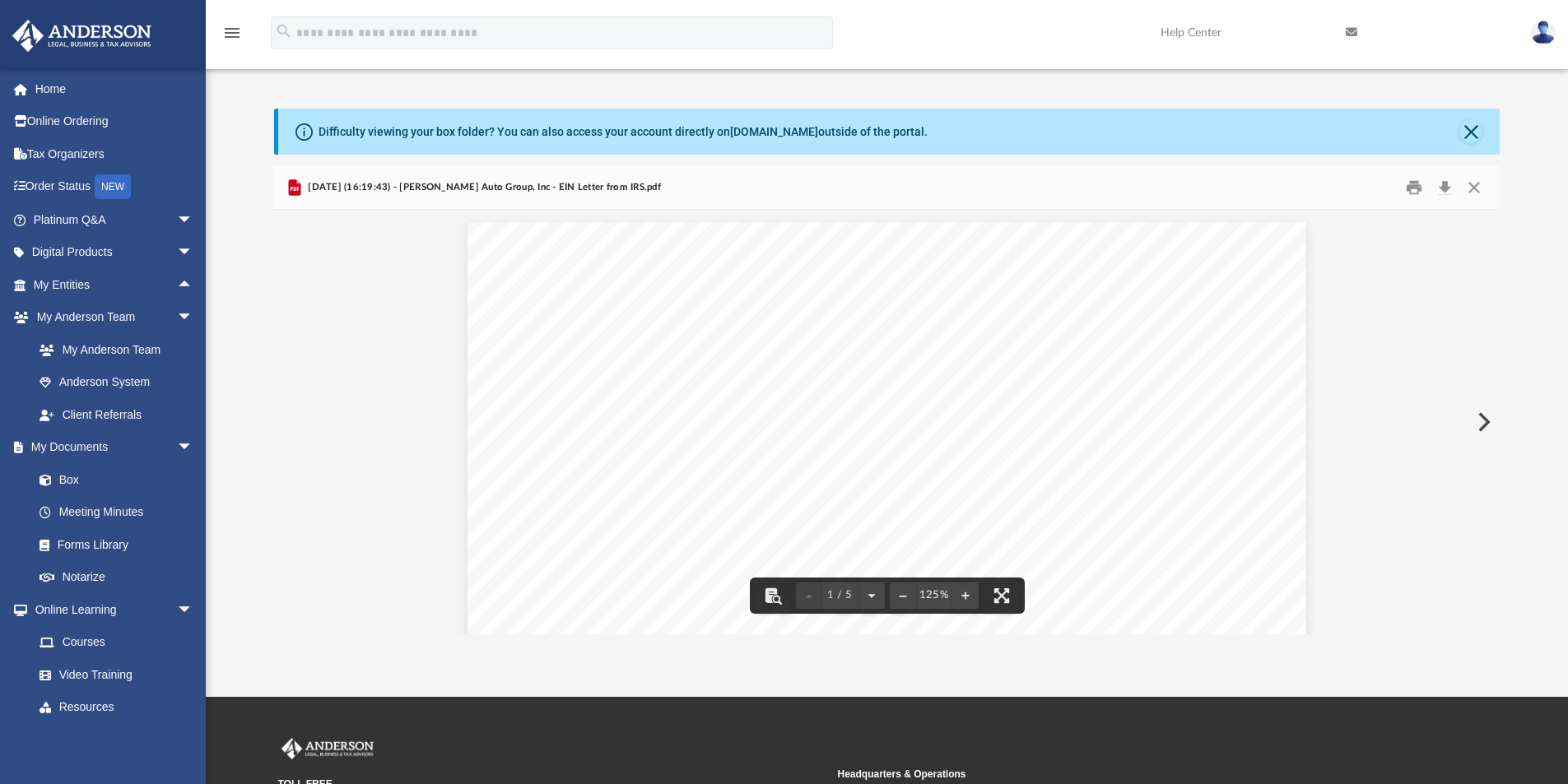
scroll to position [0, 0]
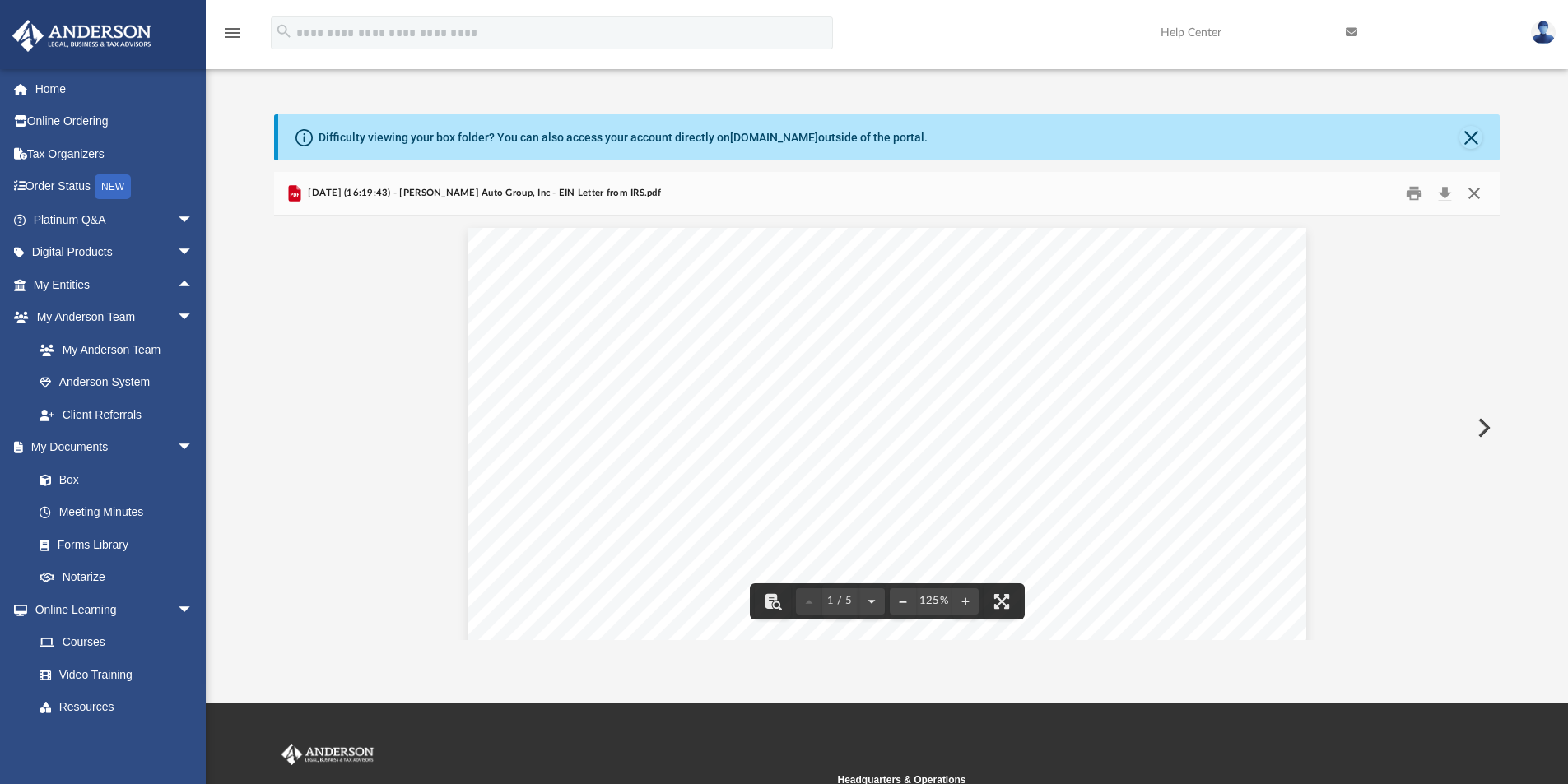
click at [1480, 189] on button "Close" at bounding box center [1475, 193] width 30 height 25
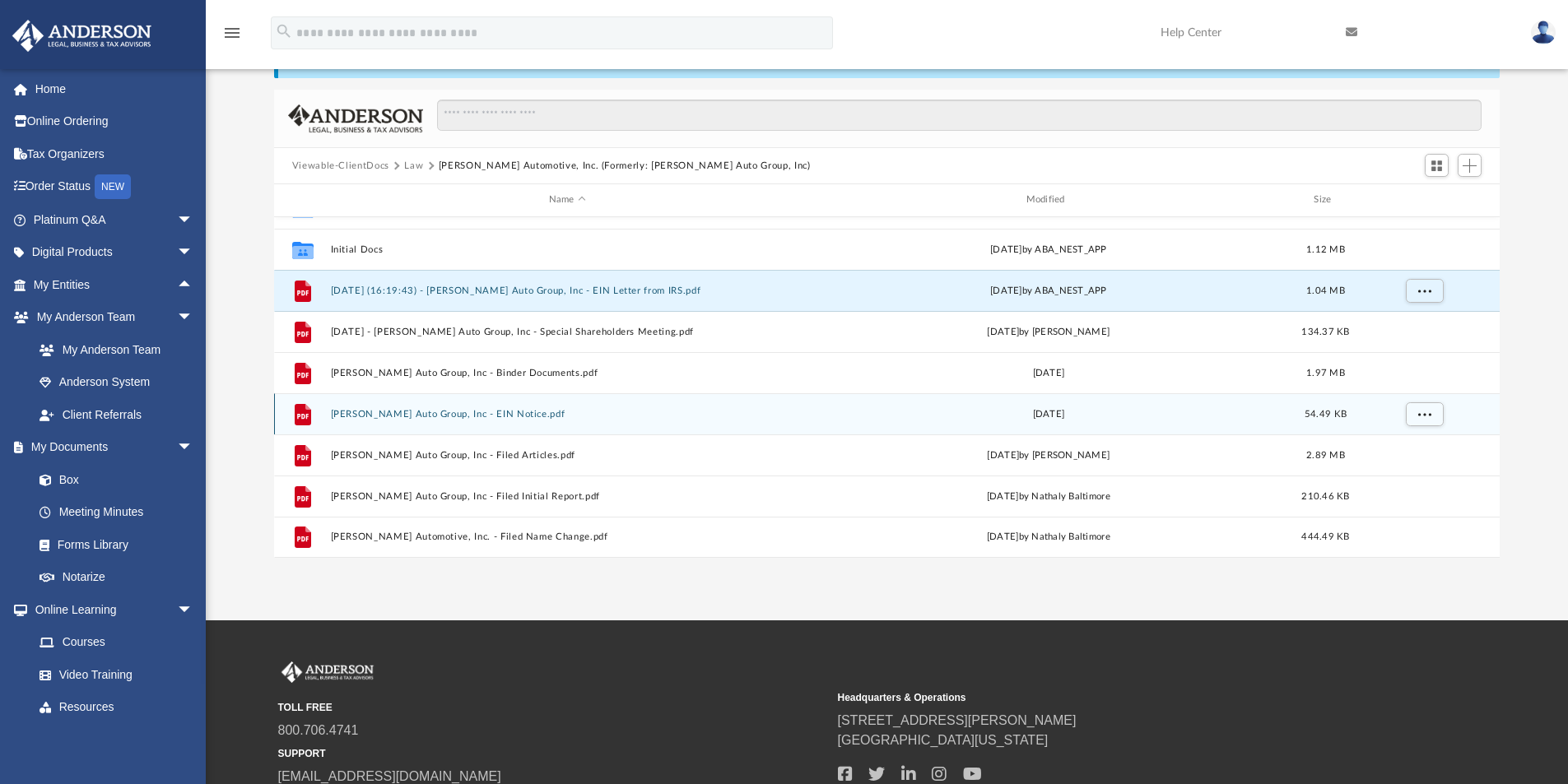
scroll to position [164, 0]
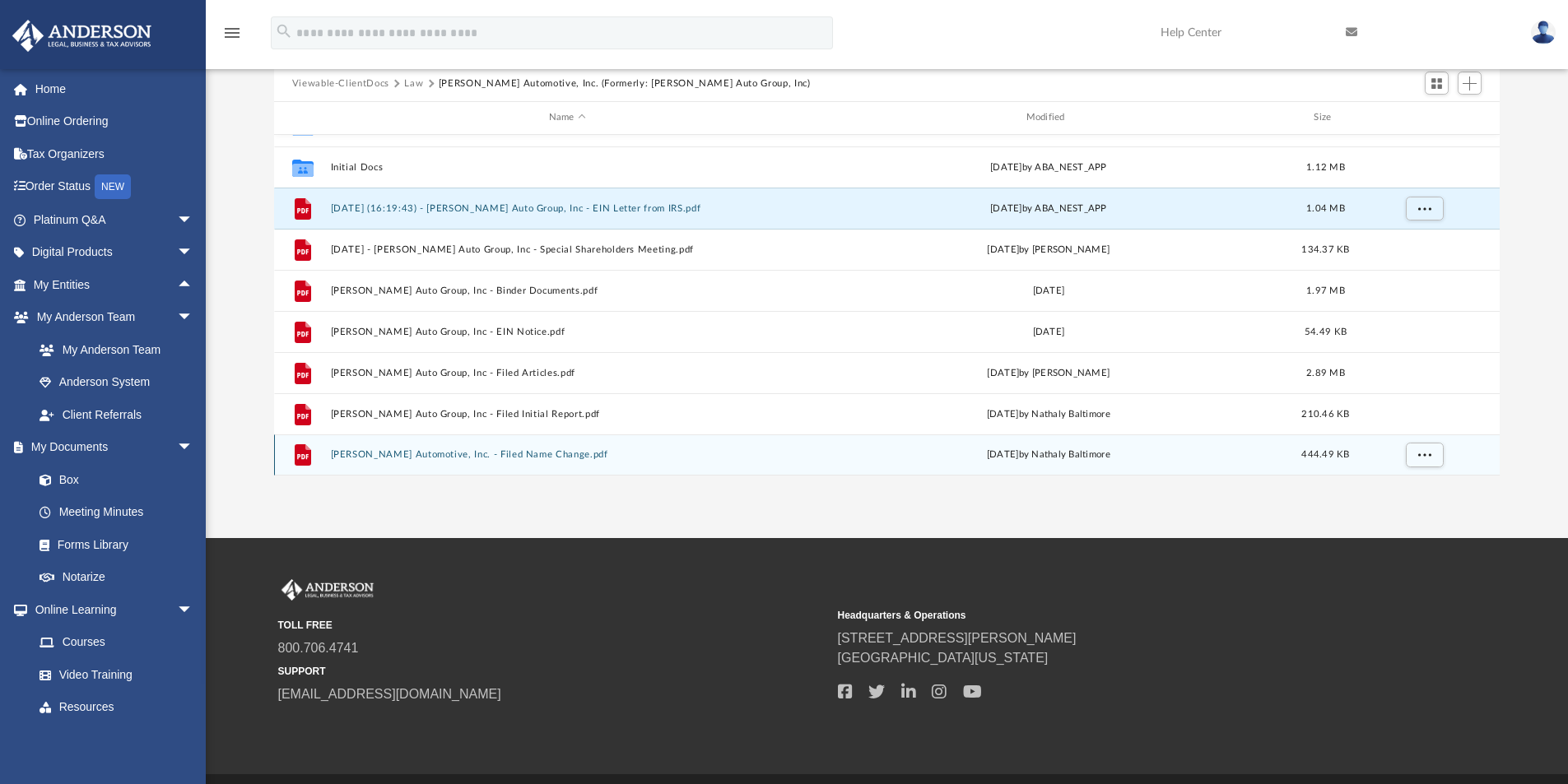
click at [381, 455] on button "[PERSON_NAME] Automotive, Inc. - Filed Name Change.pdf" at bounding box center [567, 454] width 474 height 10
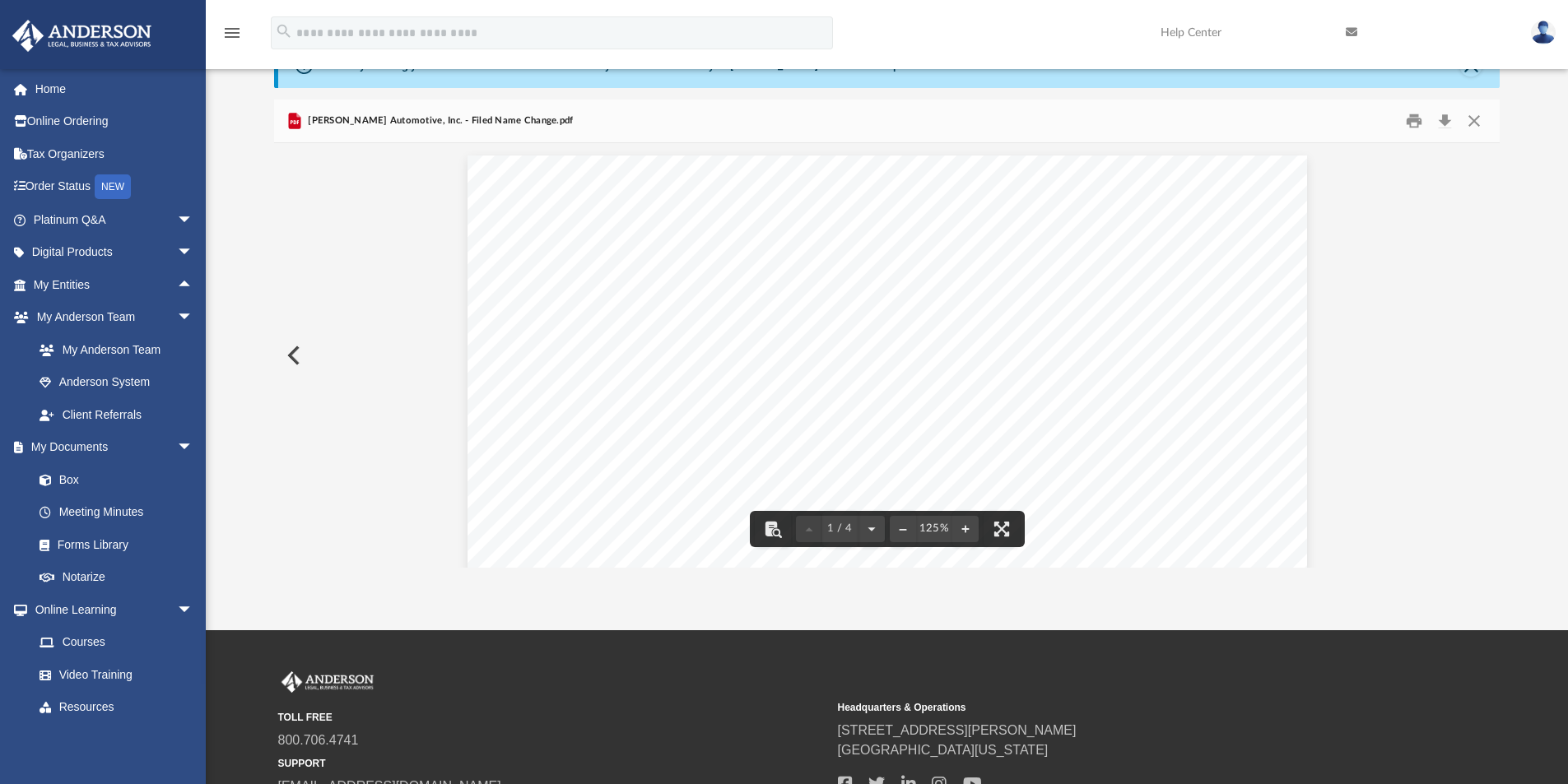
scroll to position [0, 0]
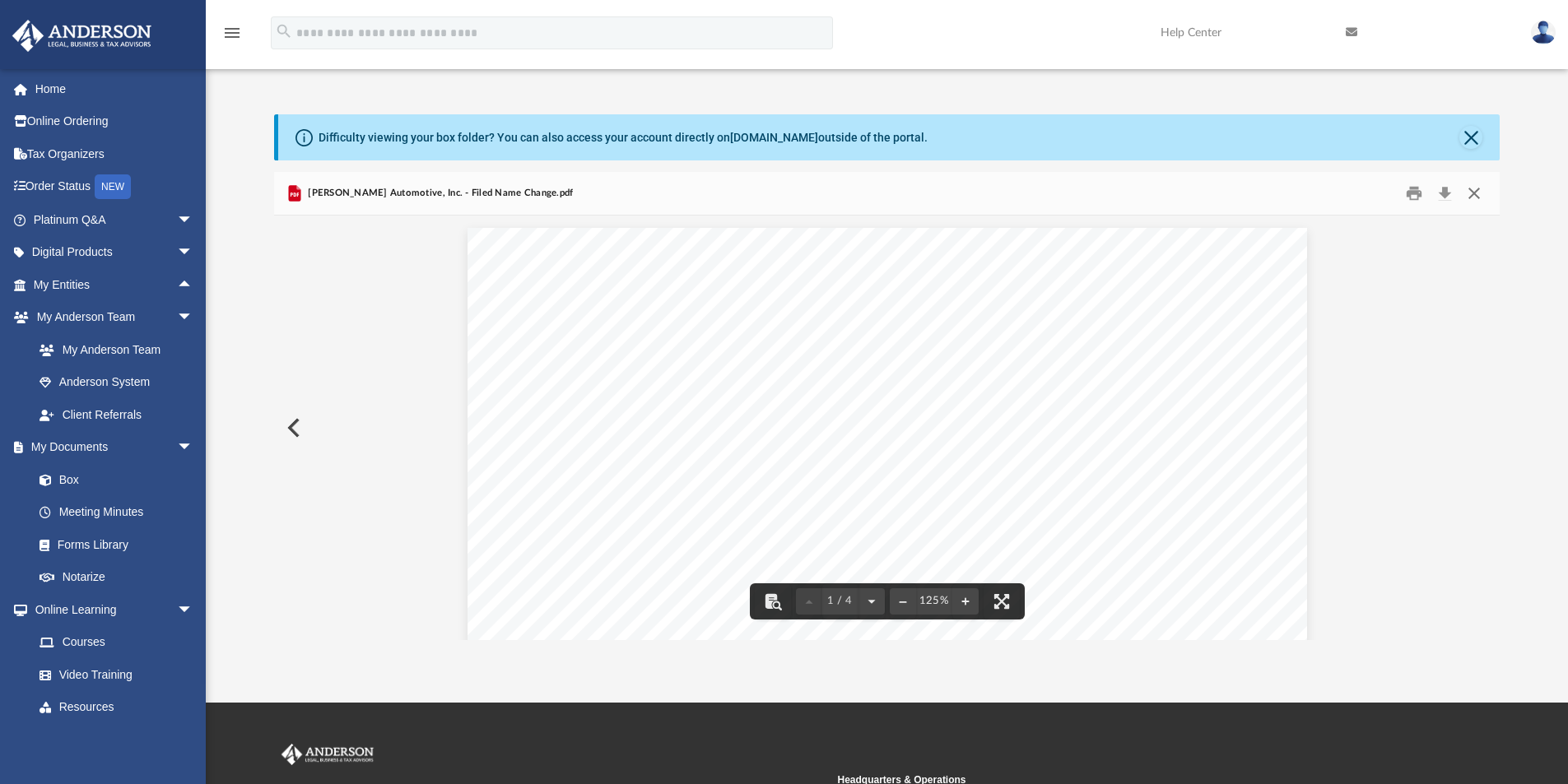
click at [1476, 190] on button "Close" at bounding box center [1475, 193] width 30 height 25
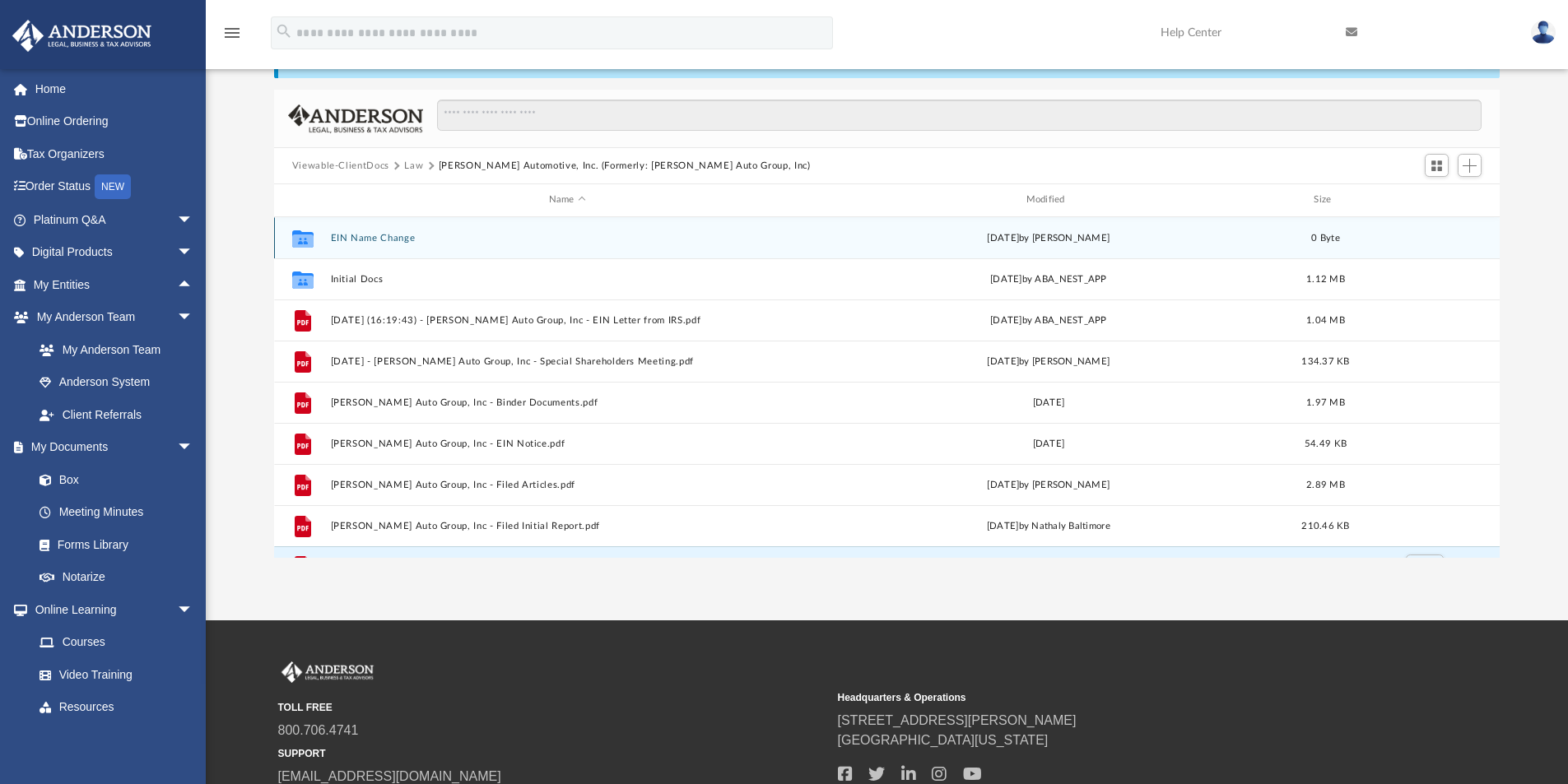
click at [386, 236] on button "EIN Name Change" at bounding box center [567, 237] width 474 height 10
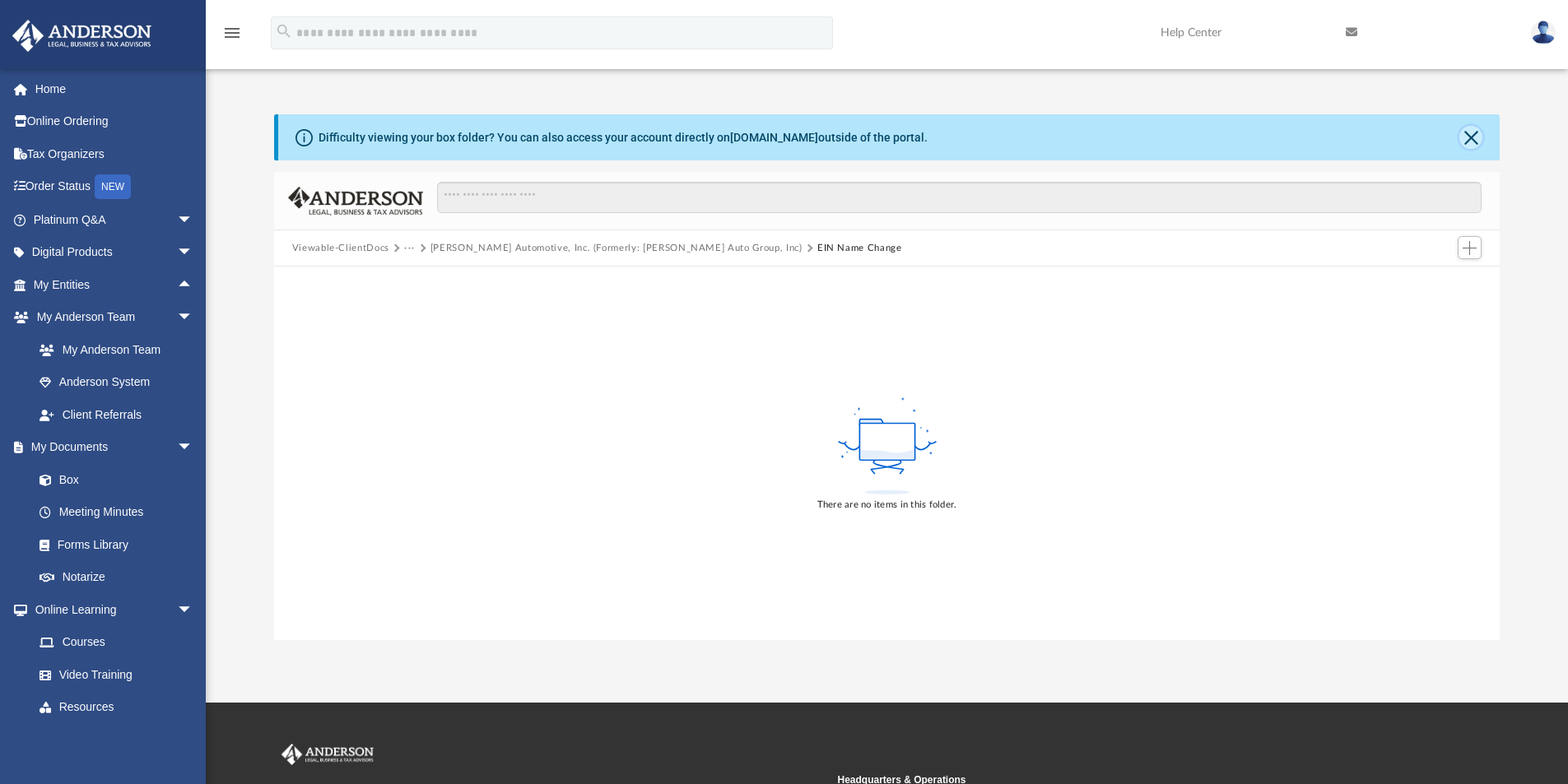
click at [1476, 137] on button "Close" at bounding box center [1471, 137] width 23 height 23
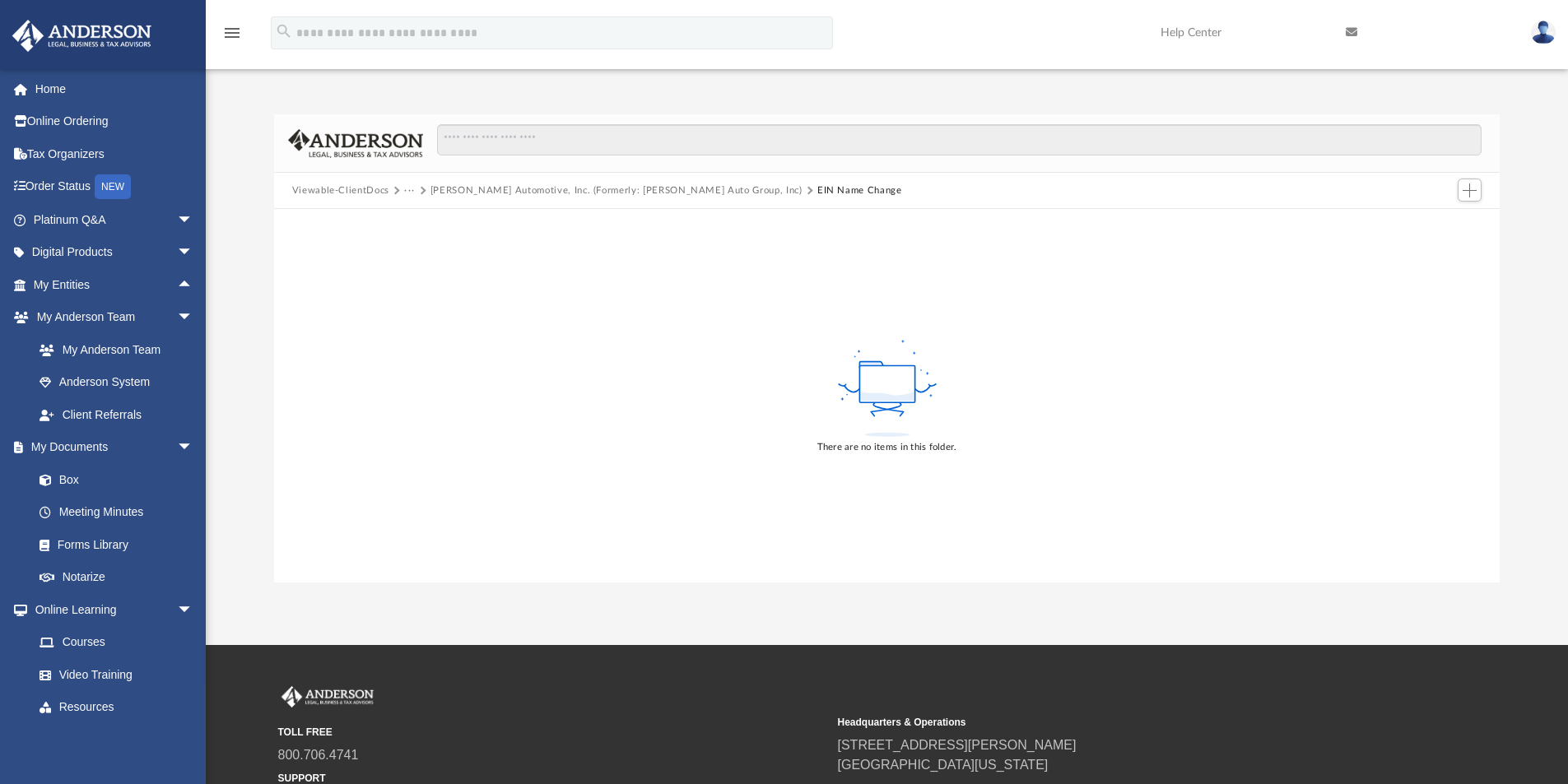
click at [653, 190] on button "[PERSON_NAME] Automotive, Inc. (Formerly: [PERSON_NAME] Auto Group, Inc)" at bounding box center [616, 191] width 372 height 15
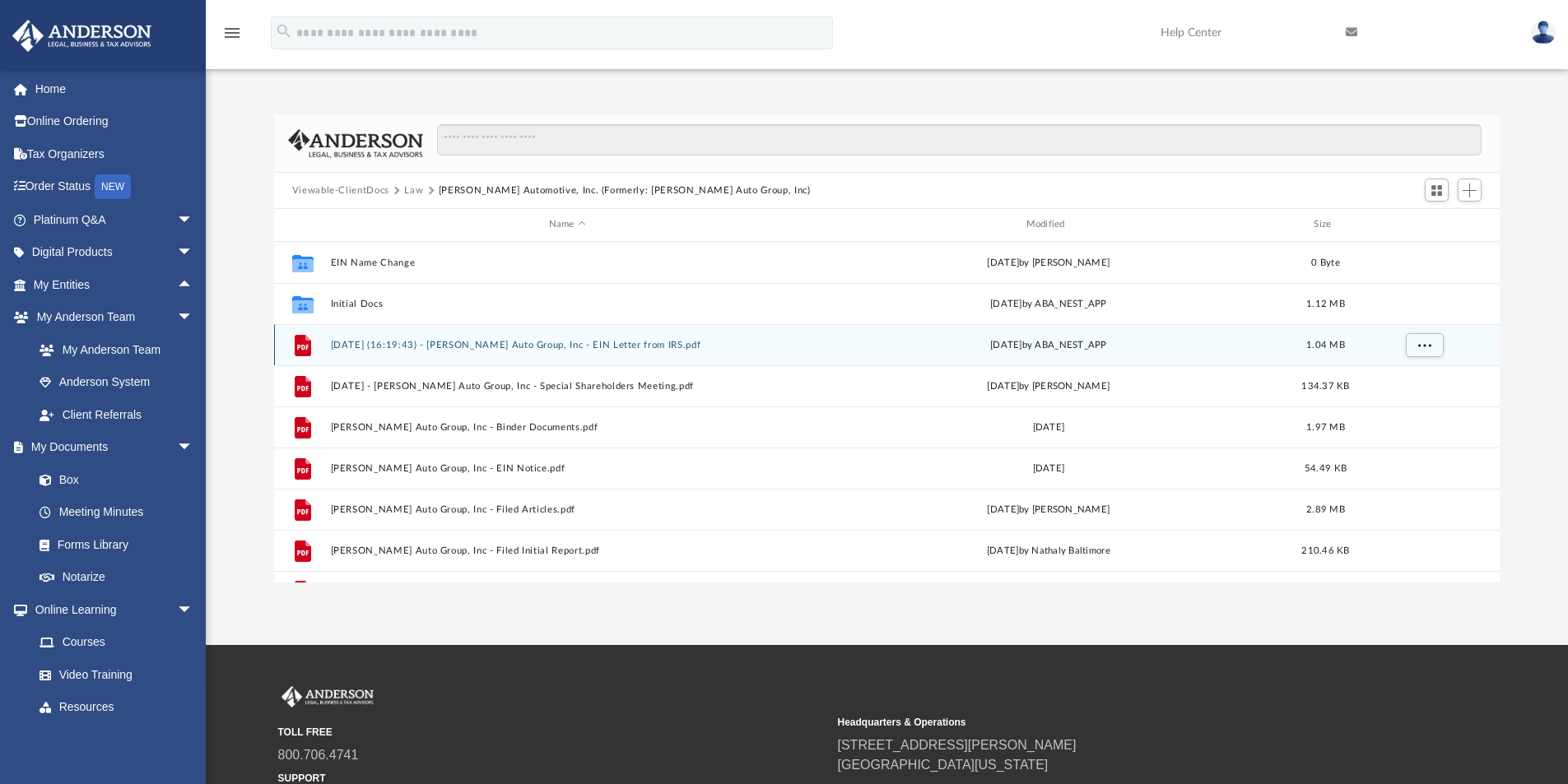
scroll to position [362, 1213]
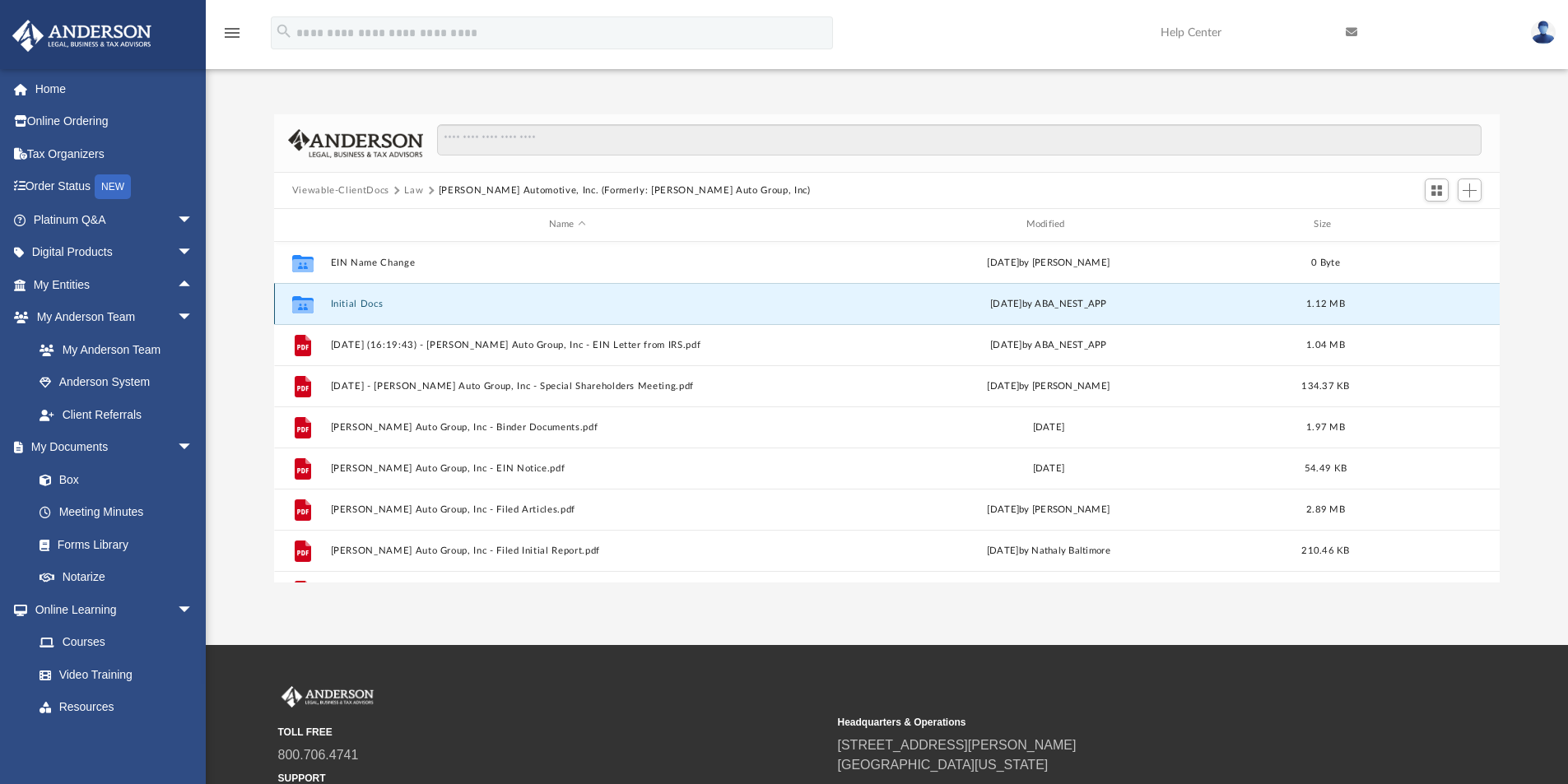
click at [358, 301] on button "Initial Docs" at bounding box center [567, 303] width 474 height 10
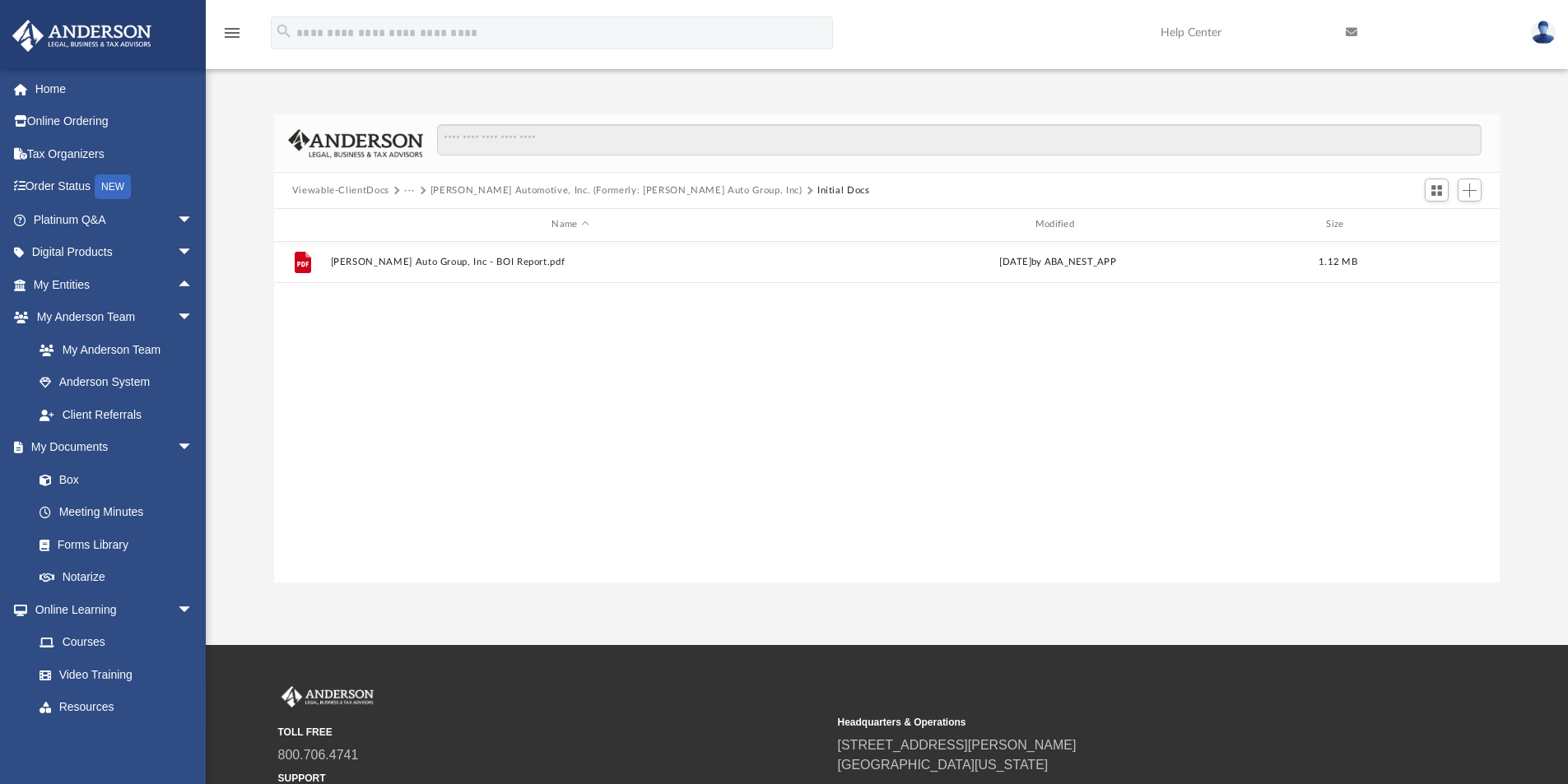
click at [643, 189] on button "[PERSON_NAME] Automotive, Inc. (Formerly: [PERSON_NAME] Auto Group, Inc)" at bounding box center [616, 191] width 372 height 15
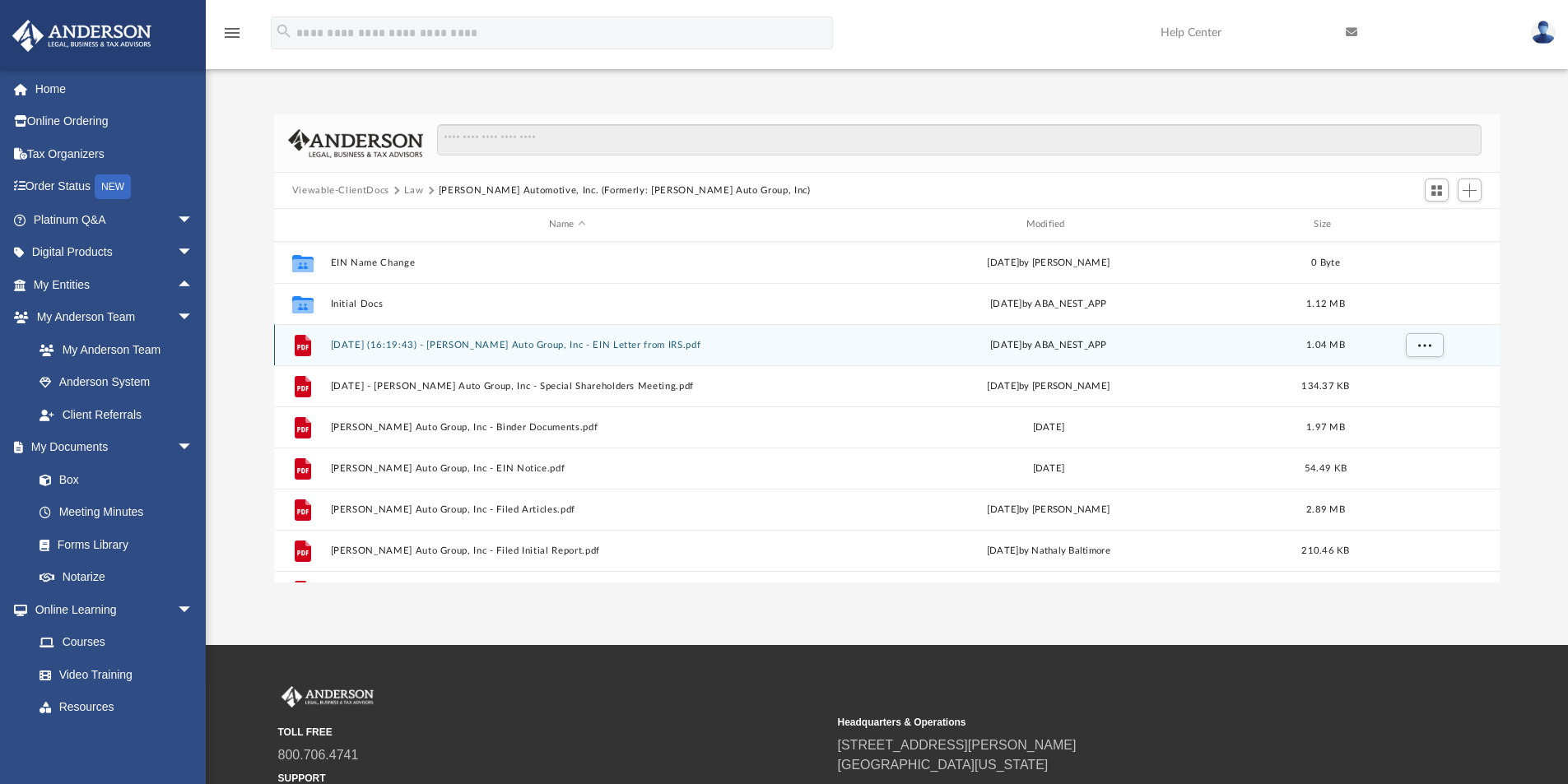
click at [614, 345] on button "[DATE] (16:19:43) - [PERSON_NAME] Auto Group, Inc - EIN Letter from IRS.pdf" at bounding box center [567, 344] width 474 height 10
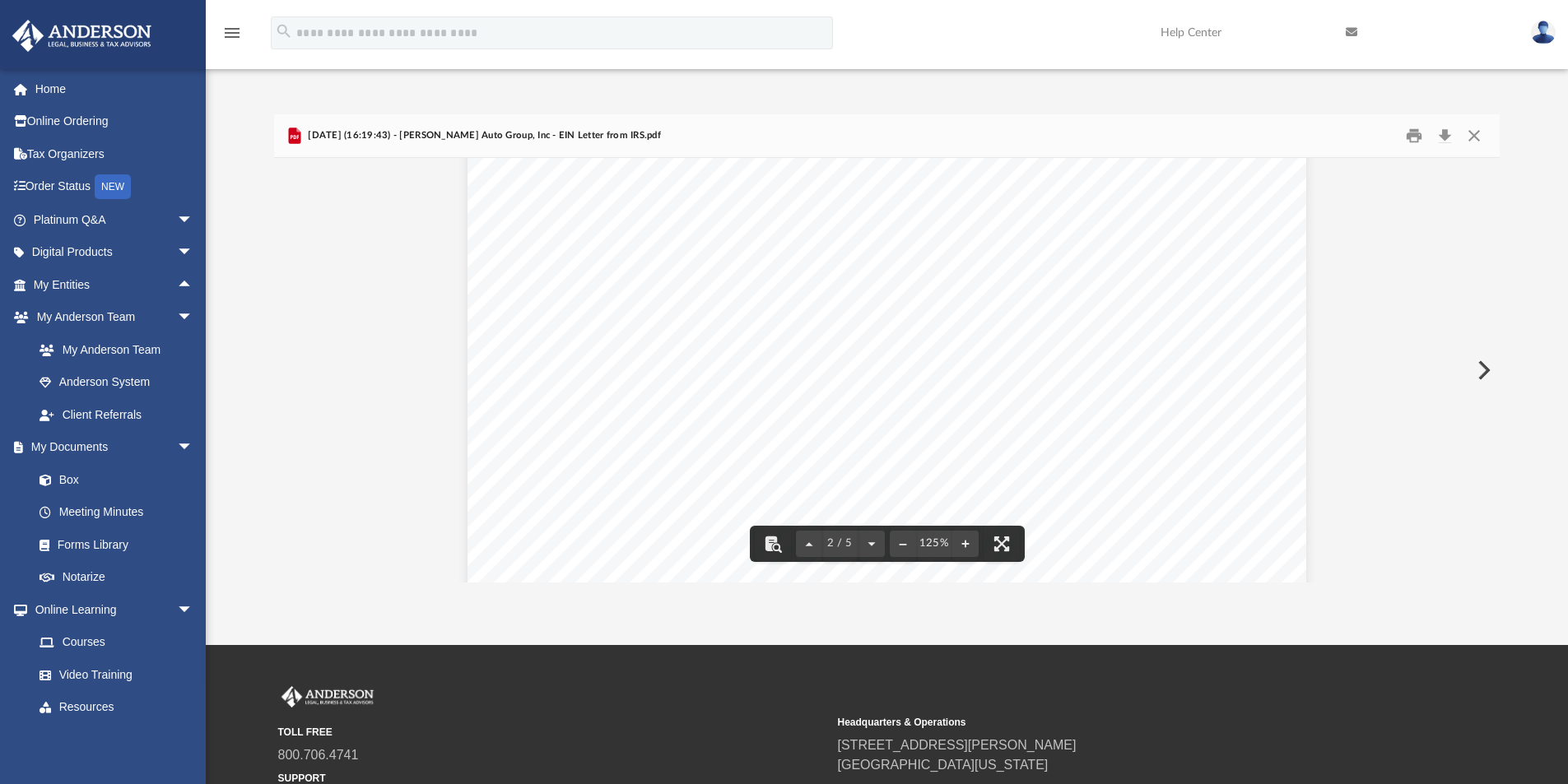
scroll to position [822, 0]
click at [1446, 135] on button "Download" at bounding box center [1445, 135] width 30 height 25
drag, startPoint x: 1482, startPoint y: 138, endPoint x: 1428, endPoint y: 139, distance: 54.0
click at [1482, 138] on button "Close" at bounding box center [1475, 135] width 30 height 25
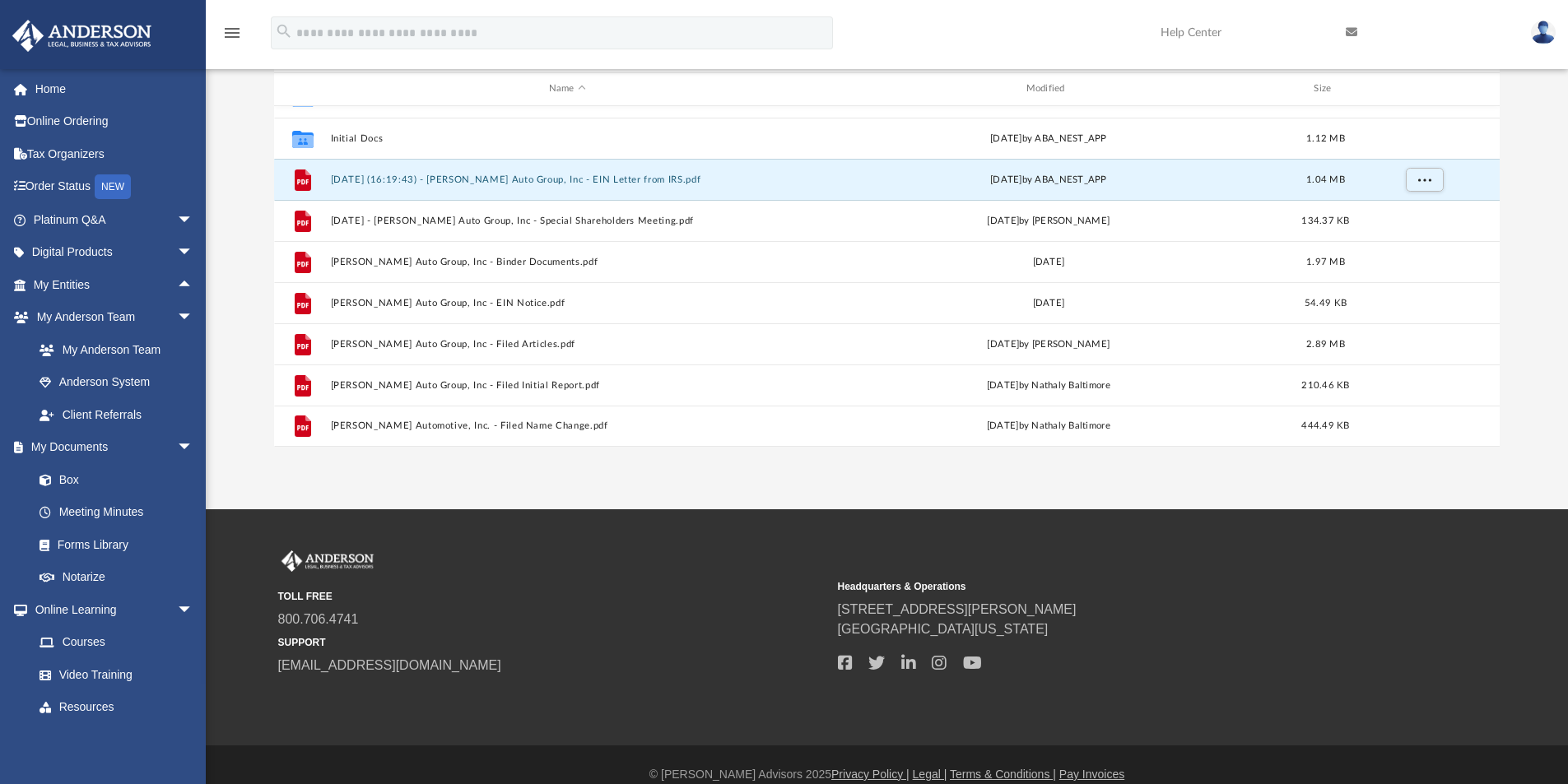
scroll to position [156, 0]
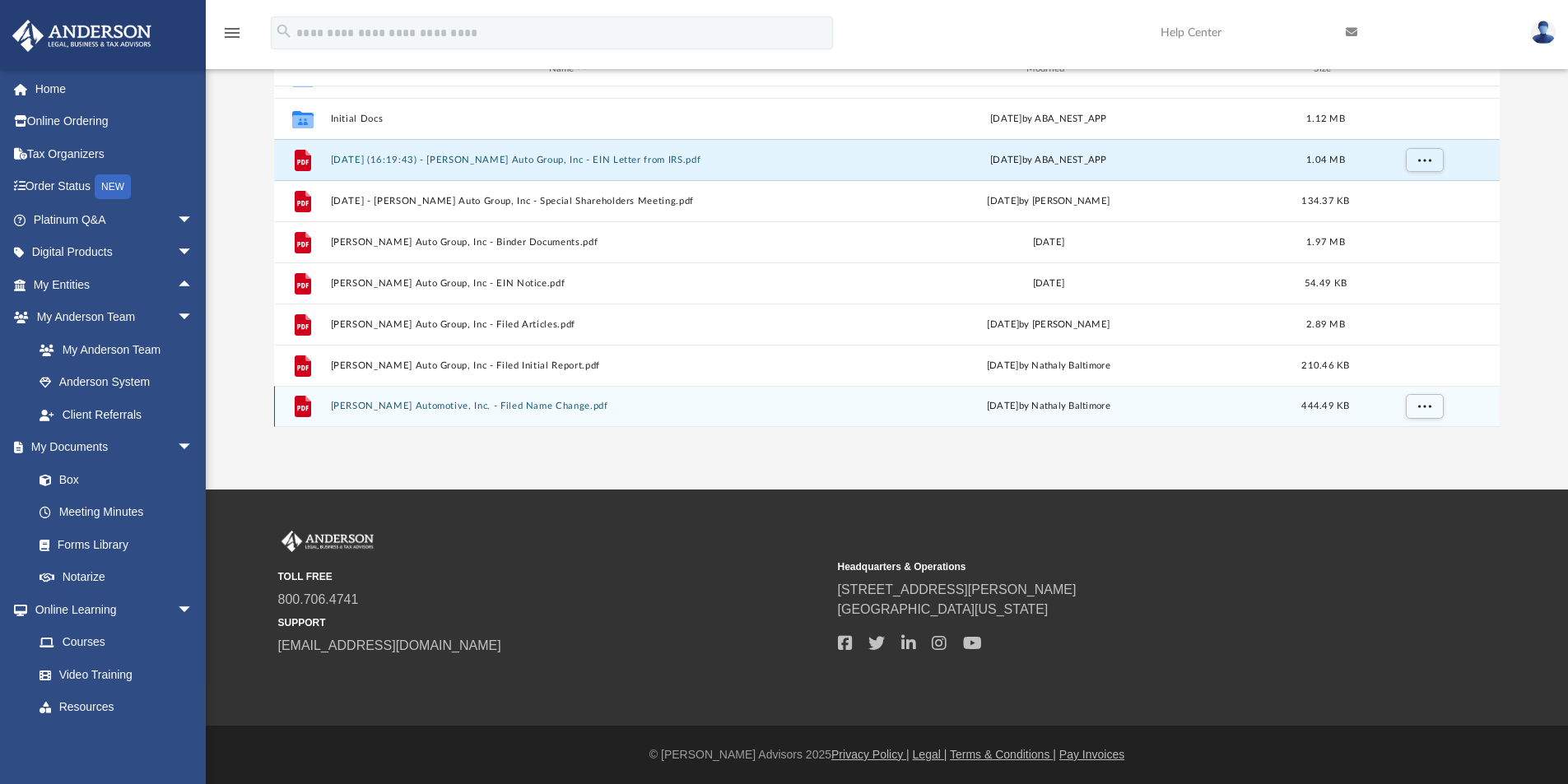
click at [486, 406] on button "[PERSON_NAME] Automotive, Inc. - Filed Name Change.pdf" at bounding box center [567, 405] width 474 height 10
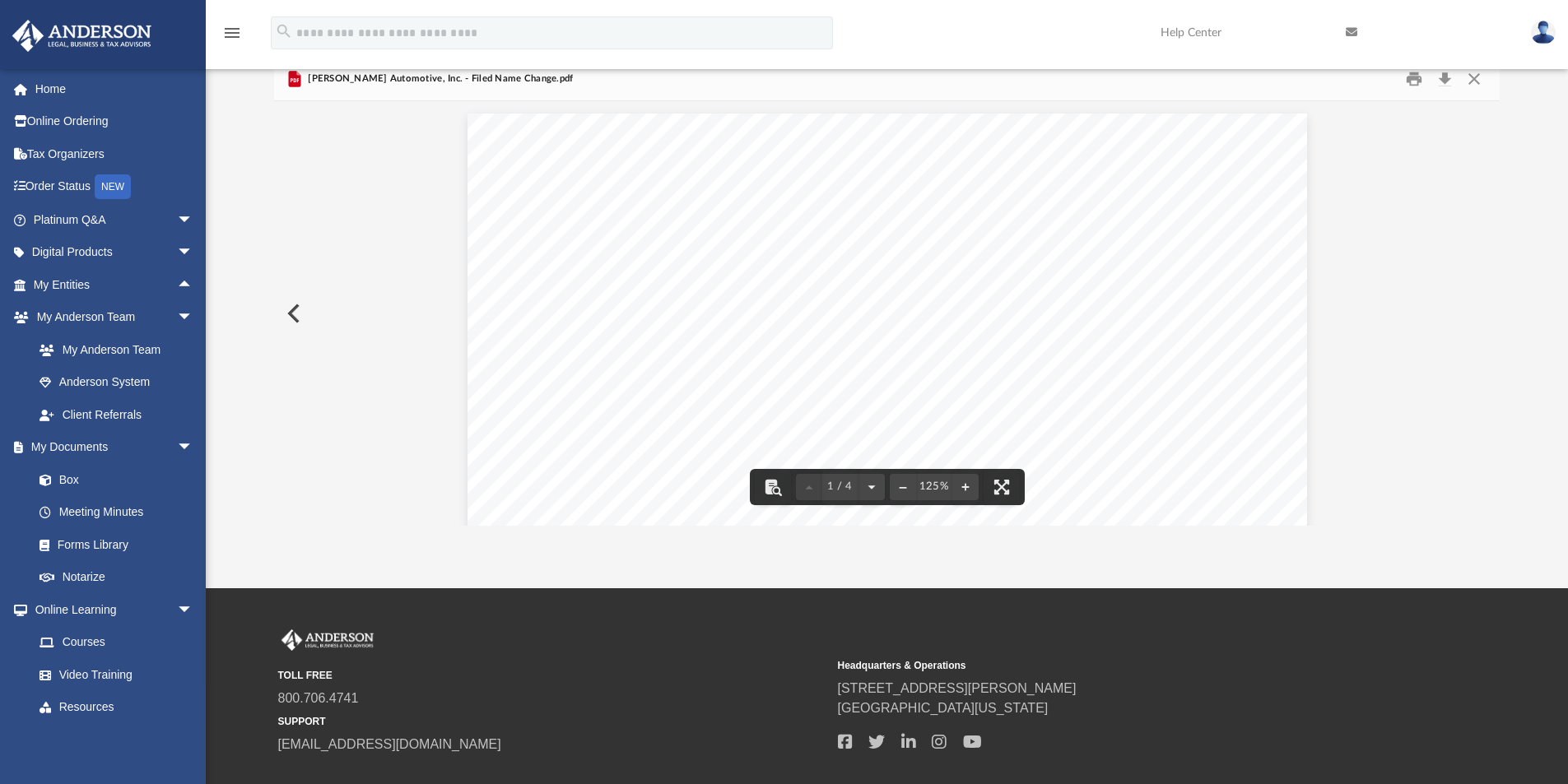
scroll to position [0, 0]
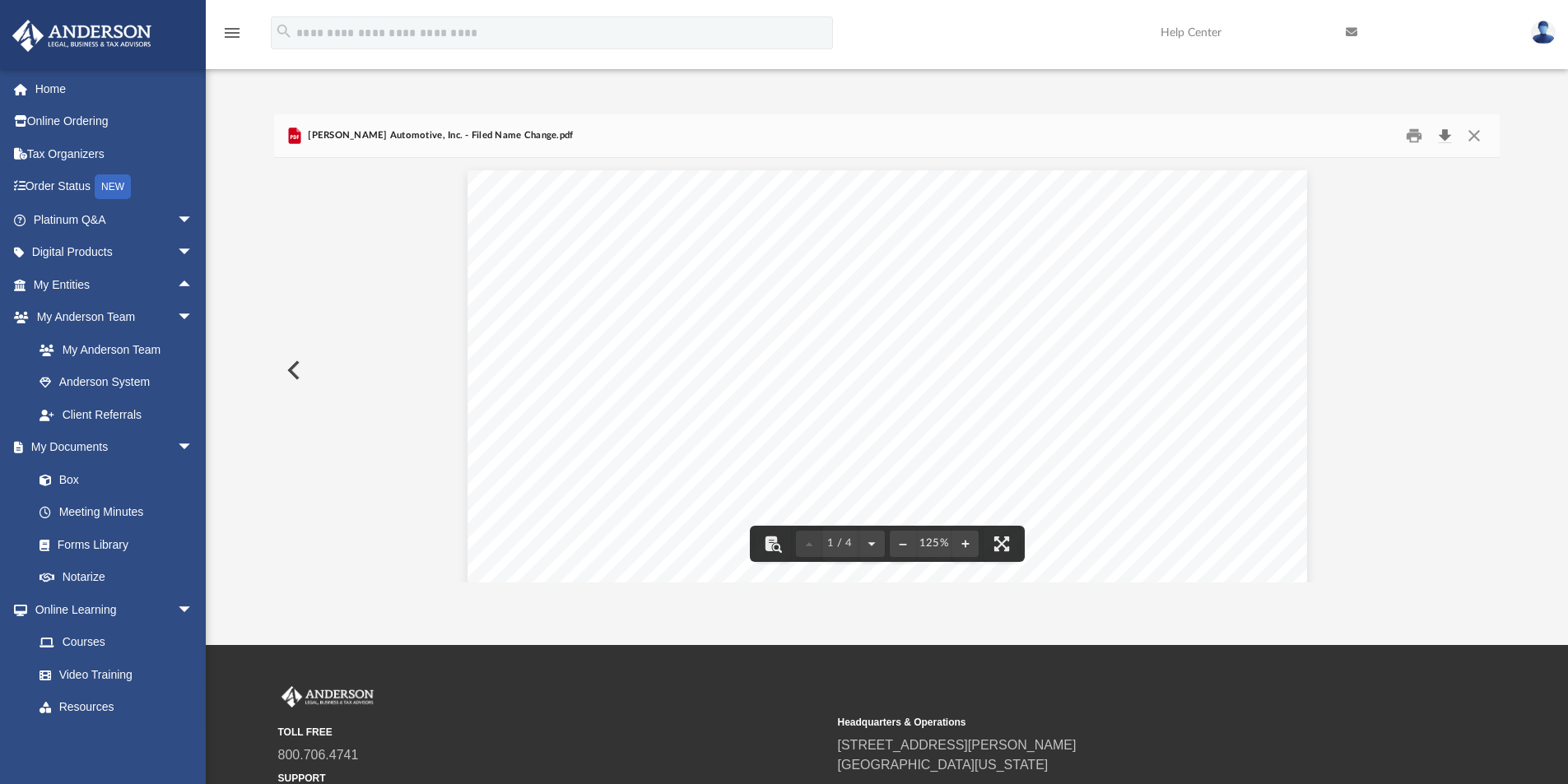
click at [1448, 135] on button "Download" at bounding box center [1445, 135] width 30 height 25
click at [1478, 139] on button "Close" at bounding box center [1475, 135] width 30 height 25
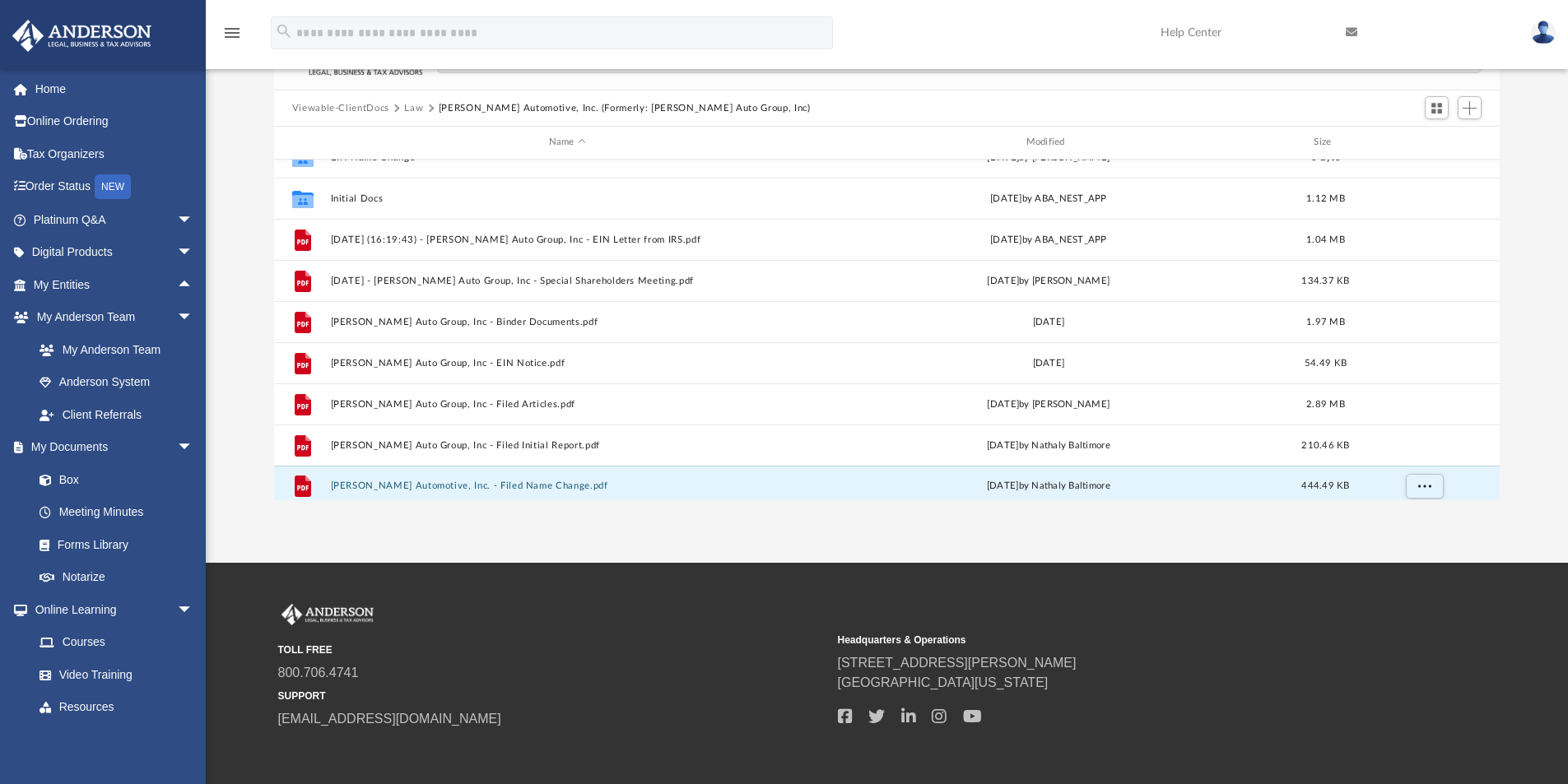
scroll to position [30, 0]
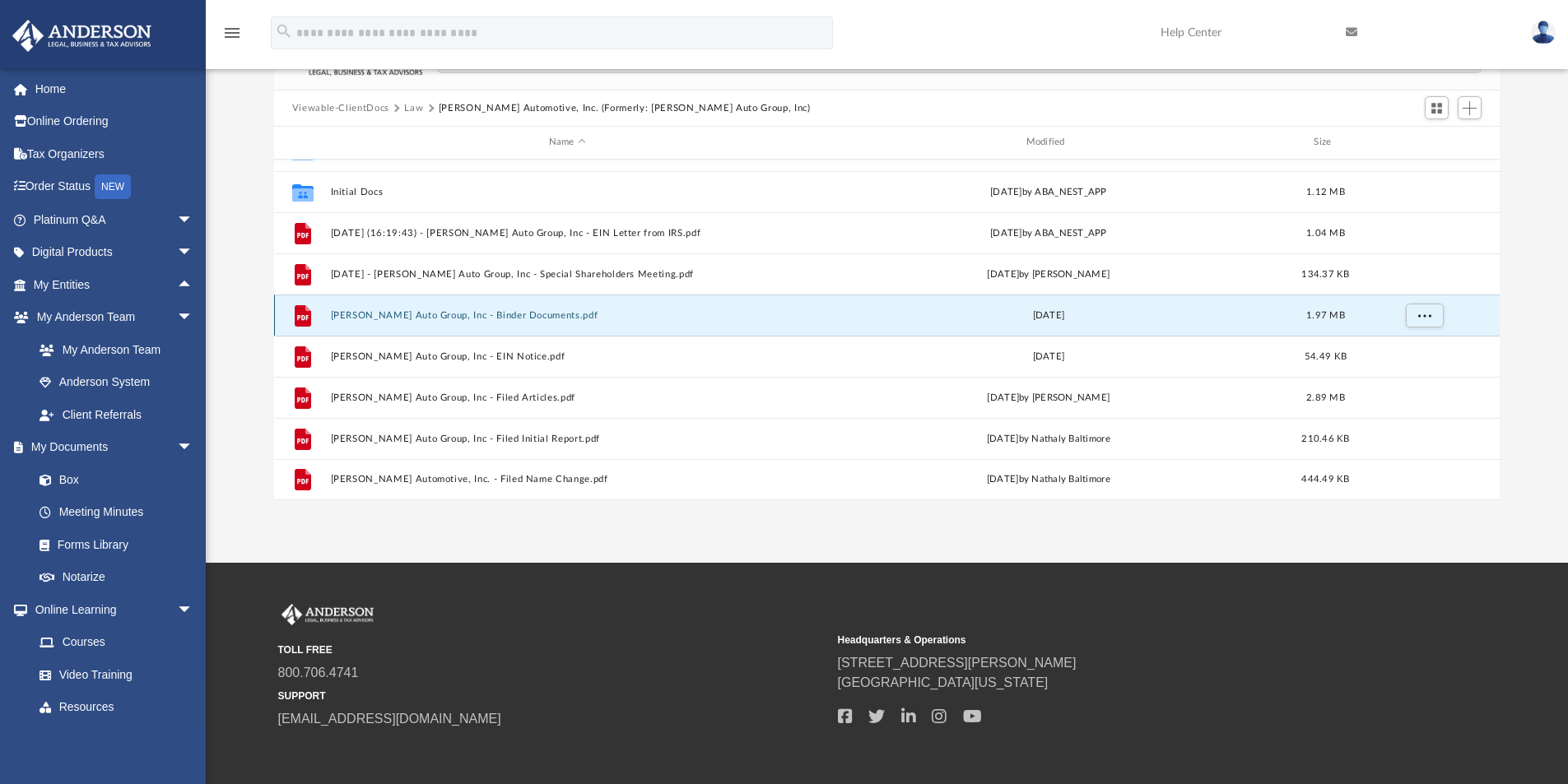
click at [484, 316] on button "[PERSON_NAME] Auto Group, Inc - Binder Documents.pdf" at bounding box center [567, 315] width 474 height 10
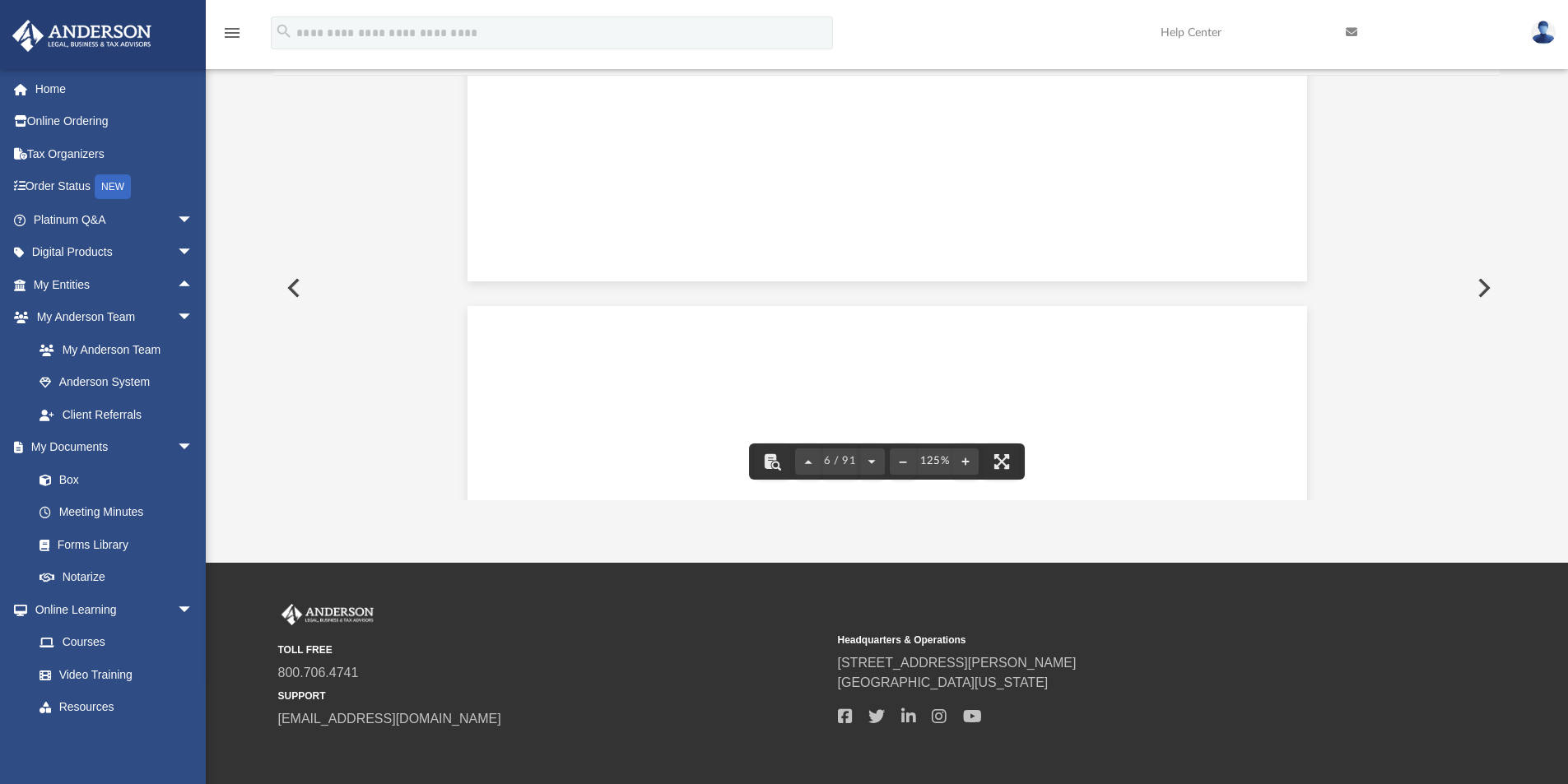
scroll to position [8881, 0]
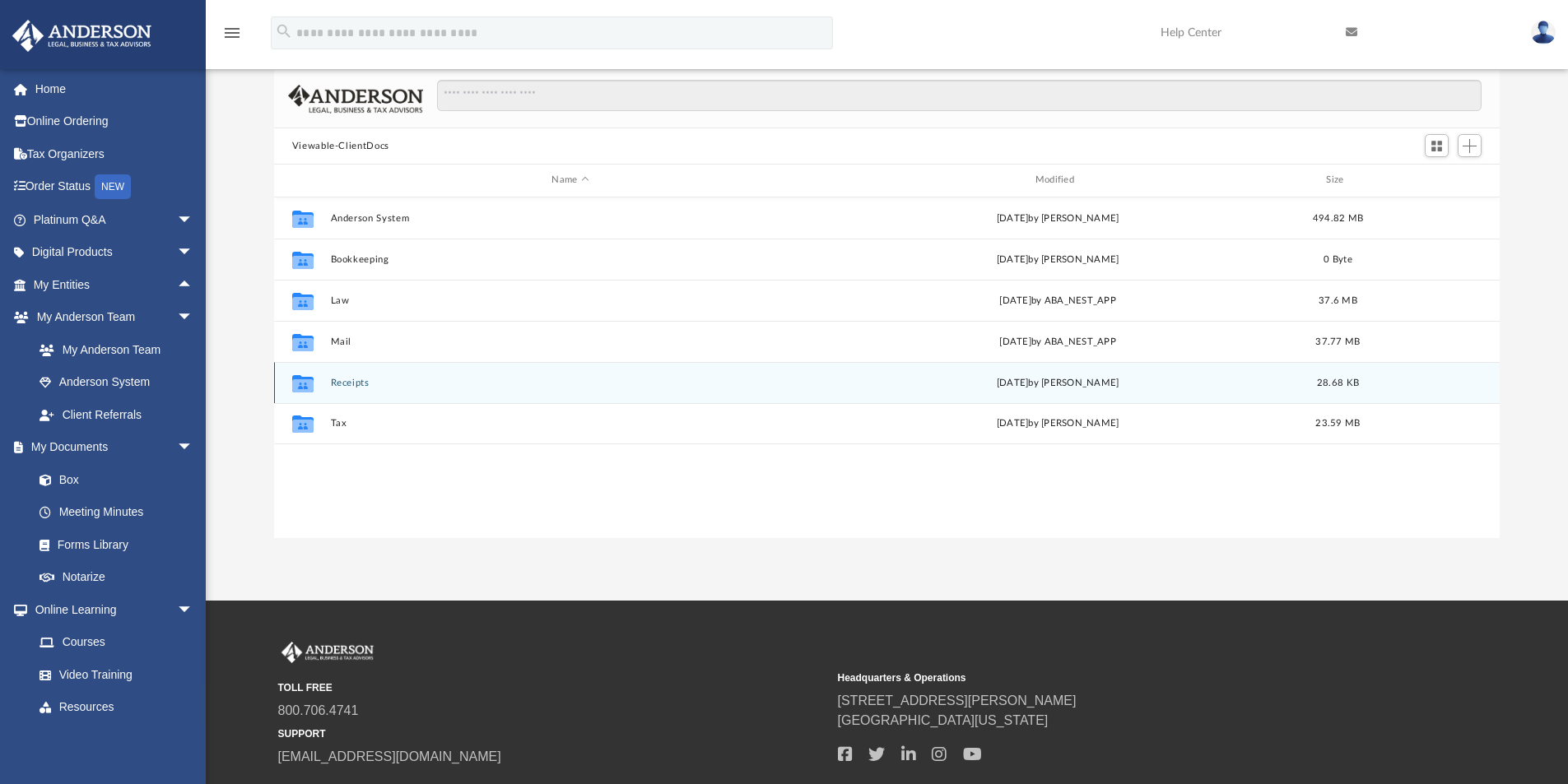
scroll to position [213, 0]
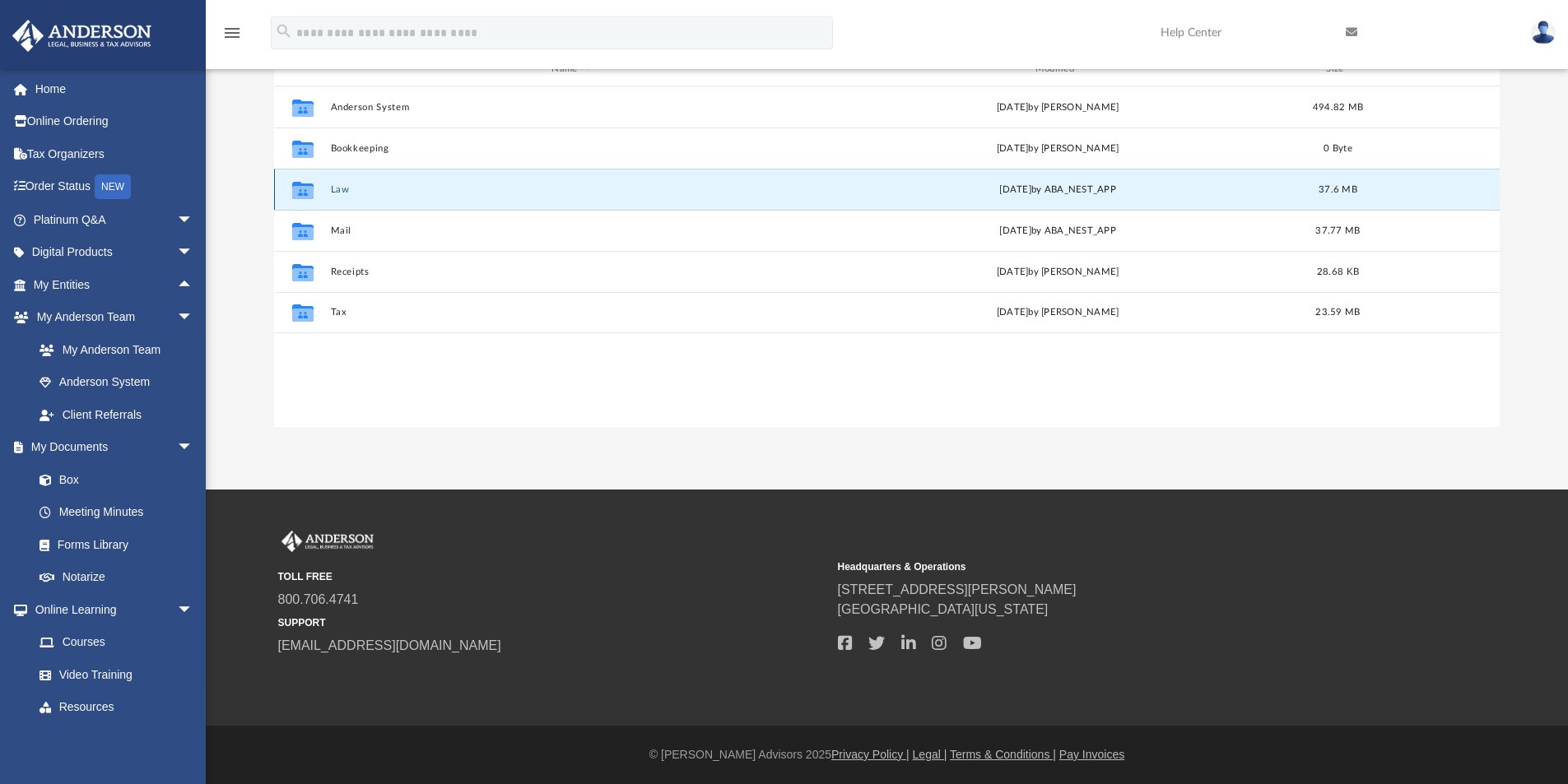
click at [336, 184] on button "Law" at bounding box center [570, 189] width 480 height 10
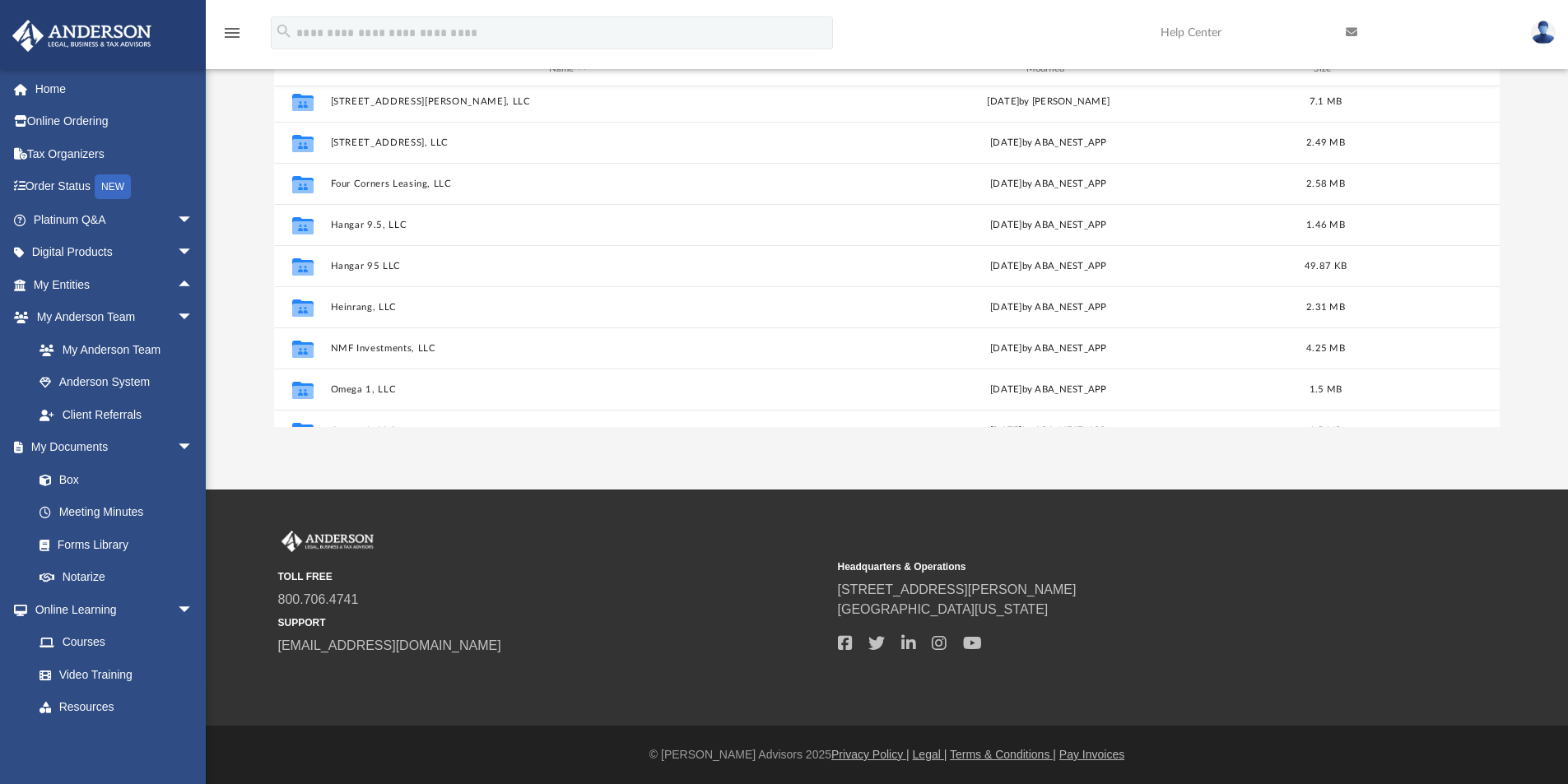
scroll to position [194, 0]
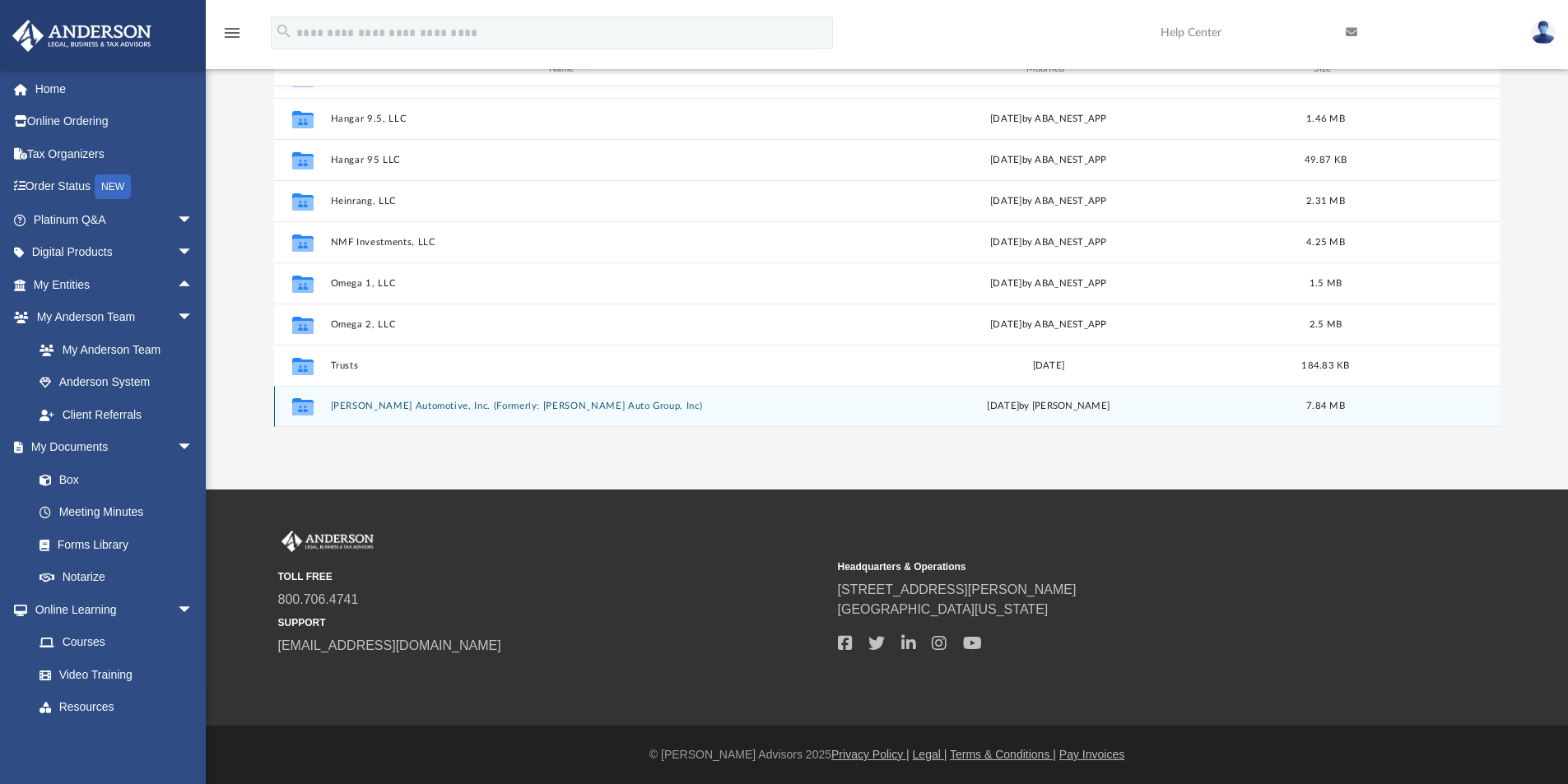
click at [377, 406] on button "[PERSON_NAME] Automotive, Inc. (Formerly: [PERSON_NAME] Auto Group, Inc)" at bounding box center [567, 405] width 474 height 10
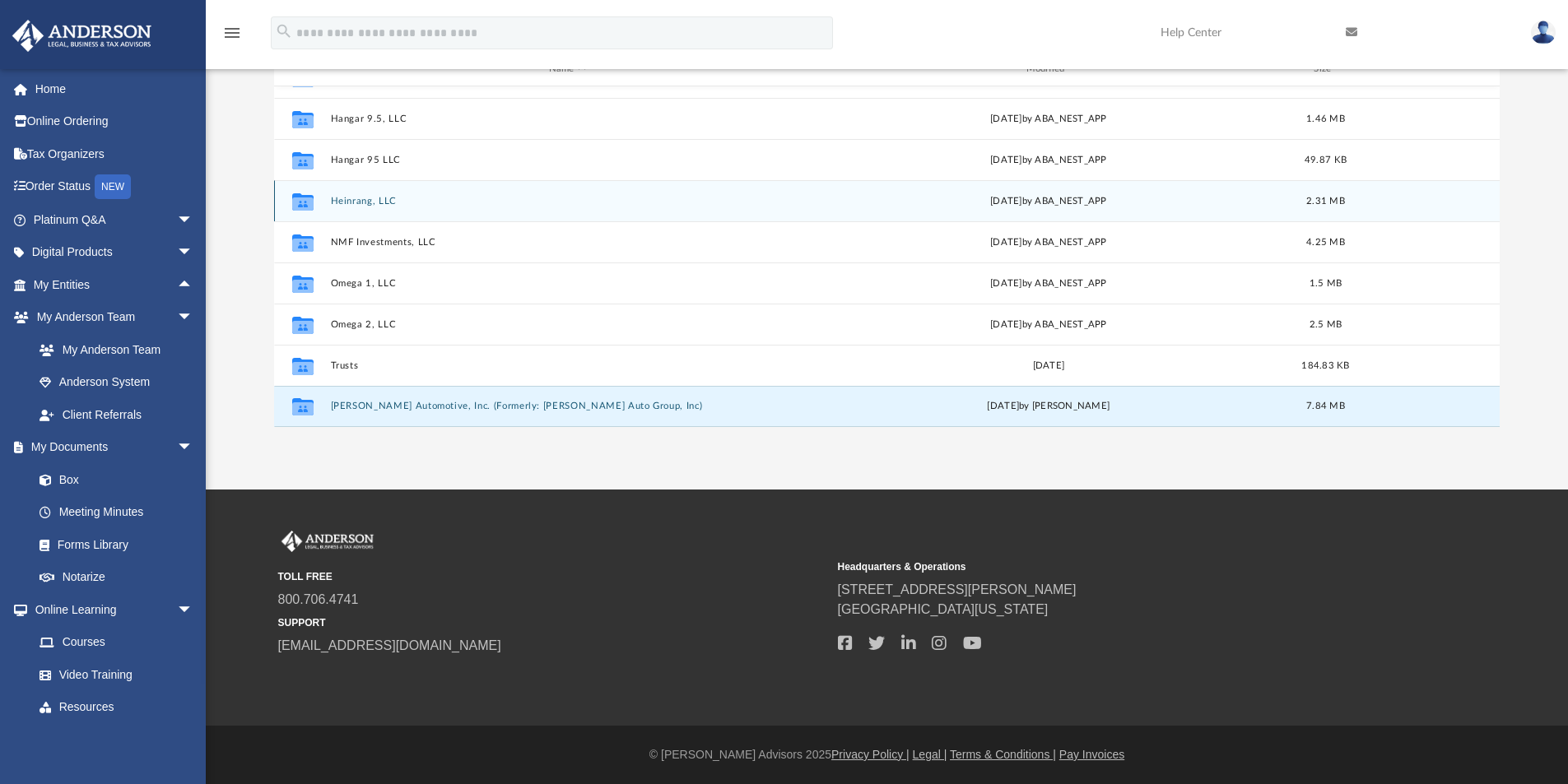
scroll to position [0, 0]
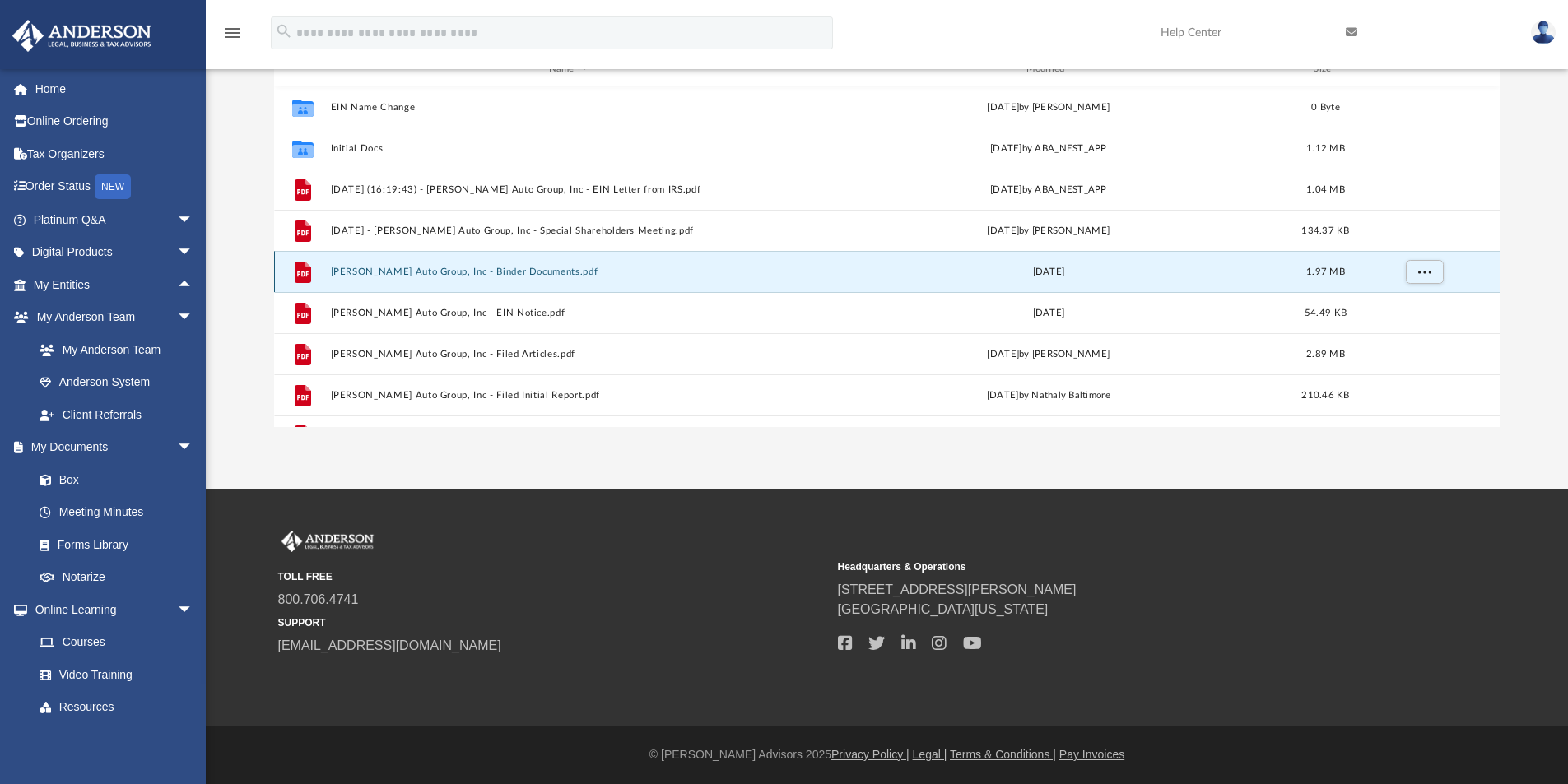
click at [500, 273] on button "[PERSON_NAME] Auto Group, Inc - Binder Documents.pdf" at bounding box center [567, 272] width 474 height 10
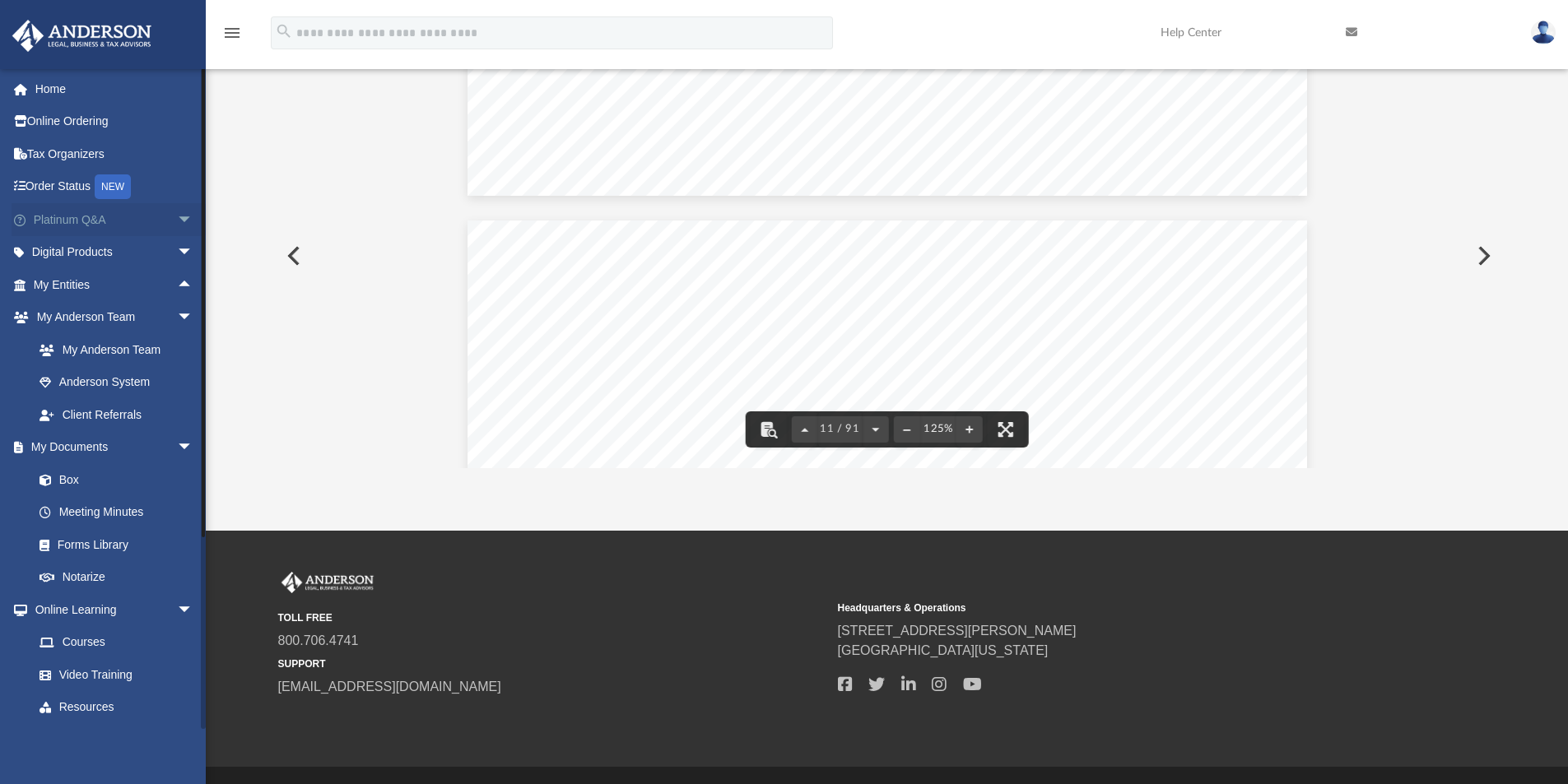
scroll to position [10860, 0]
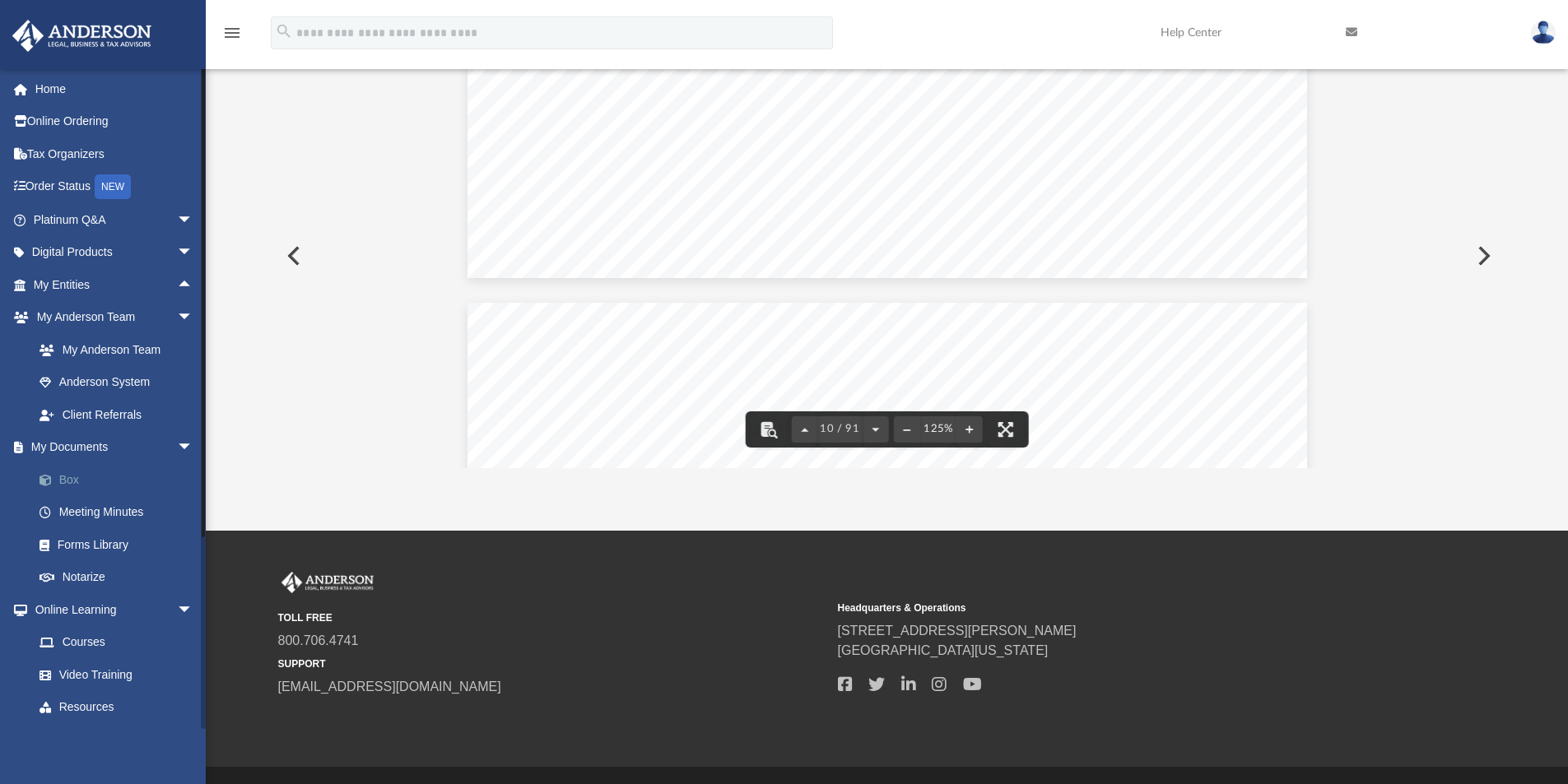
click at [72, 476] on link "Box" at bounding box center [120, 479] width 195 height 33
click at [65, 476] on link "Box" at bounding box center [120, 479] width 195 height 33
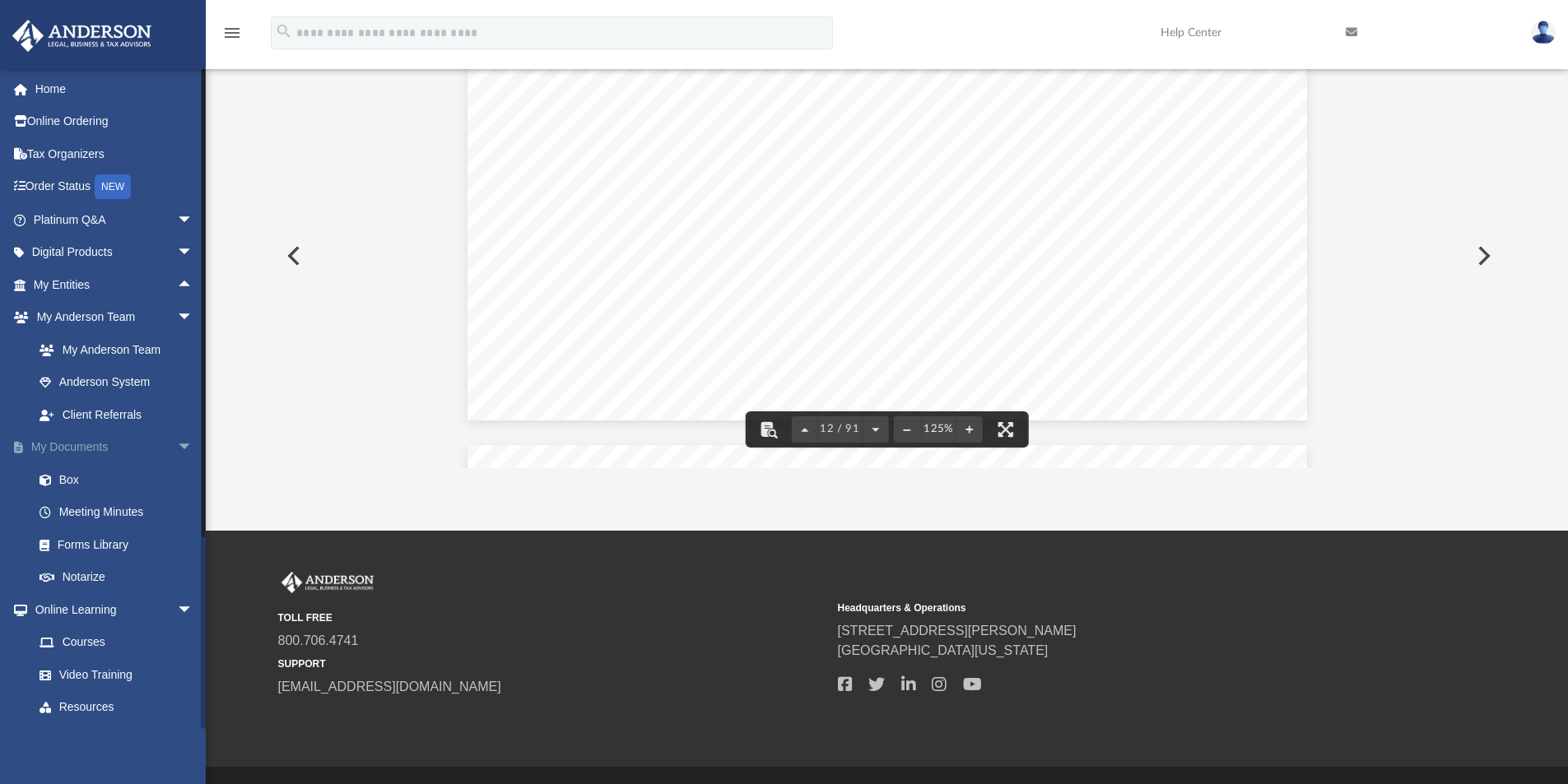
scroll to position [12012, 0]
click at [63, 481] on link "Box" at bounding box center [120, 479] width 195 height 33
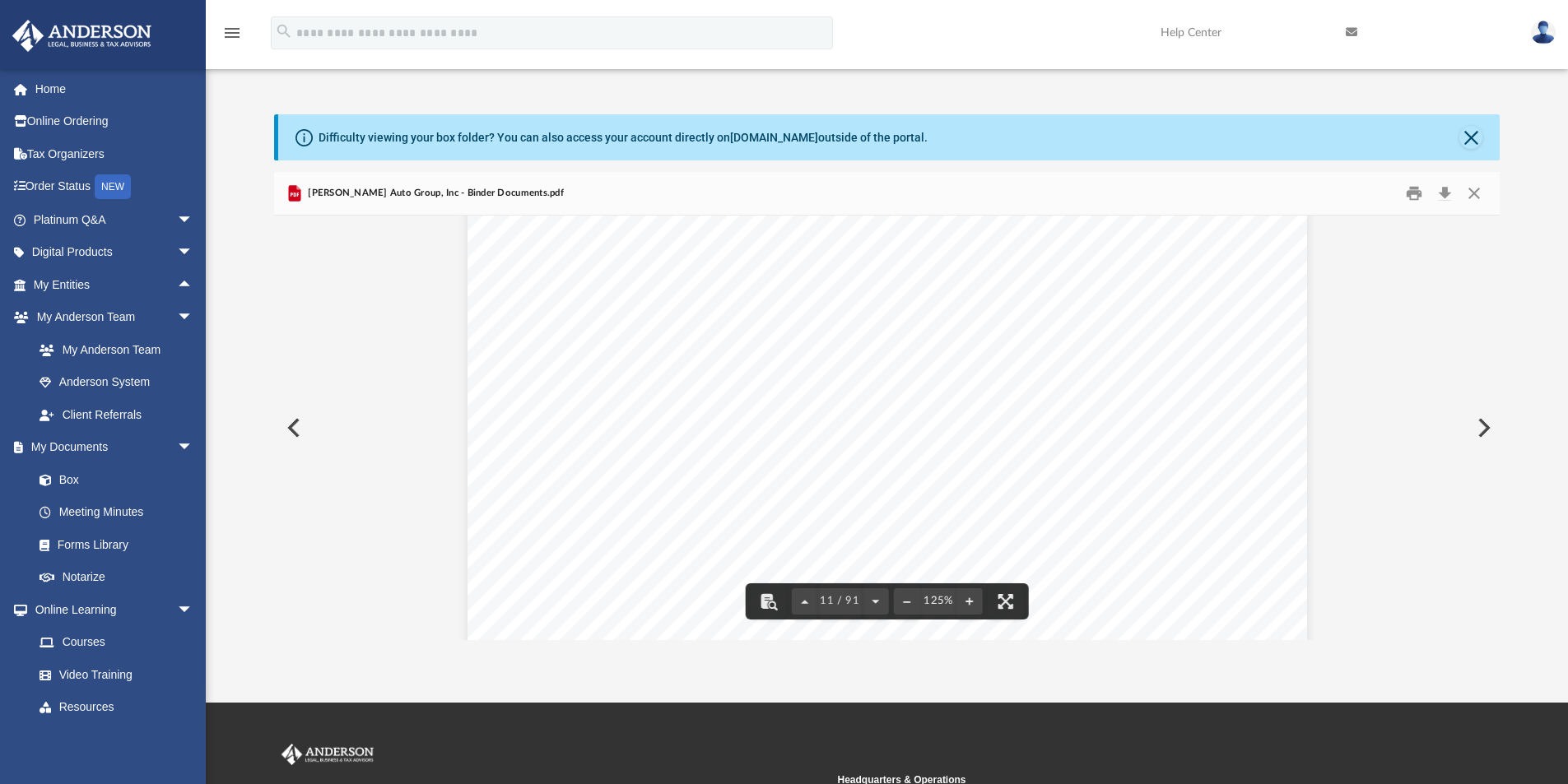
scroll to position [11436, 0]
click at [1463, 175] on div "[PERSON_NAME] Auto Group, Inc - Binder Documents.pdf" at bounding box center [887, 193] width 1226 height 44
click at [1476, 190] on button "Close" at bounding box center [1475, 193] width 30 height 25
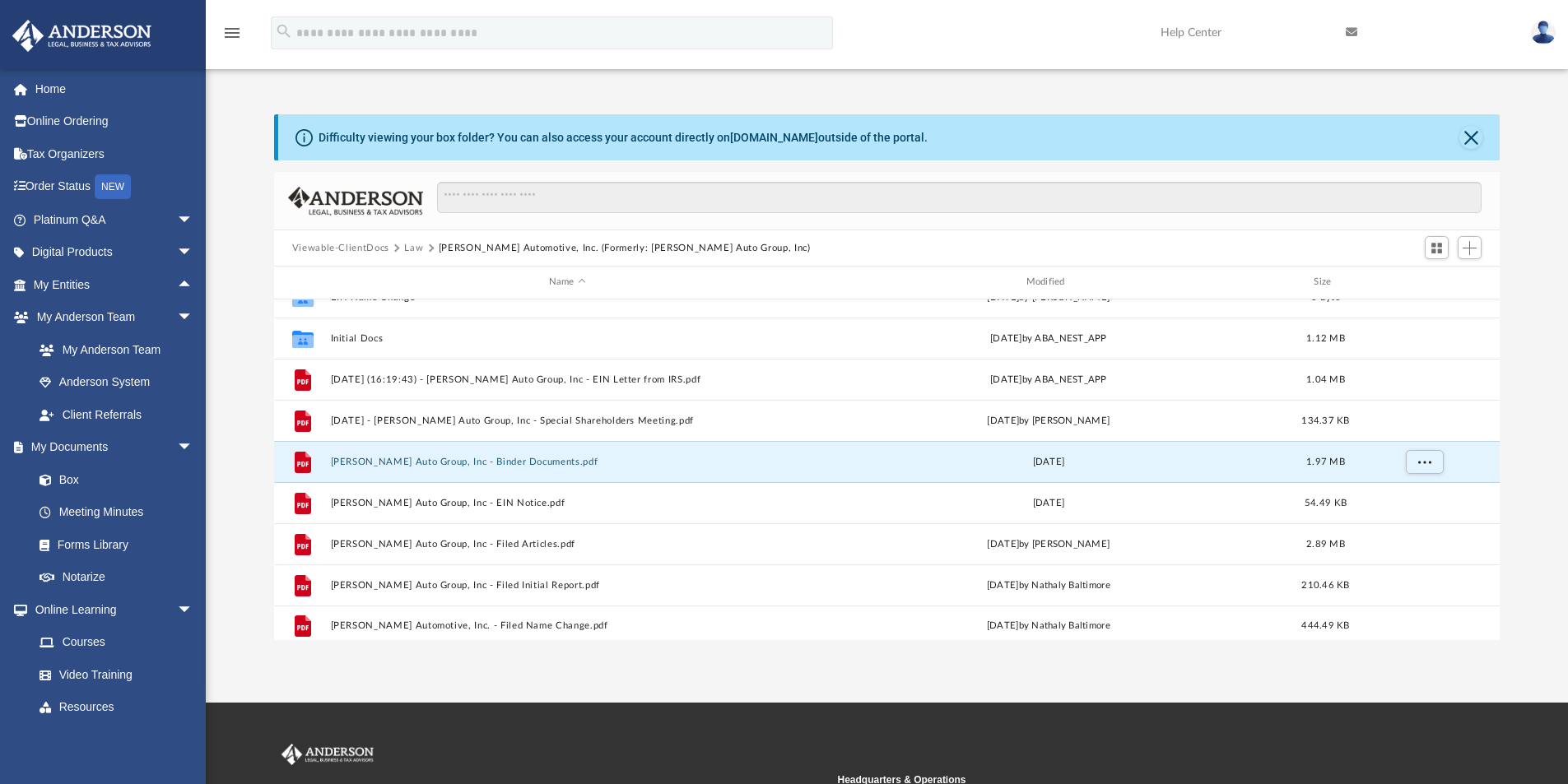
scroll to position [30, 0]
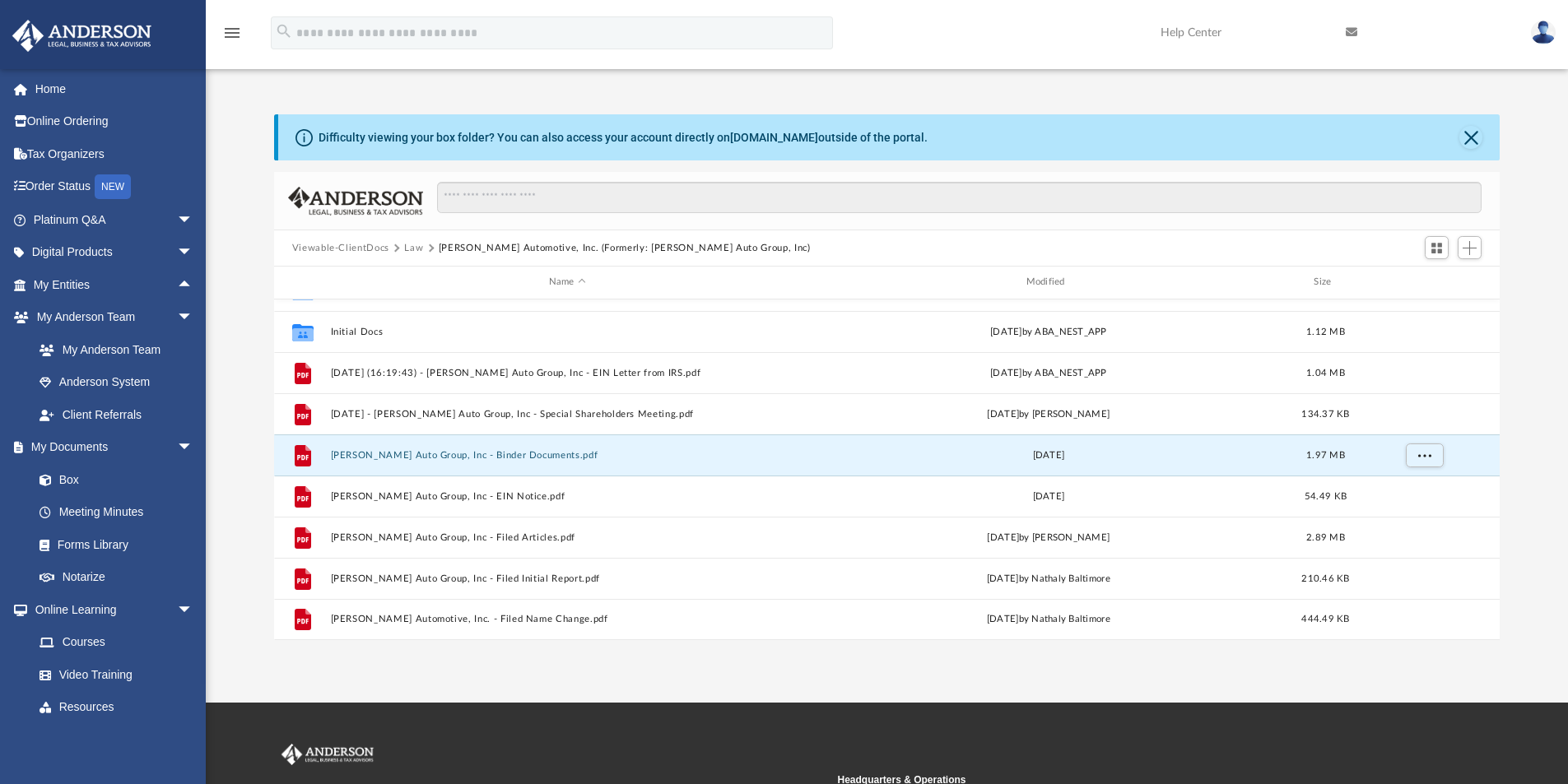
click at [1484, 142] on div "Difficulty viewing your box folder? You can also access your account directly o…" at bounding box center [889, 137] width 1222 height 46
drag, startPoint x: 1457, startPoint y: 137, endPoint x: 1469, endPoint y: 134, distance: 12.4
click at [1459, 136] on div "Difficulty viewing your box folder? You can also access your account directly o…" at bounding box center [889, 137] width 1222 height 46
click at [1470, 133] on button "Close" at bounding box center [1471, 137] width 23 height 23
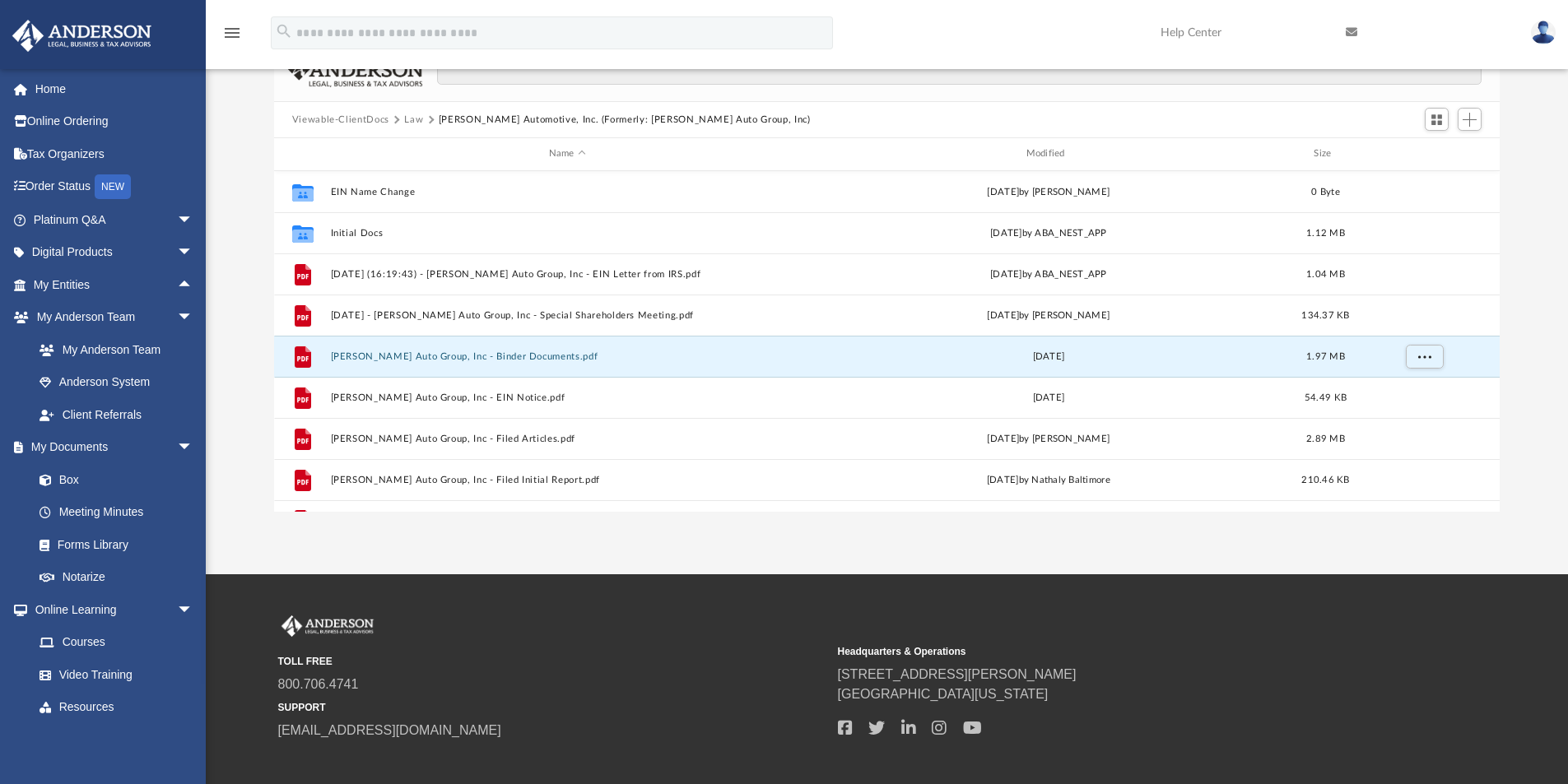
scroll to position [0, 0]
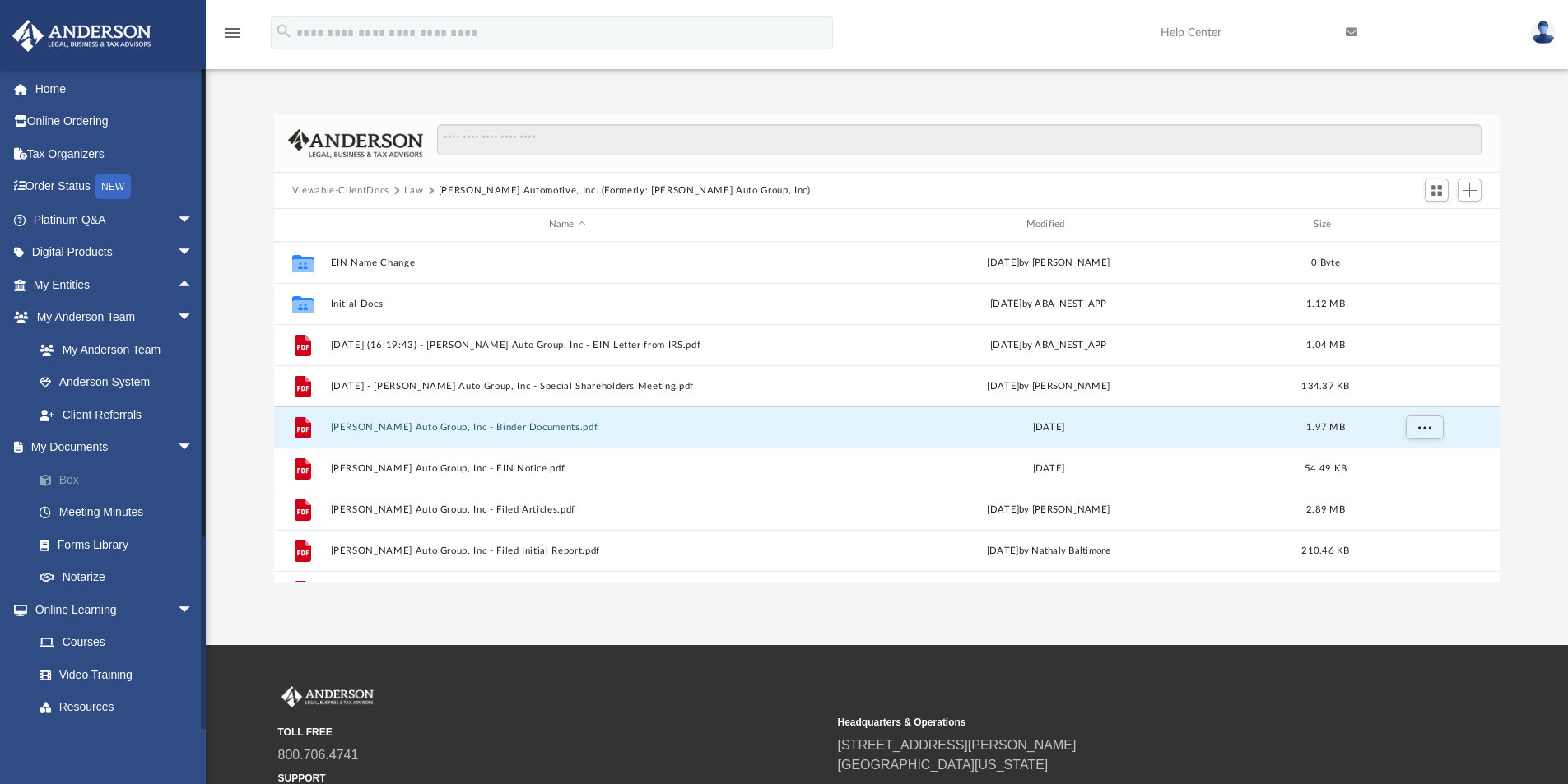
click at [64, 469] on link "Box" at bounding box center [120, 479] width 195 height 33
click at [64, 476] on link "Box" at bounding box center [120, 479] width 195 height 33
click at [54, 479] on span at bounding box center [53, 481] width 10 height 11
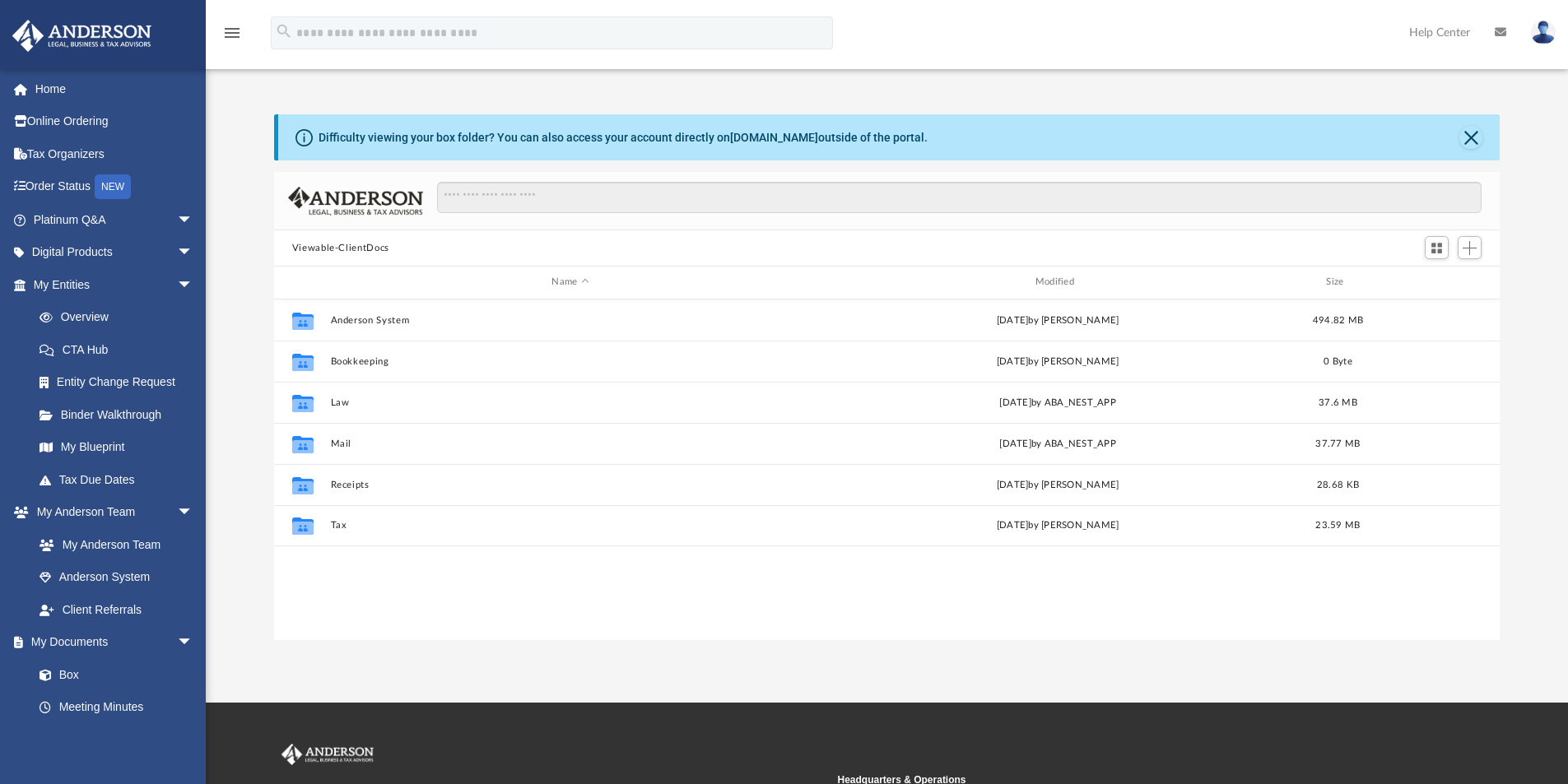
scroll to position [362, 1213]
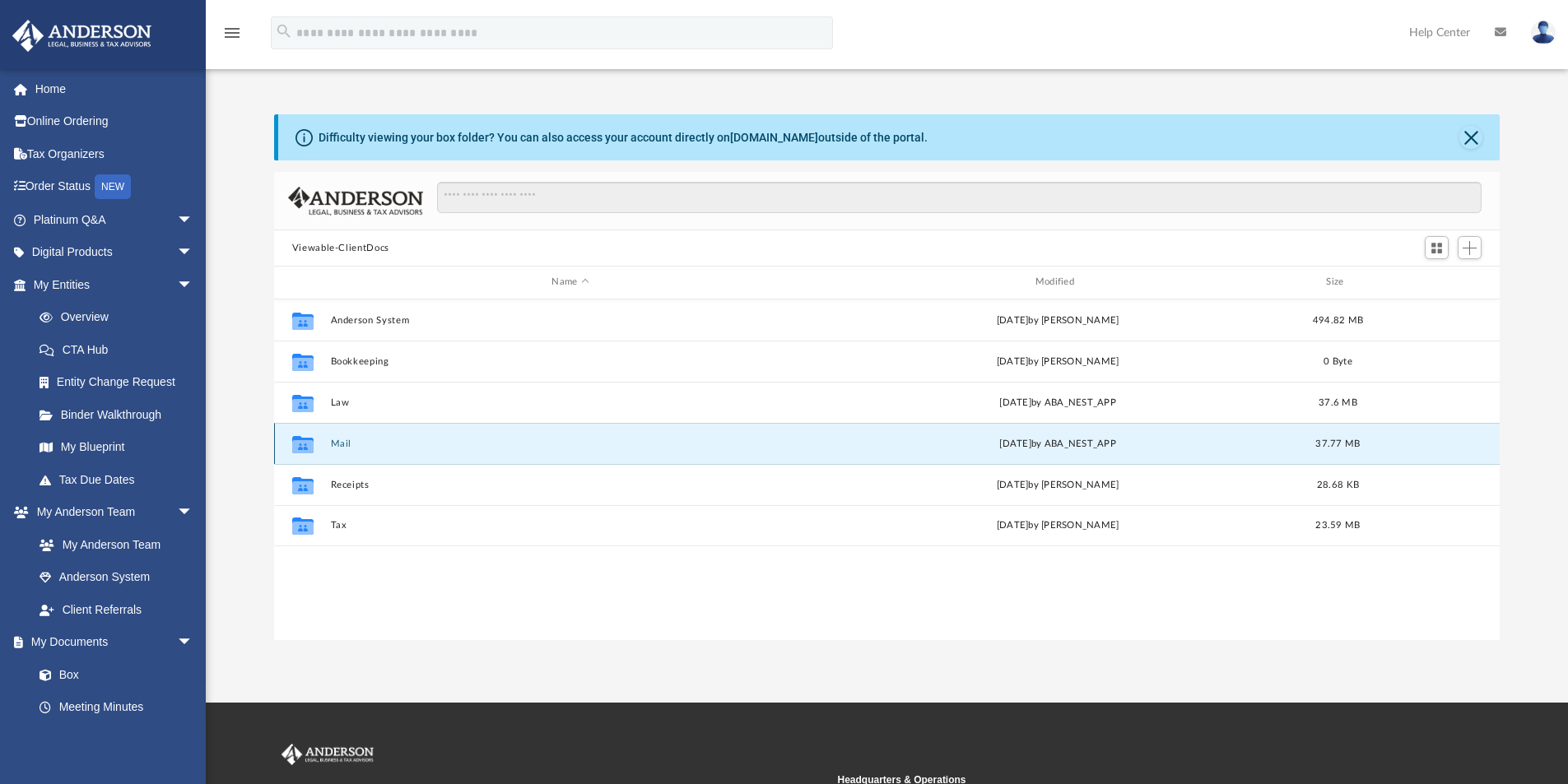
click at [344, 443] on button "Mail" at bounding box center [570, 443] width 480 height 10
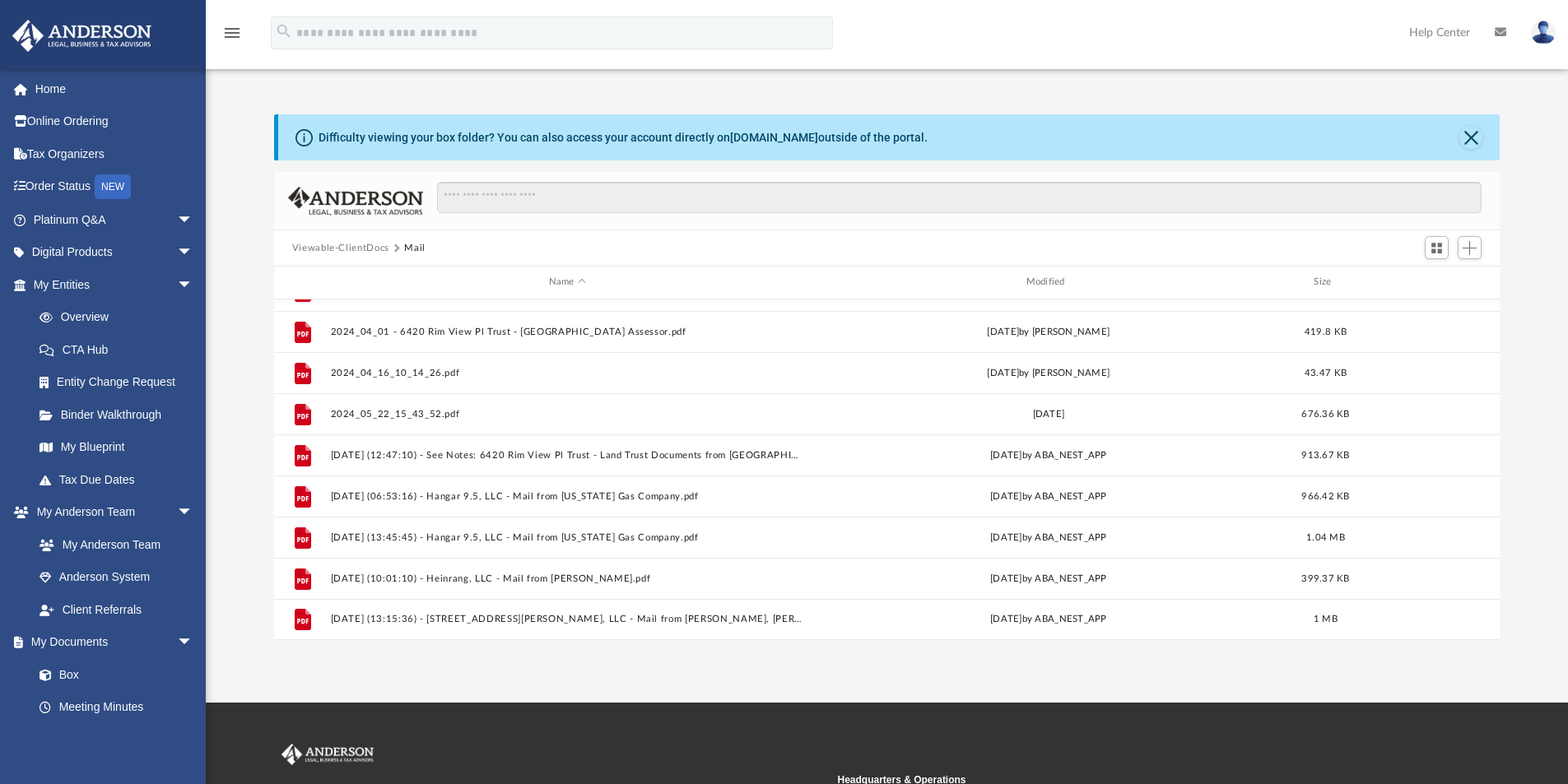
scroll to position [399, 0]
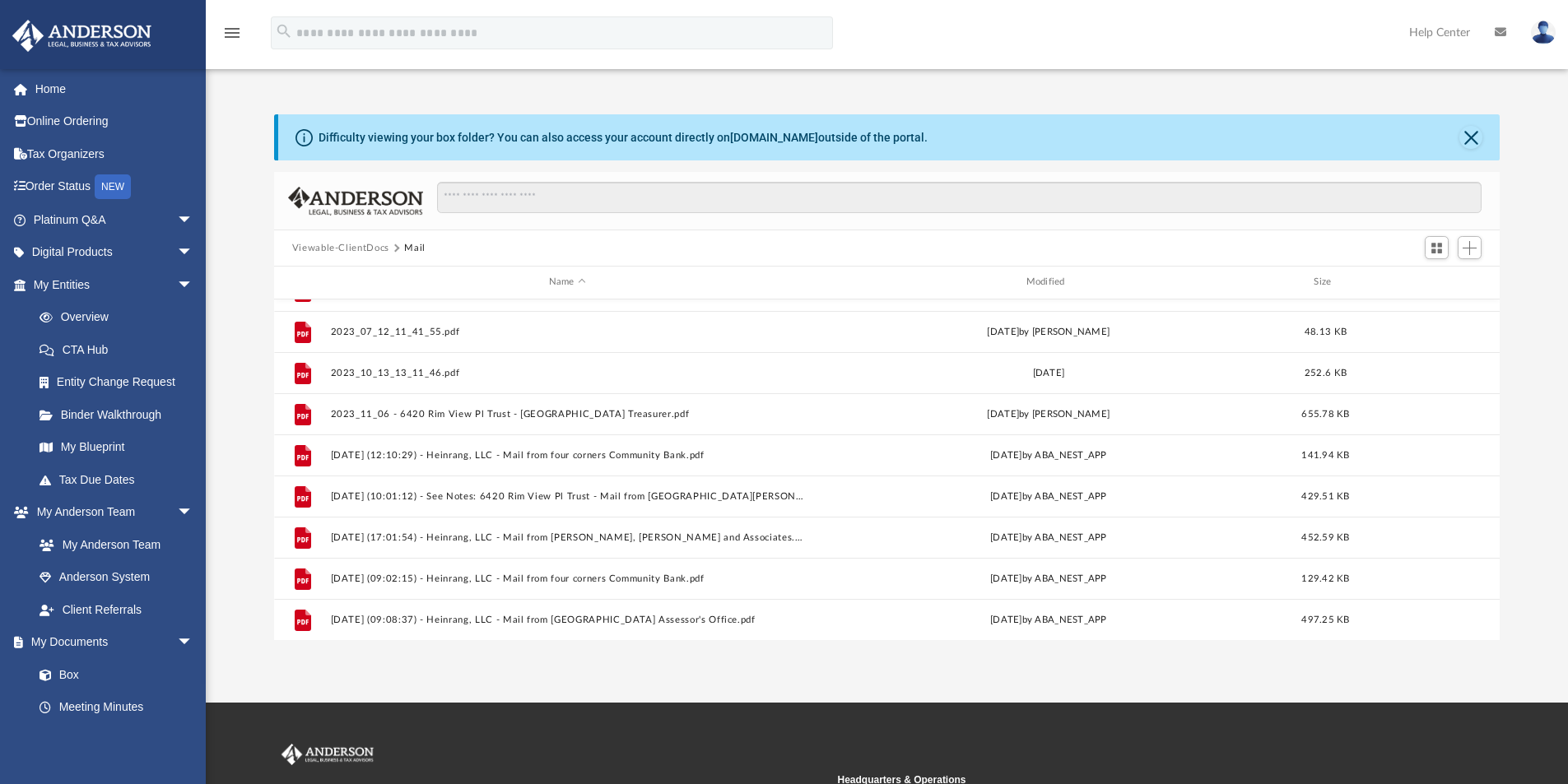
click at [344, 246] on button "Viewable-ClientDocs" at bounding box center [341, 248] width 97 height 15
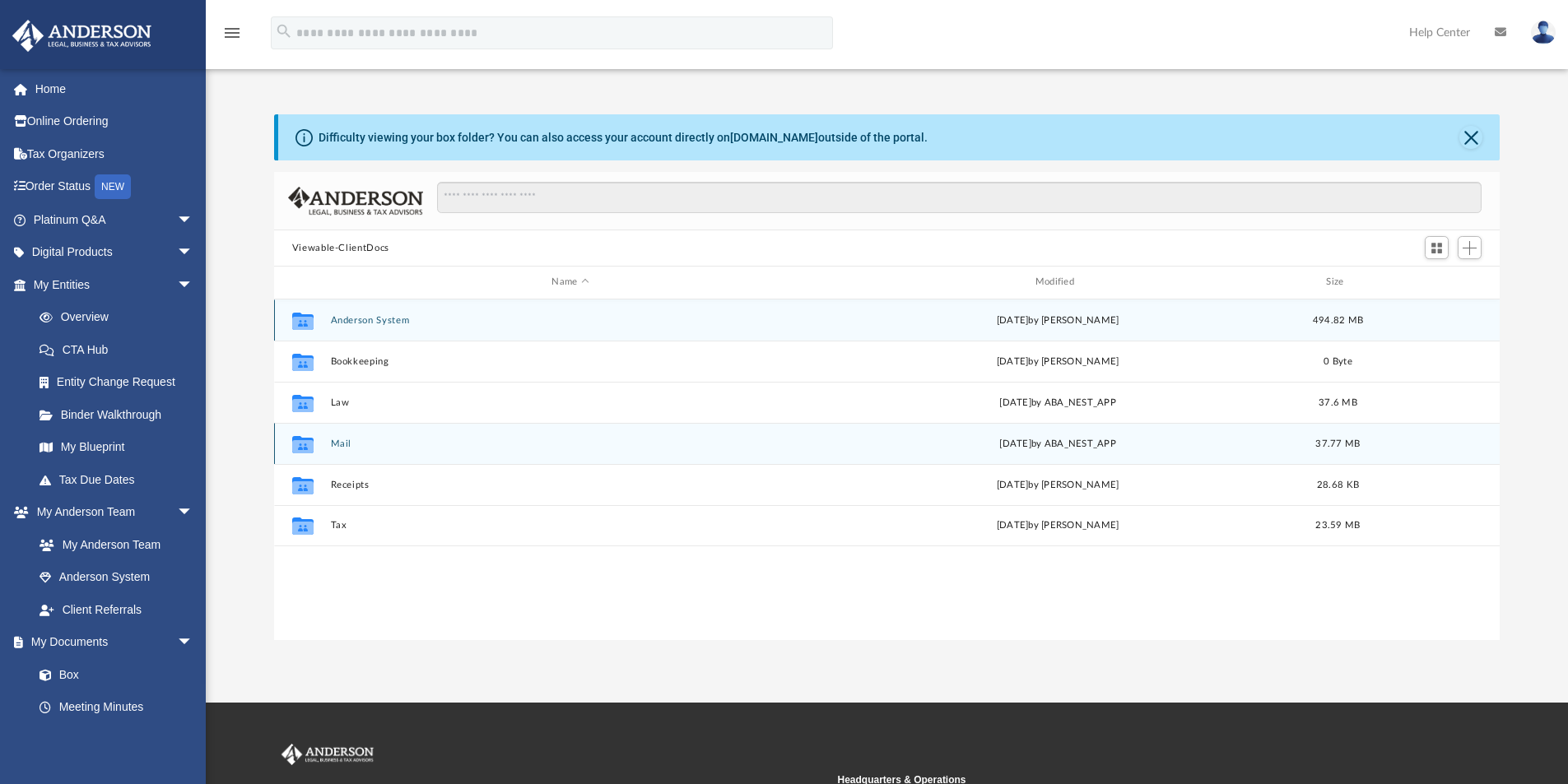
scroll to position [0, 0]
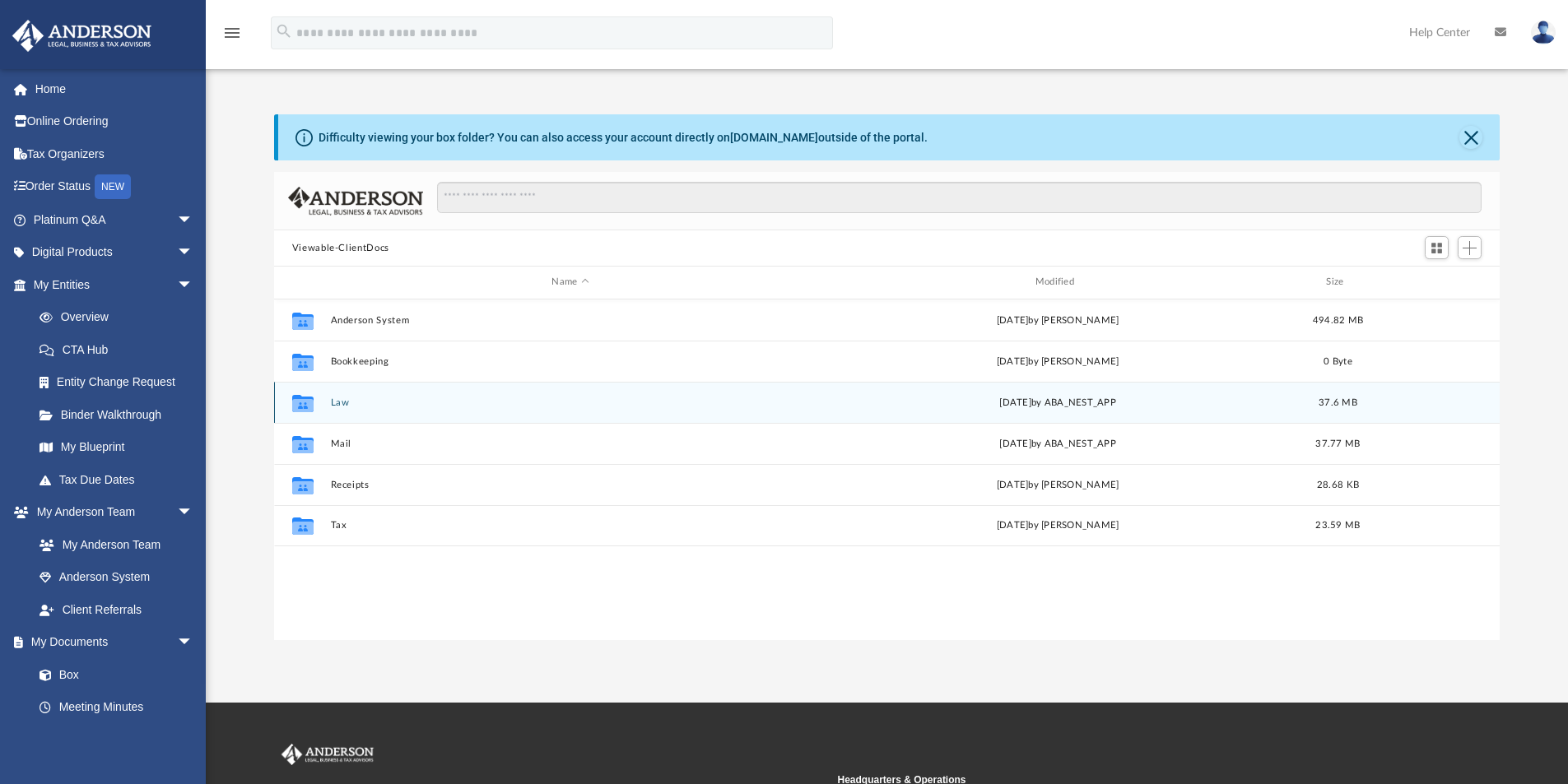
click at [339, 406] on button "Law" at bounding box center [570, 402] width 480 height 10
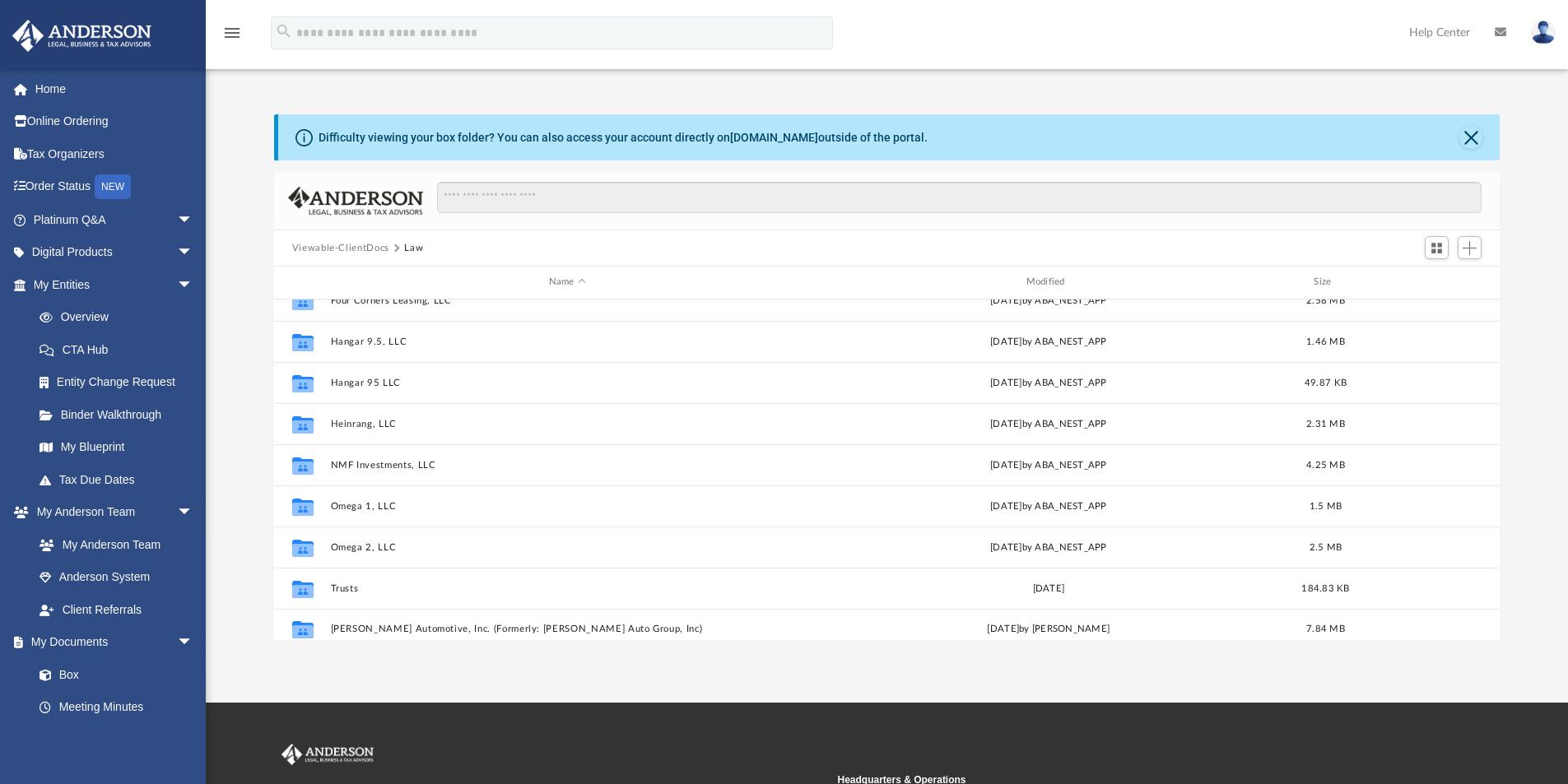
scroll to position [194, 0]
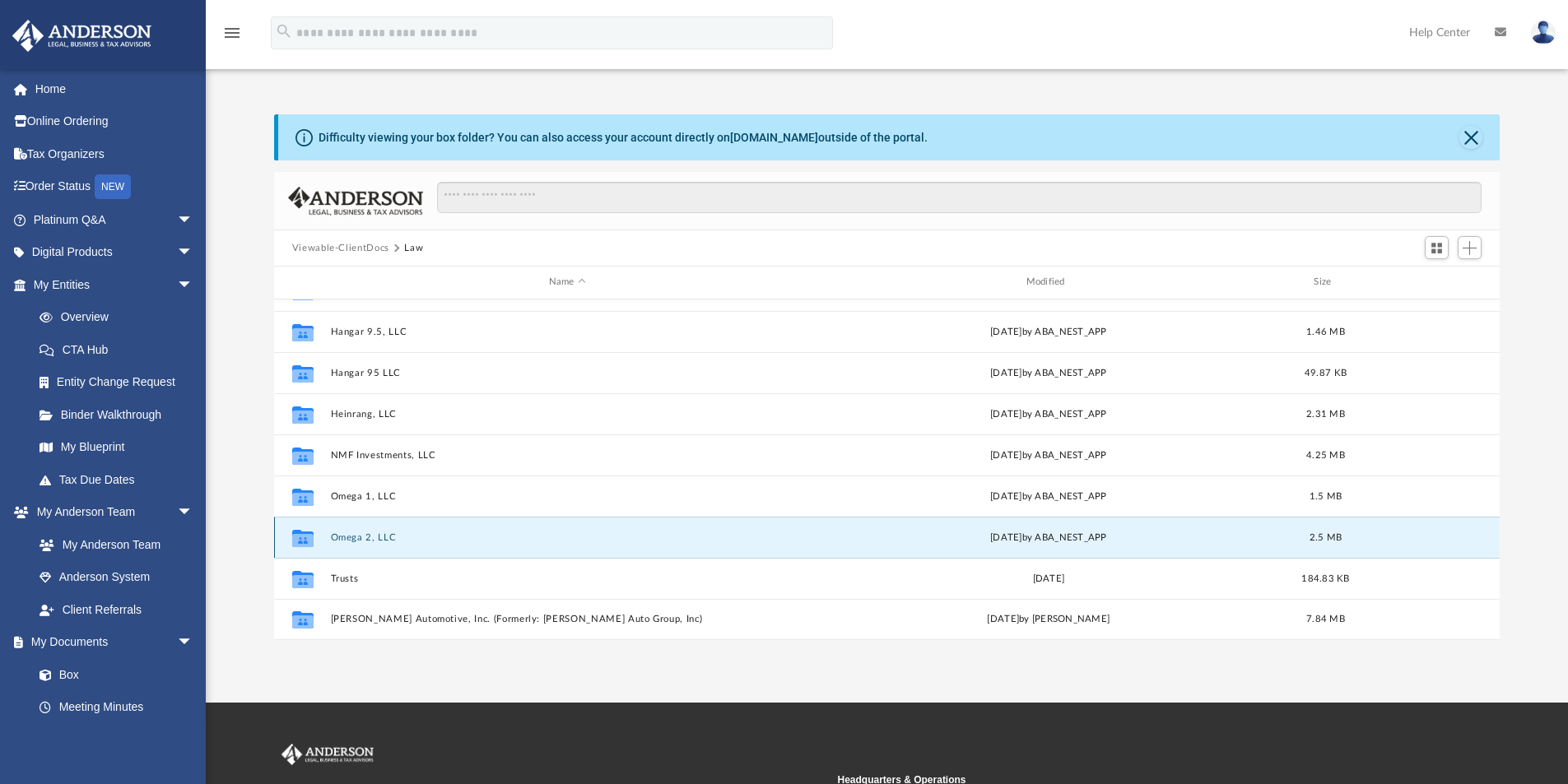
click at [365, 533] on button "Omega 2, LLC" at bounding box center [567, 537] width 474 height 10
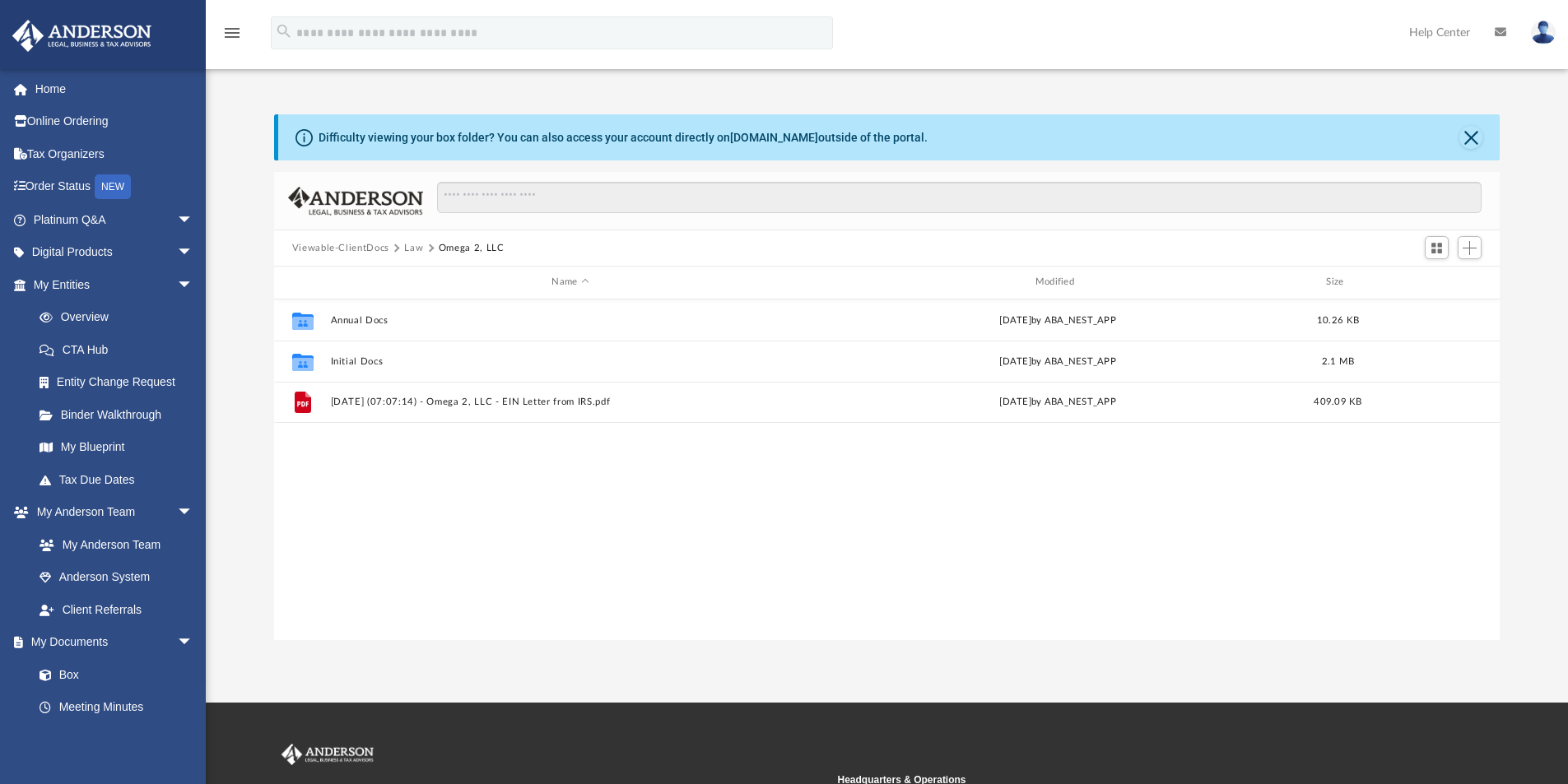
scroll to position [0, 0]
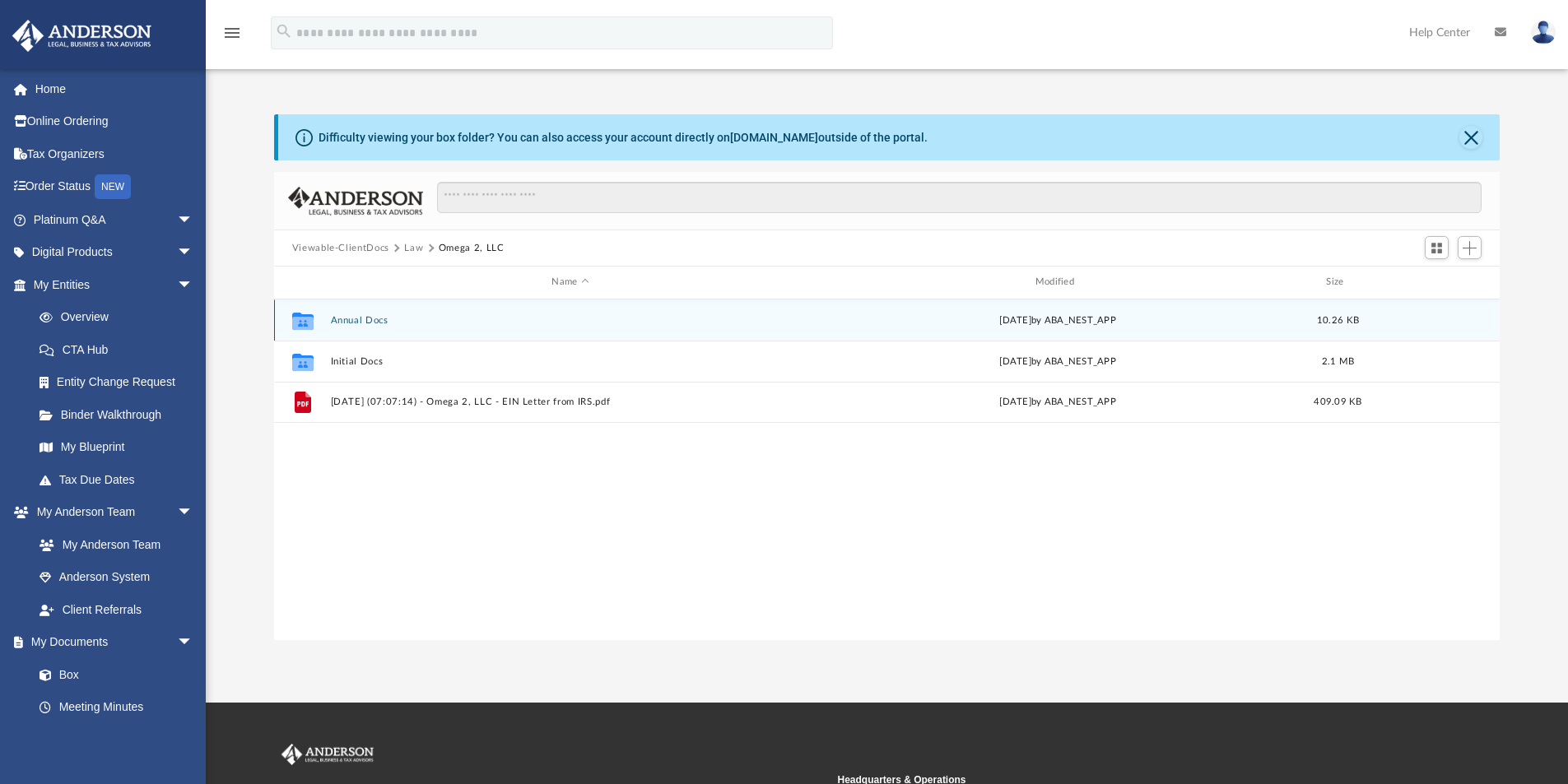
click at [351, 315] on button "Annual Docs" at bounding box center [570, 320] width 480 height 10
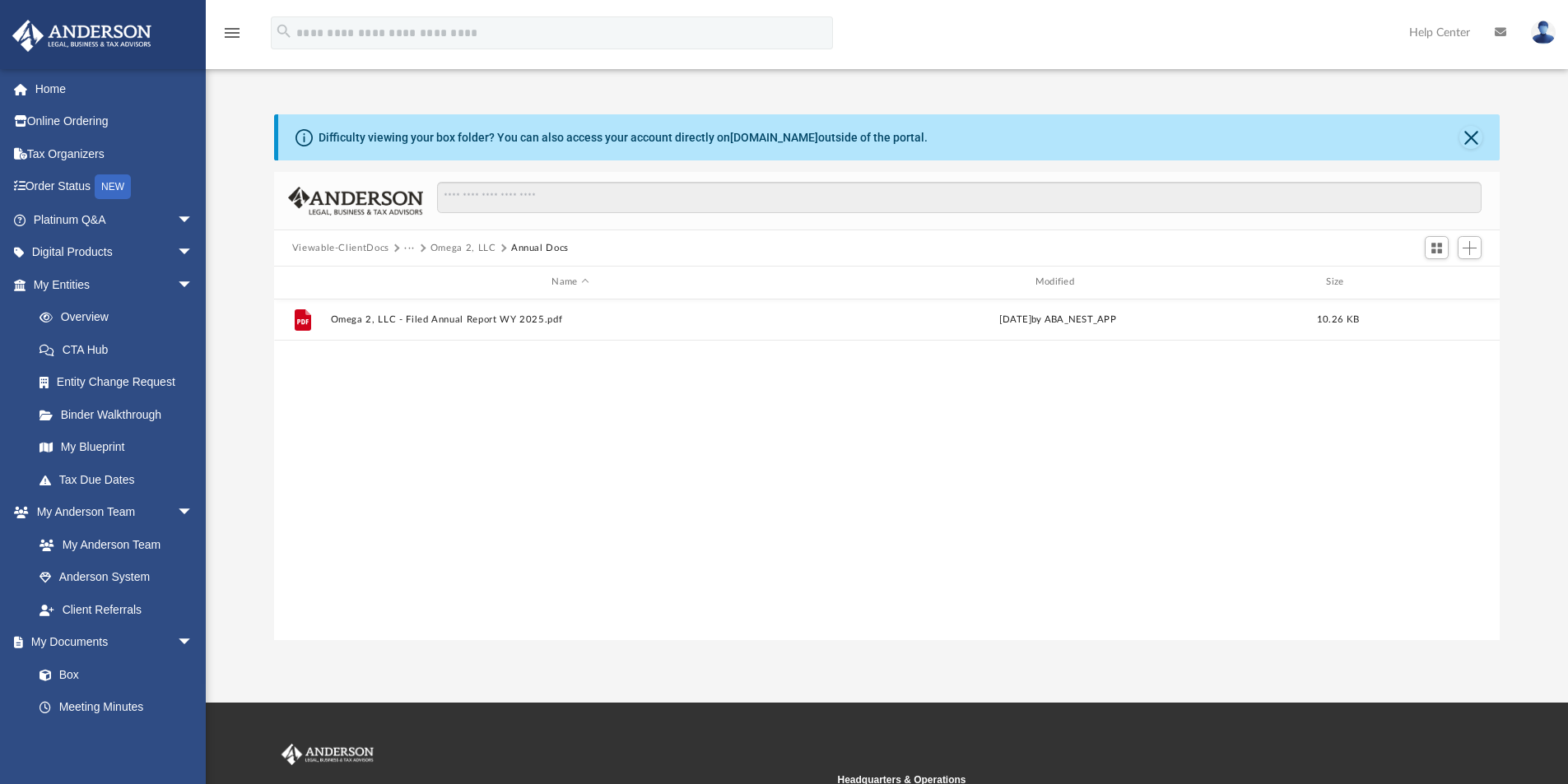
click at [346, 360] on div "File Omega 2, LLC - Filed Annual Report WY 2025.pdf Tue Jul 22 2025 by ABA_NEST…" at bounding box center [887, 469] width 1226 height 341
click at [472, 241] on button "Omega 2, LLC" at bounding box center [463, 248] width 66 height 15
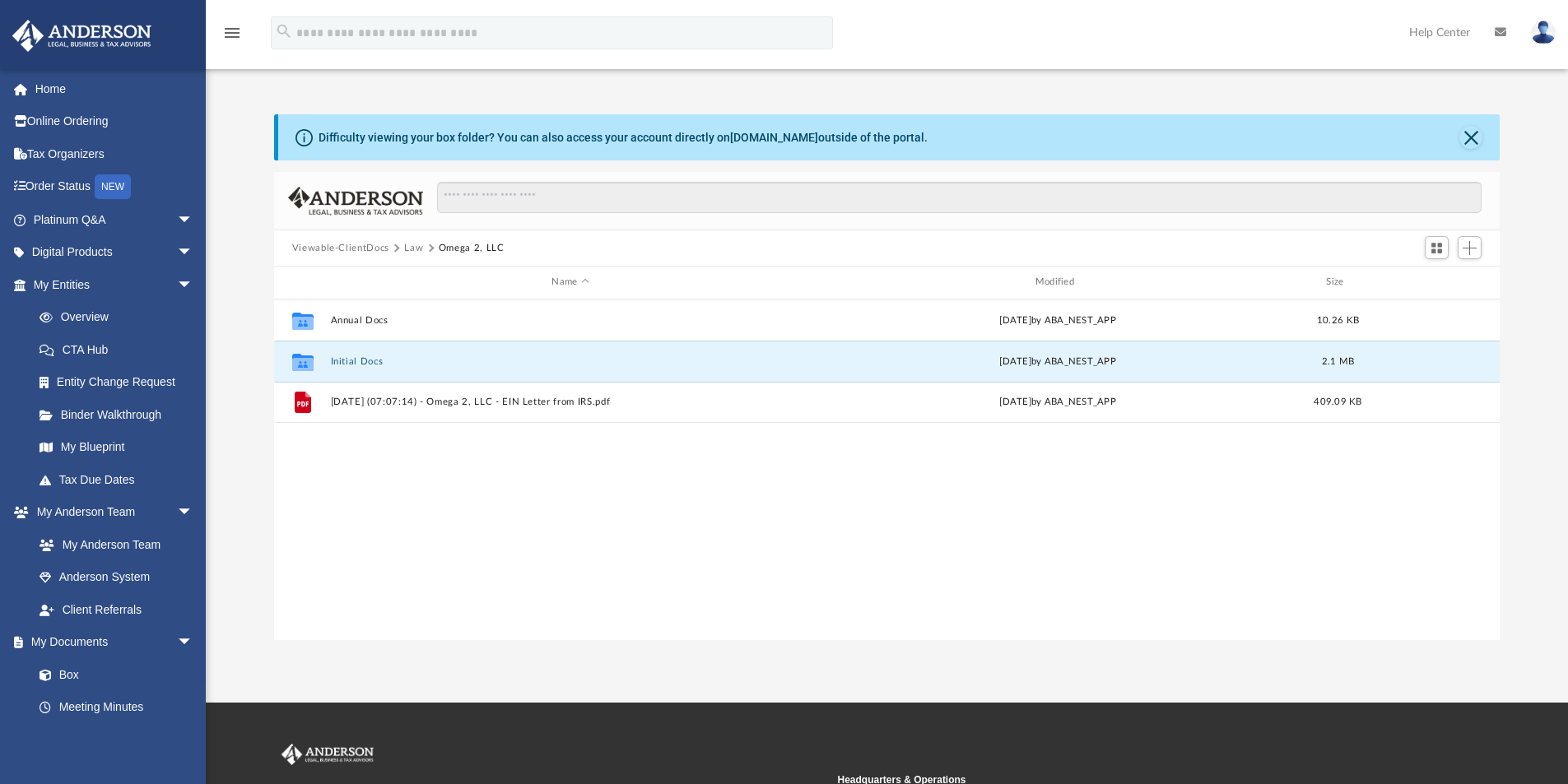
click at [346, 364] on button "Initial Docs" at bounding box center [570, 361] width 480 height 10
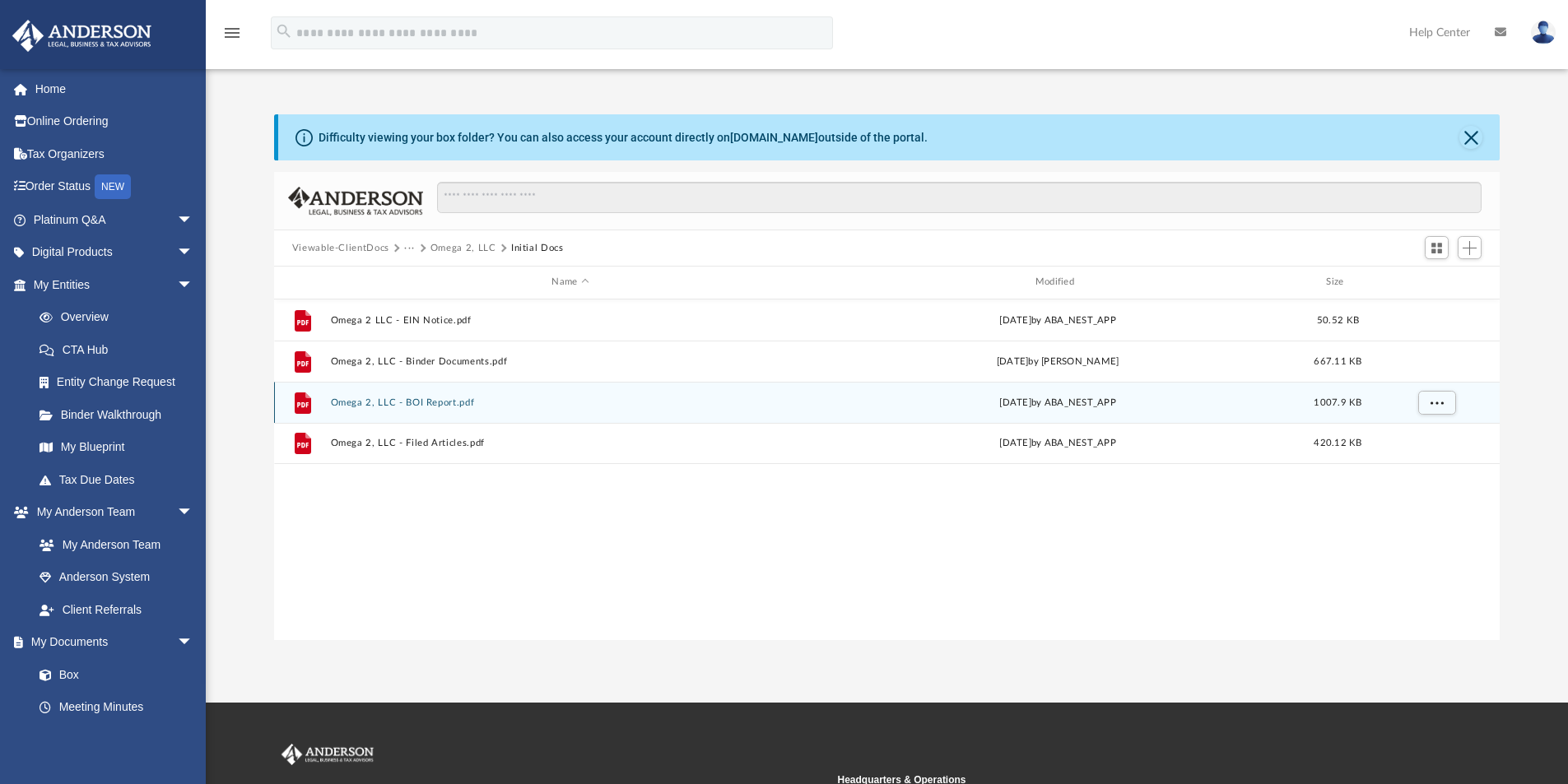
click at [434, 401] on button "Omega 2, LLC - BOI Report.pdf" at bounding box center [570, 402] width 480 height 10
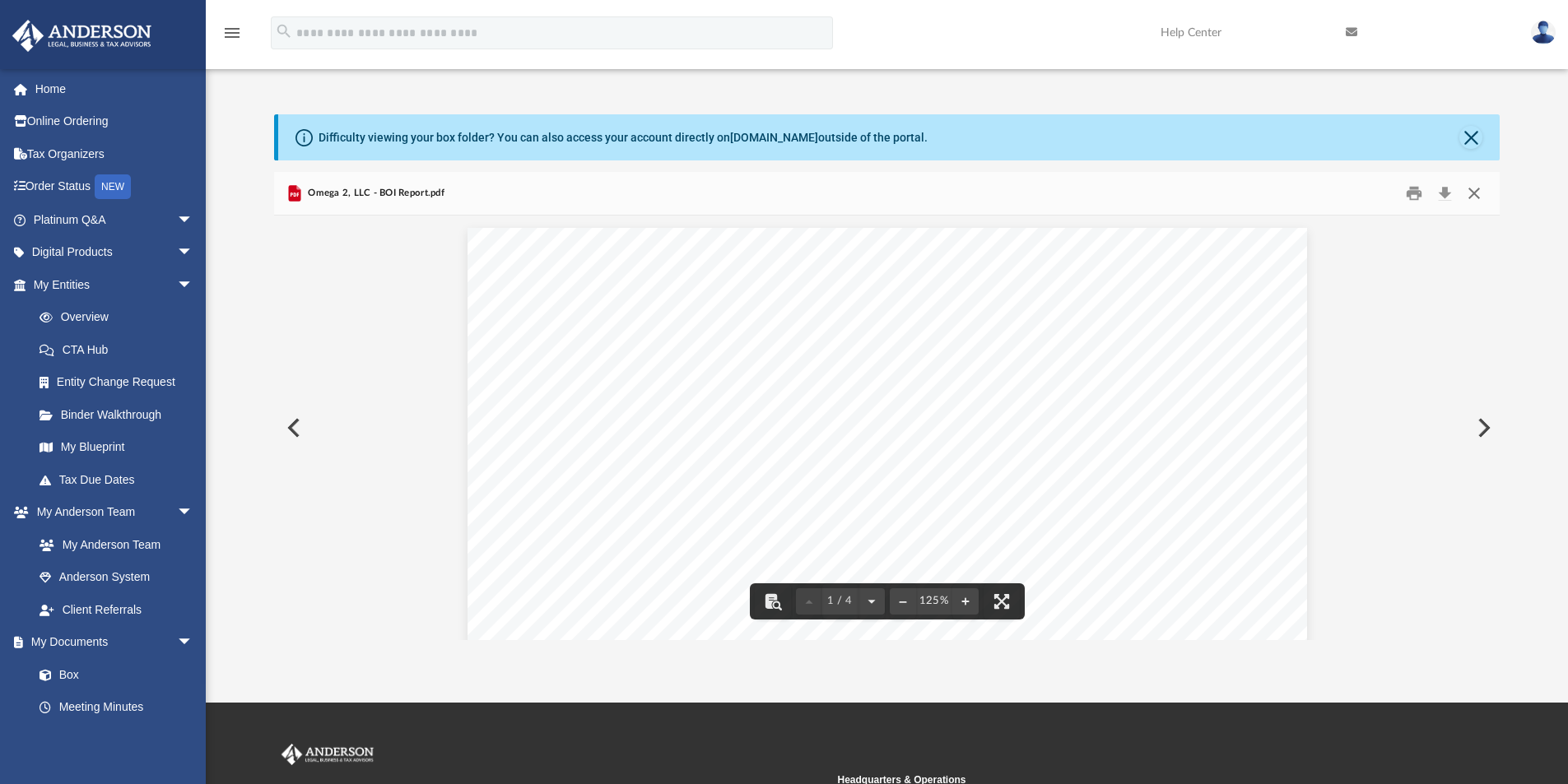
click at [1490, 190] on div "Omega 2, LLC - BOI Report.pdf" at bounding box center [887, 193] width 1226 height 44
click at [1476, 191] on button "Close" at bounding box center [1475, 193] width 30 height 25
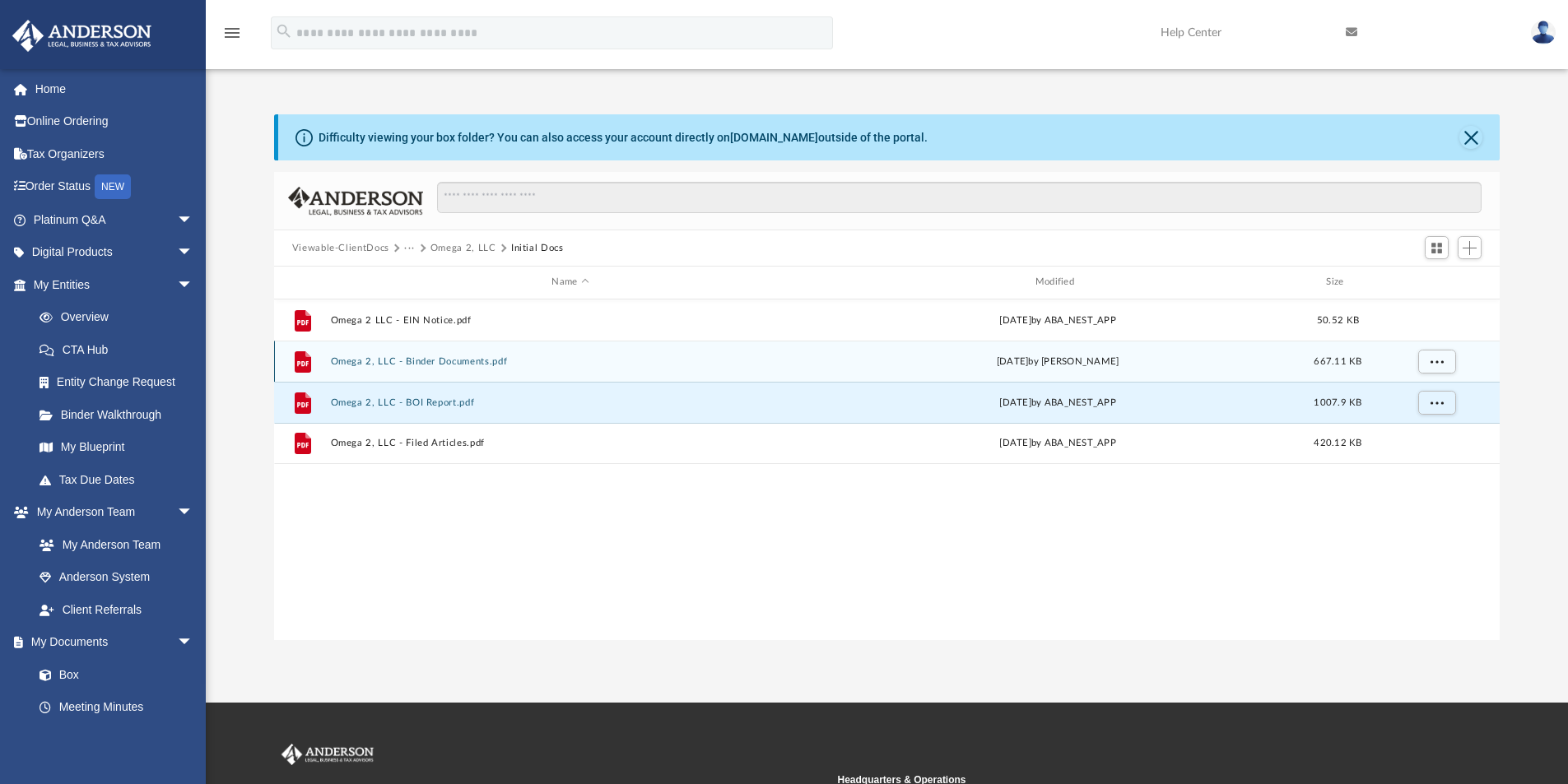
click at [414, 357] on button "Omega 2, LLC - Binder Documents.pdf" at bounding box center [570, 361] width 480 height 10
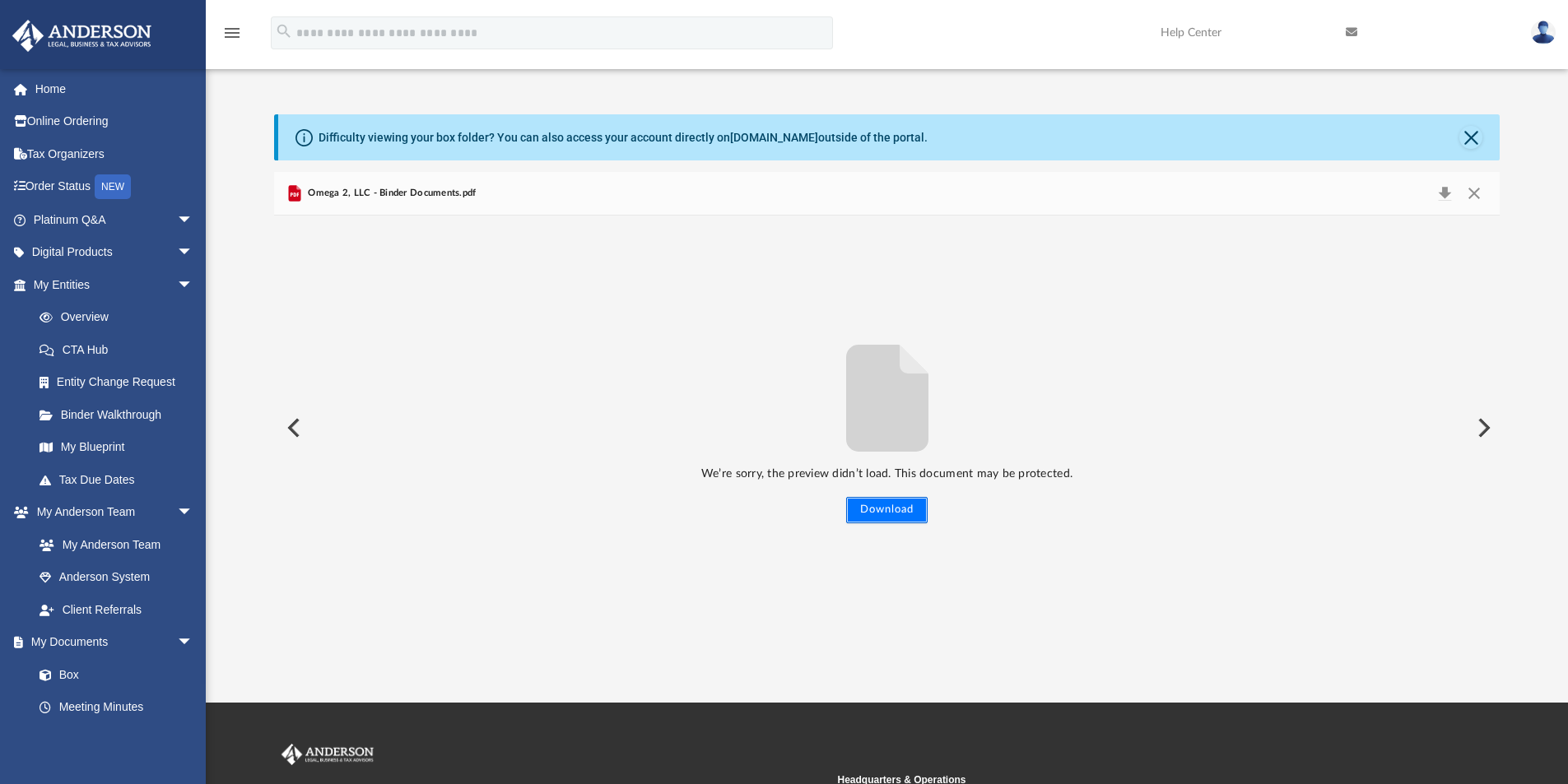
click at [888, 511] on button "Download" at bounding box center [886, 510] width 81 height 26
